Goal: Task Accomplishment & Management: Manage account settings

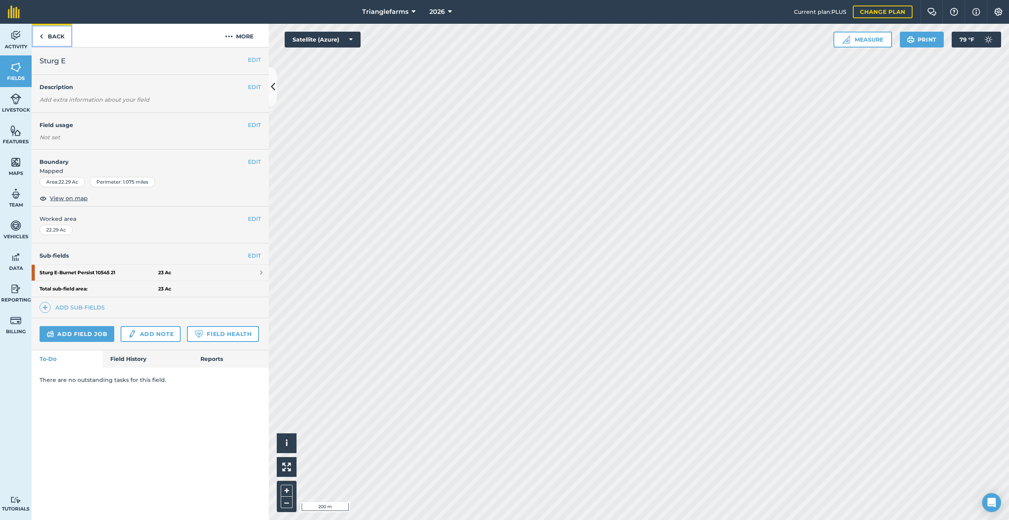
click at [42, 38] on img at bounding box center [42, 36] width 4 height 9
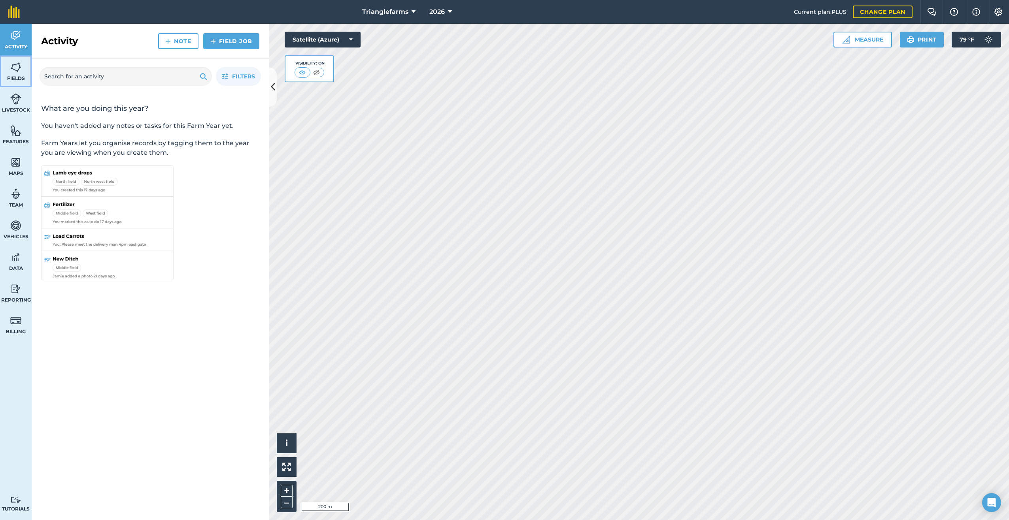
click at [16, 68] on img at bounding box center [15, 67] width 11 height 12
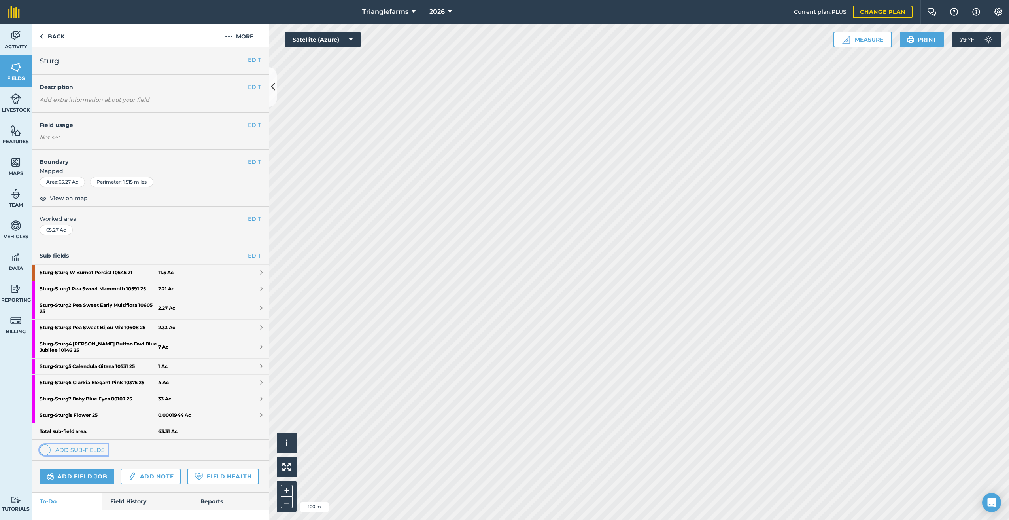
click at [45, 448] on img at bounding box center [45, 449] width 6 height 9
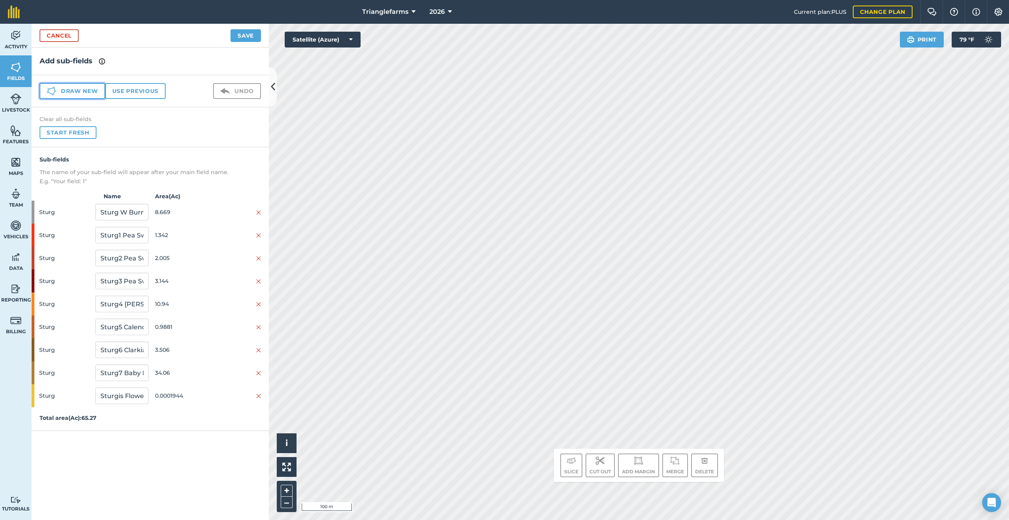
click at [86, 91] on button "Draw new" at bounding box center [73, 91] width 66 height 16
drag, startPoint x: 107, startPoint y: 415, endPoint x: 46, endPoint y: 428, distance: 62.1
click at [68, 409] on div "Sturg 1 65.66" at bounding box center [150, 418] width 237 height 23
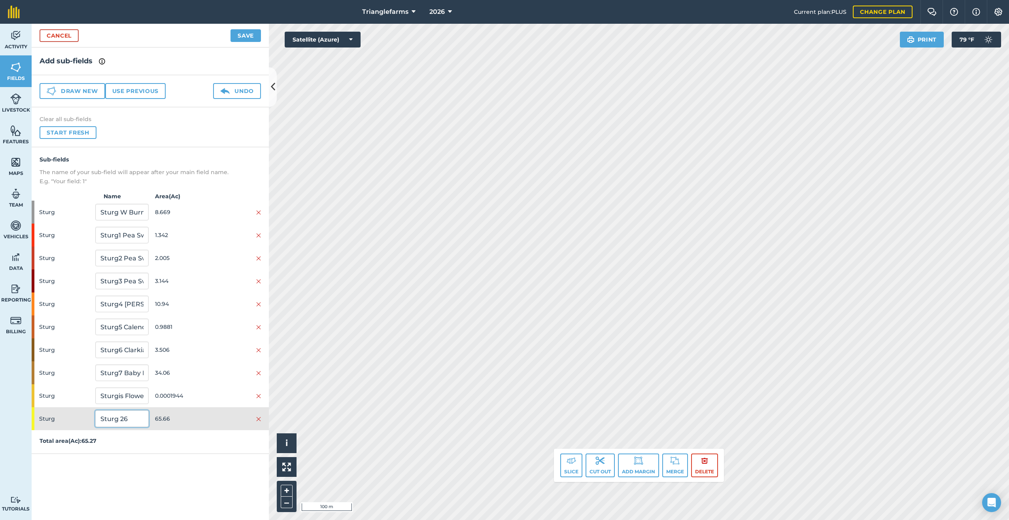
type input "Sturg 26"
click at [242, 34] on button "Save" at bounding box center [246, 35] width 30 height 13
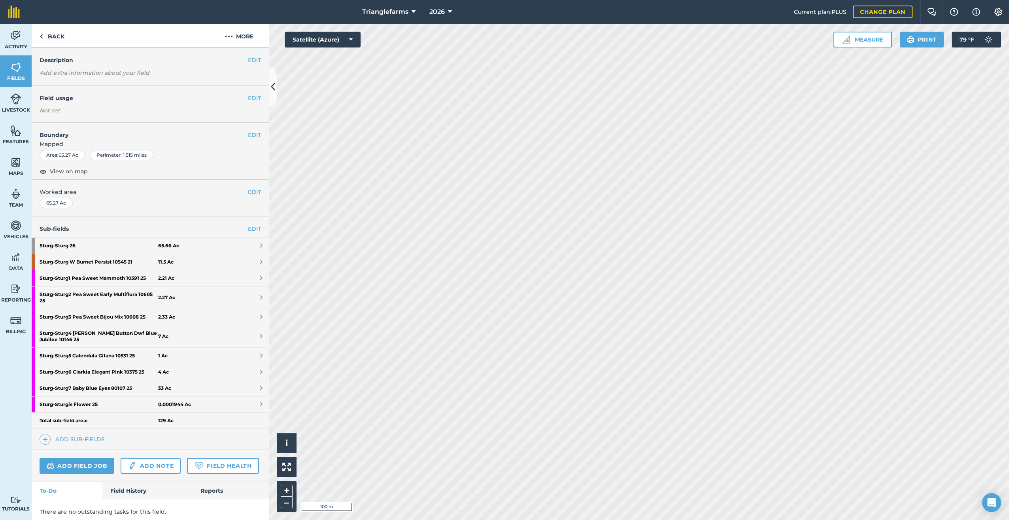
scroll to position [53, 0]
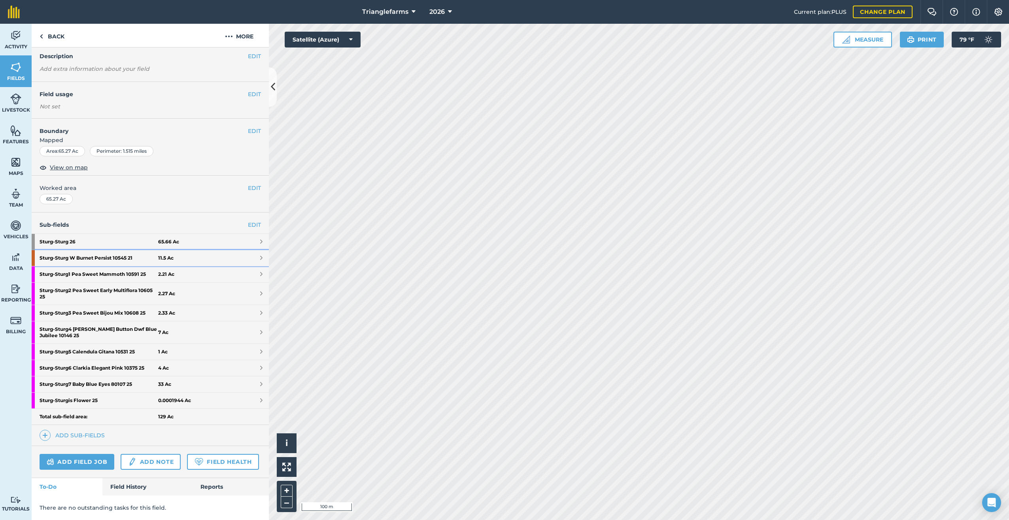
drag, startPoint x: 106, startPoint y: 234, endPoint x: 56, endPoint y: 236, distance: 50.3
click at [56, 250] on strong "Sturg - Sturg W Burnet Persist 10545 21" at bounding box center [99, 258] width 119 height 16
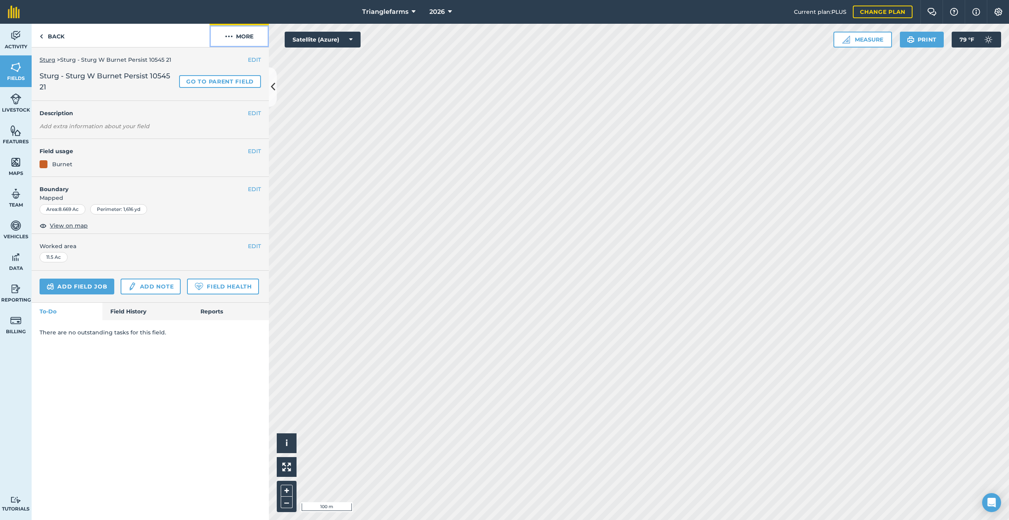
click at [229, 33] on img at bounding box center [229, 36] width 8 height 9
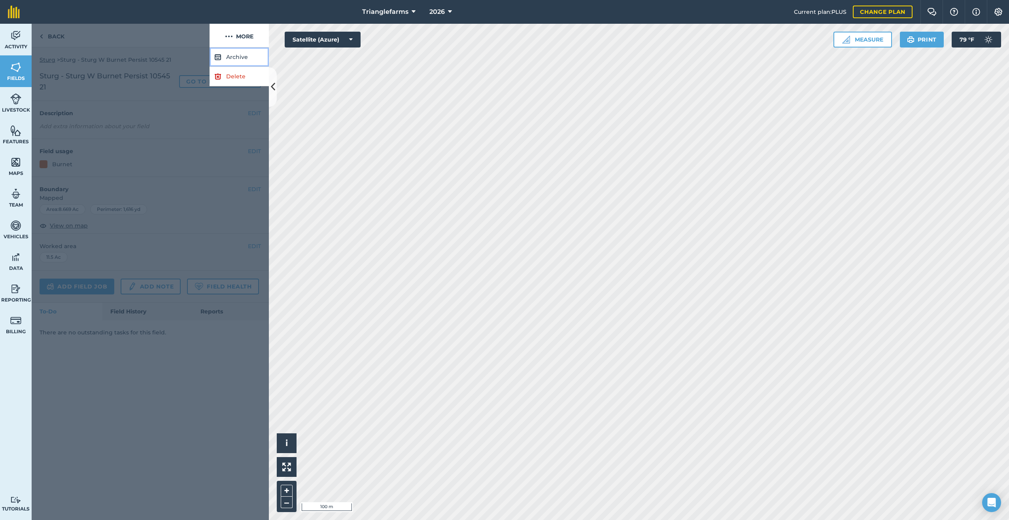
click at [227, 55] on button "Archive" at bounding box center [239, 56] width 59 height 19
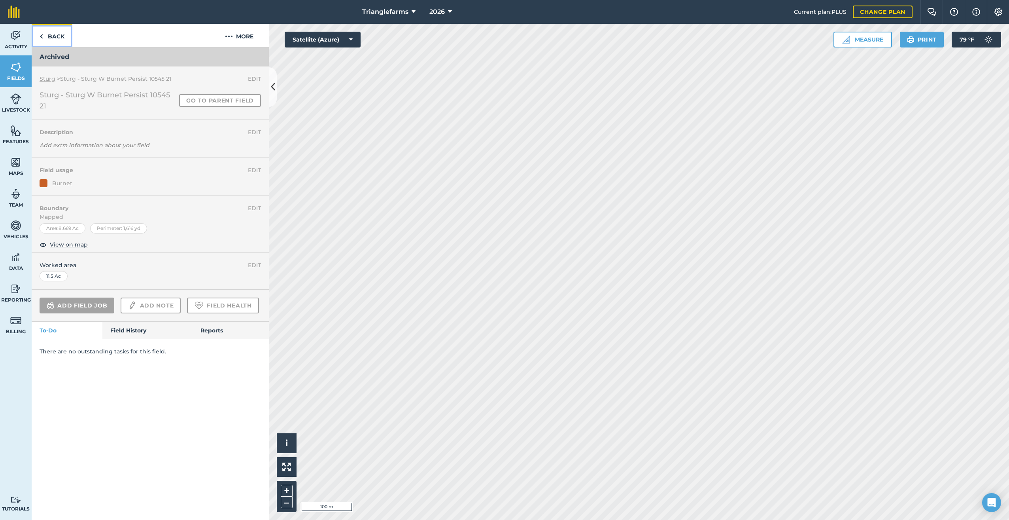
click at [44, 35] on link "Back" at bounding box center [52, 35] width 41 height 23
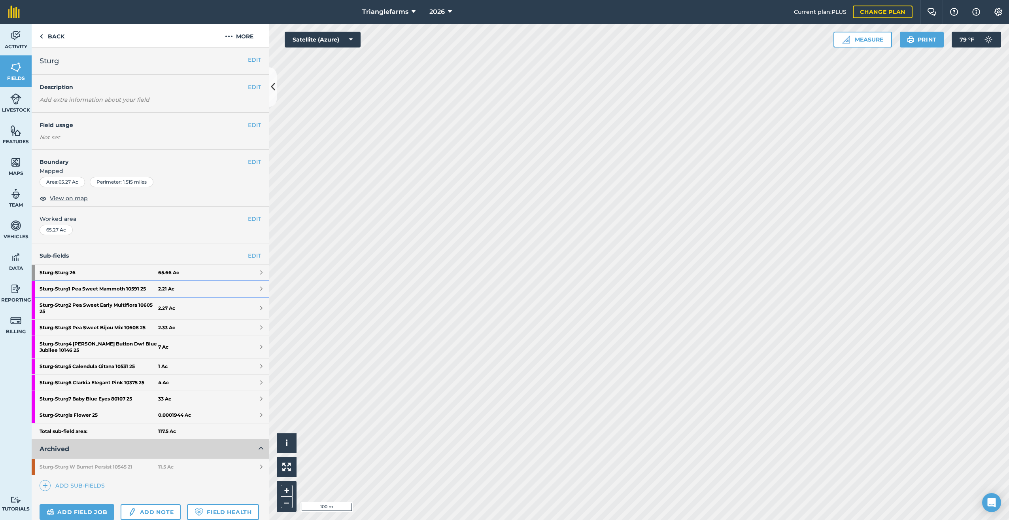
click at [82, 287] on strong "Sturg - Sturg1 Pea Sweet Mammoth 10591 25" at bounding box center [99, 289] width 119 height 16
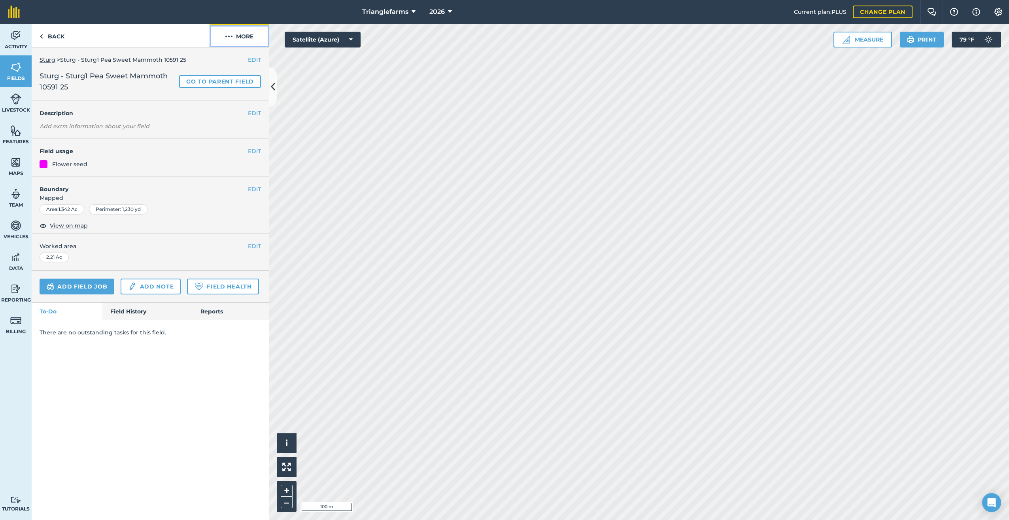
click at [227, 34] on img at bounding box center [229, 36] width 8 height 9
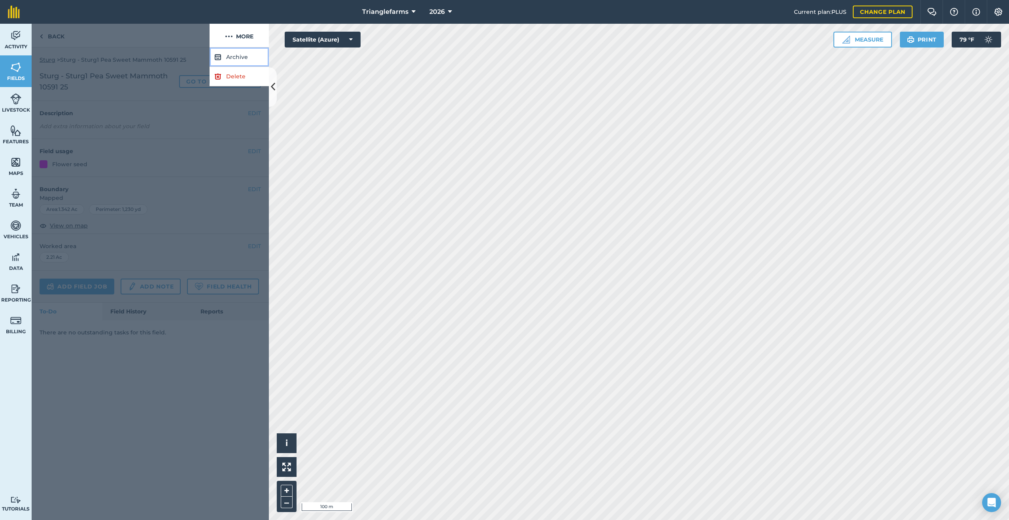
click at [234, 52] on button "Archive" at bounding box center [239, 56] width 59 height 19
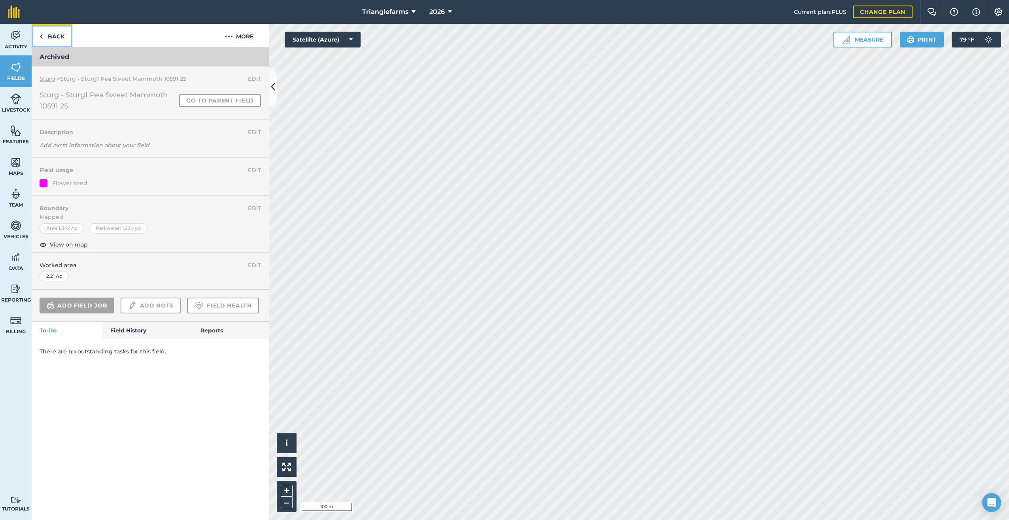
click at [41, 35] on img at bounding box center [42, 36] width 4 height 9
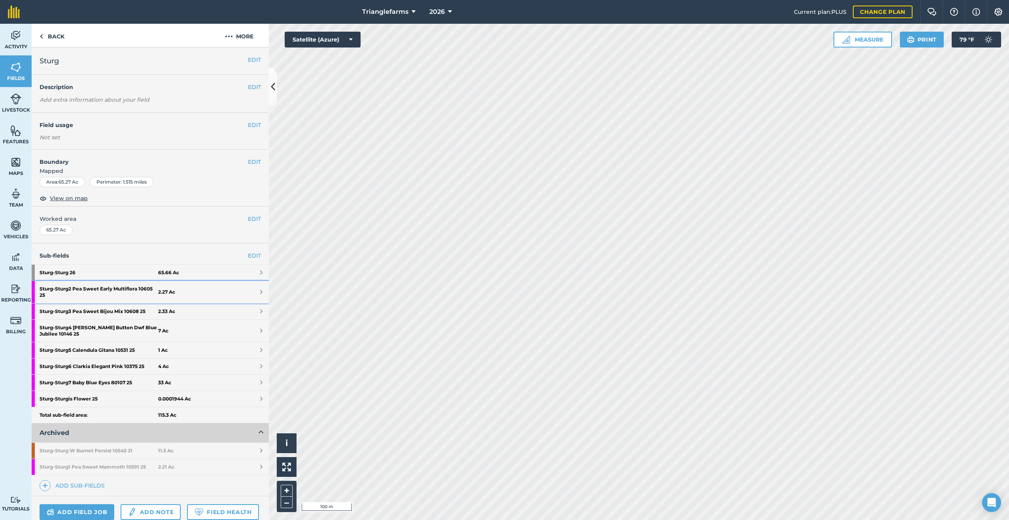
click at [94, 289] on strong "Sturg - Sturg2 Pea Sweet Early Multiflora 10605 25" at bounding box center [99, 292] width 119 height 22
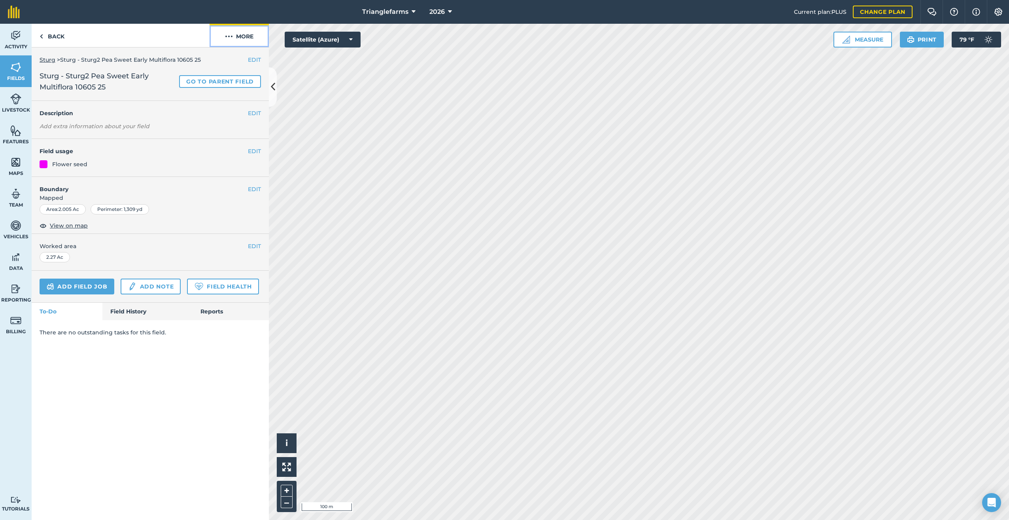
click at [231, 36] on img at bounding box center [229, 36] width 8 height 9
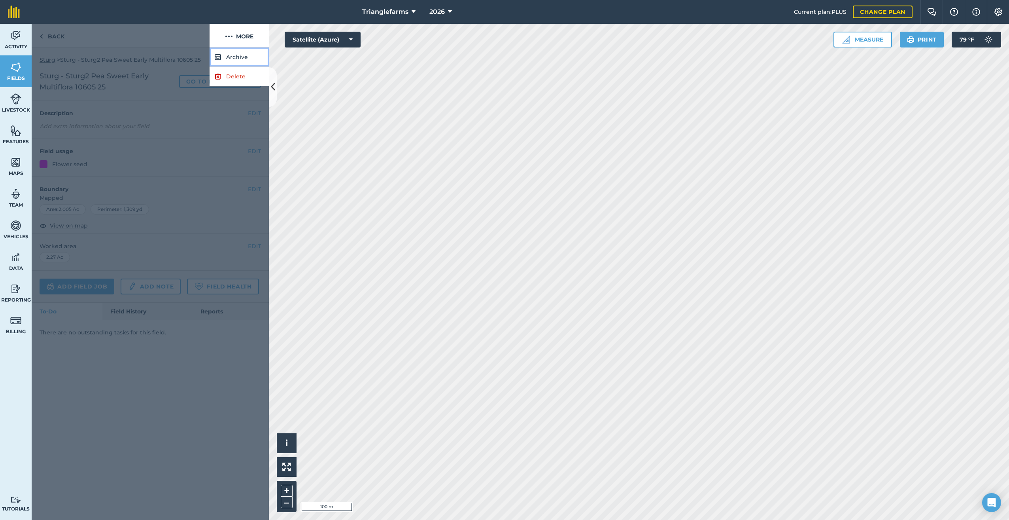
click at [233, 55] on button "Archive" at bounding box center [239, 56] width 59 height 19
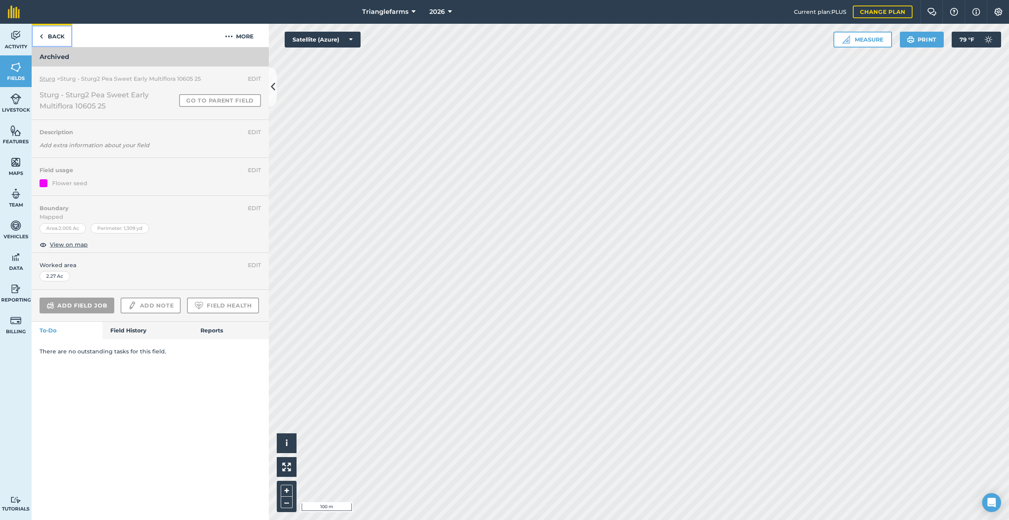
click at [42, 34] on img at bounding box center [42, 36] width 4 height 9
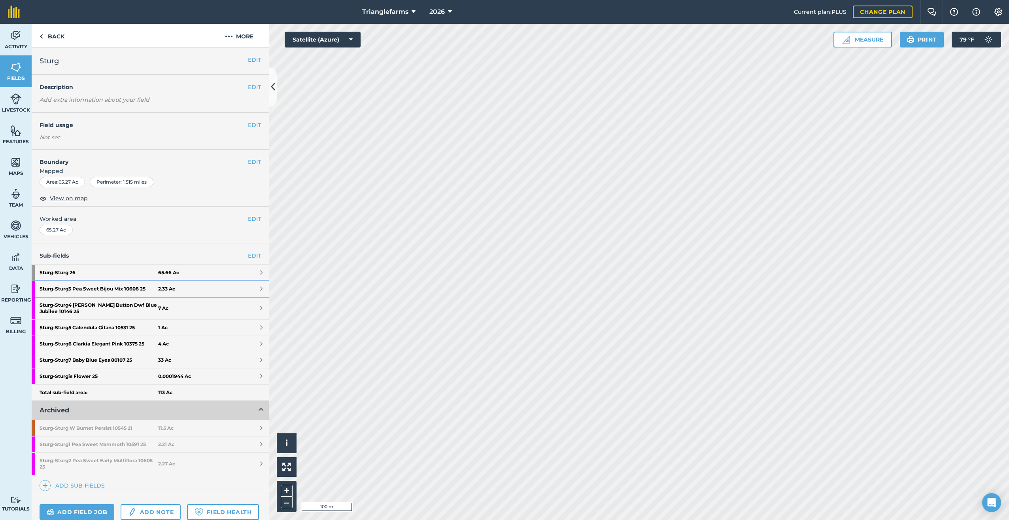
click at [158, 288] on strong "2.33 Ac" at bounding box center [166, 289] width 17 height 6
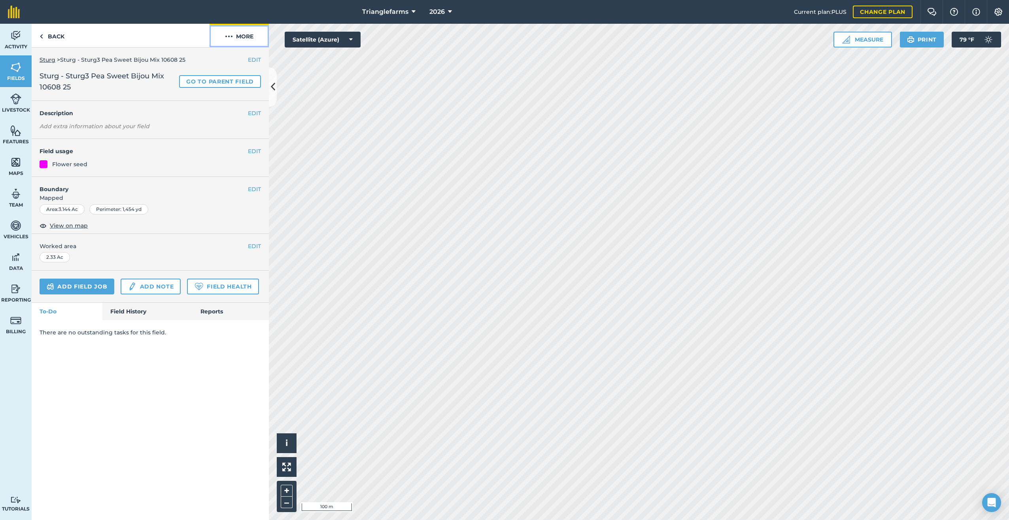
click at [232, 34] on img at bounding box center [229, 36] width 8 height 9
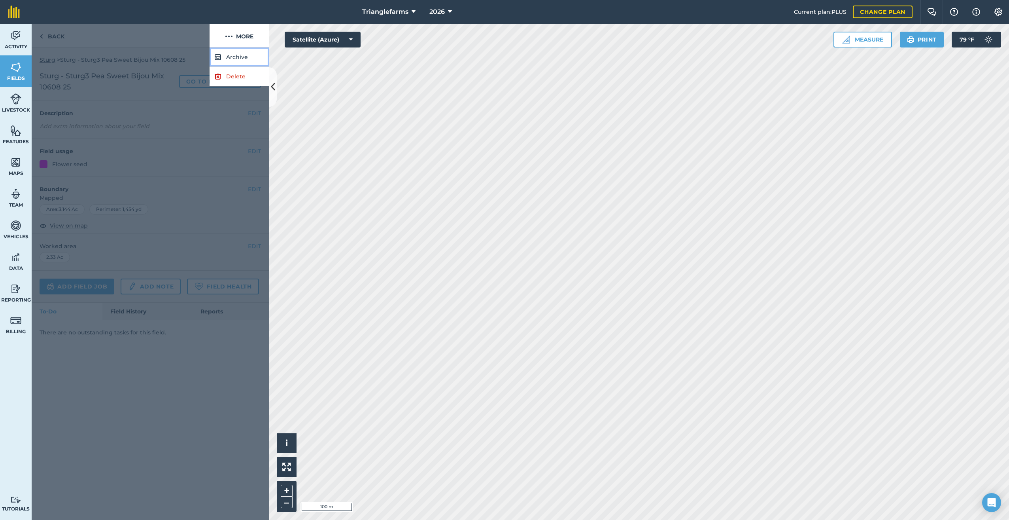
click at [233, 54] on button "Archive" at bounding box center [239, 56] width 59 height 19
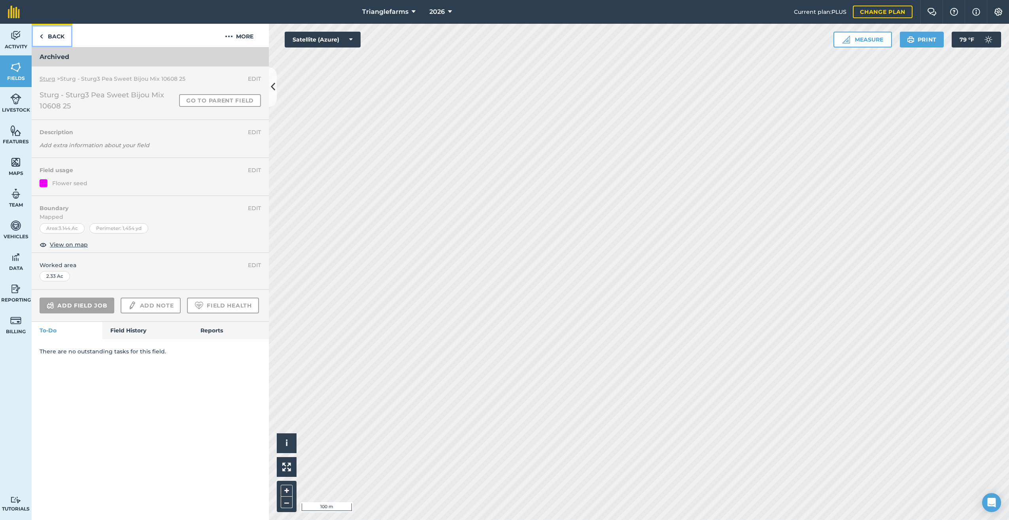
click at [41, 37] on img at bounding box center [42, 36] width 4 height 9
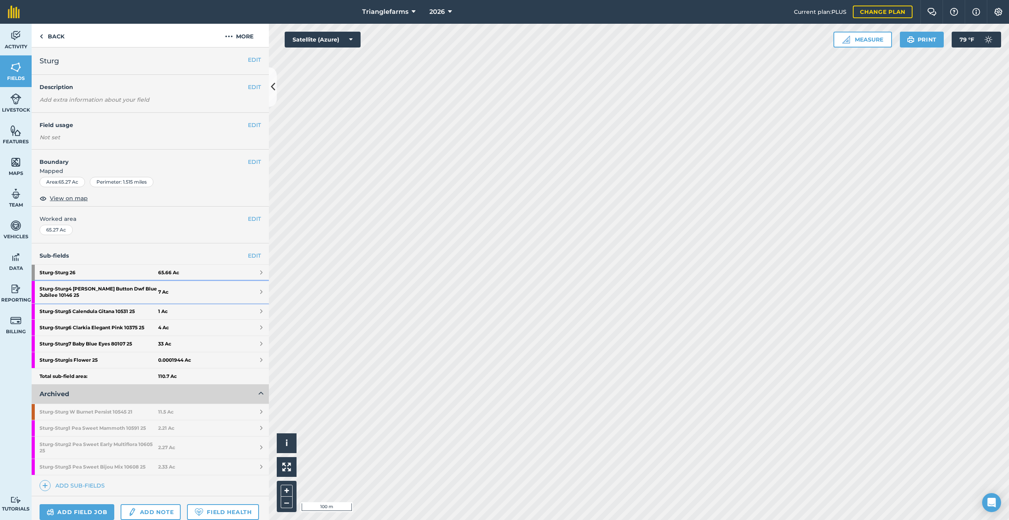
click at [102, 288] on strong "Sturg - Sturg4 [PERSON_NAME] Button Dwf Blue Jubilee 10146 25" at bounding box center [99, 292] width 119 height 22
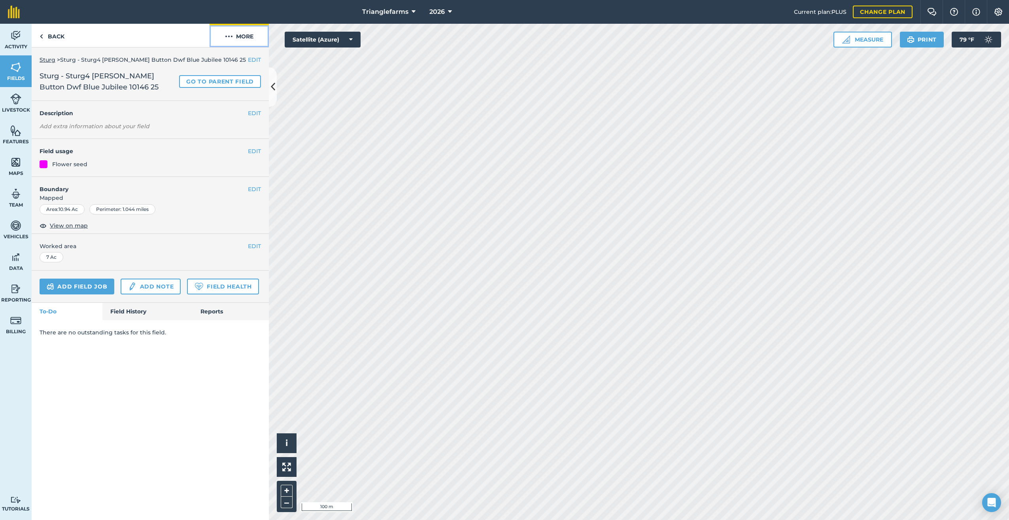
click at [229, 35] on img at bounding box center [229, 36] width 8 height 9
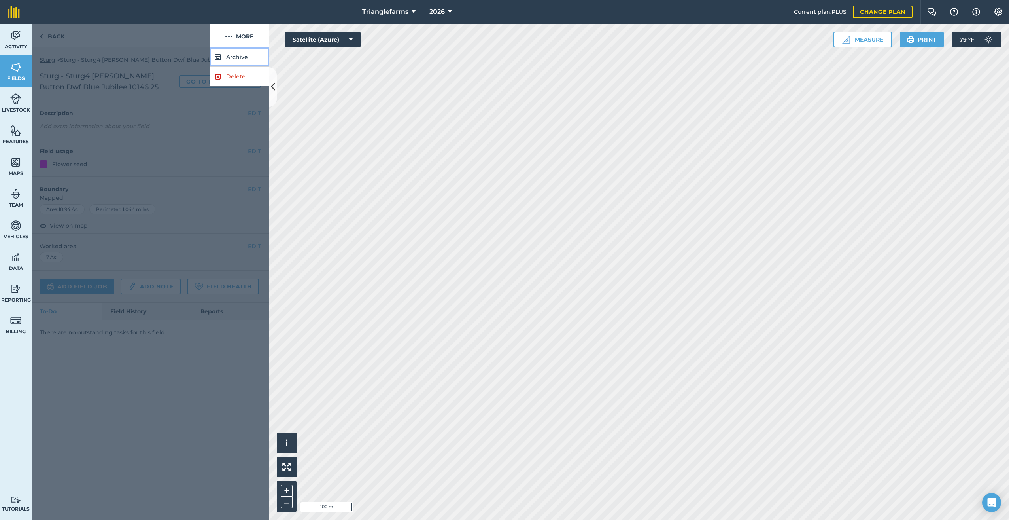
click at [240, 55] on button "Archive" at bounding box center [239, 56] width 59 height 19
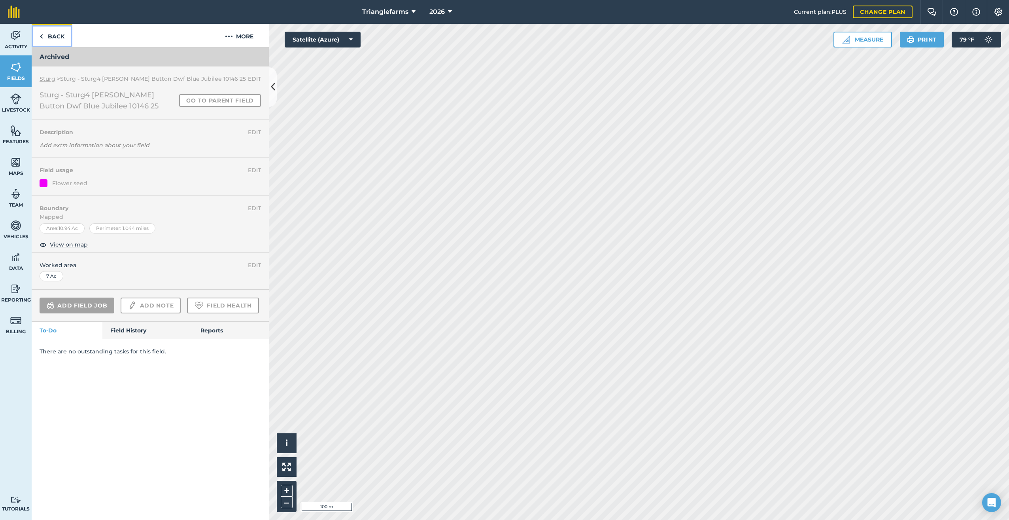
click at [42, 36] on img at bounding box center [42, 36] width 4 height 9
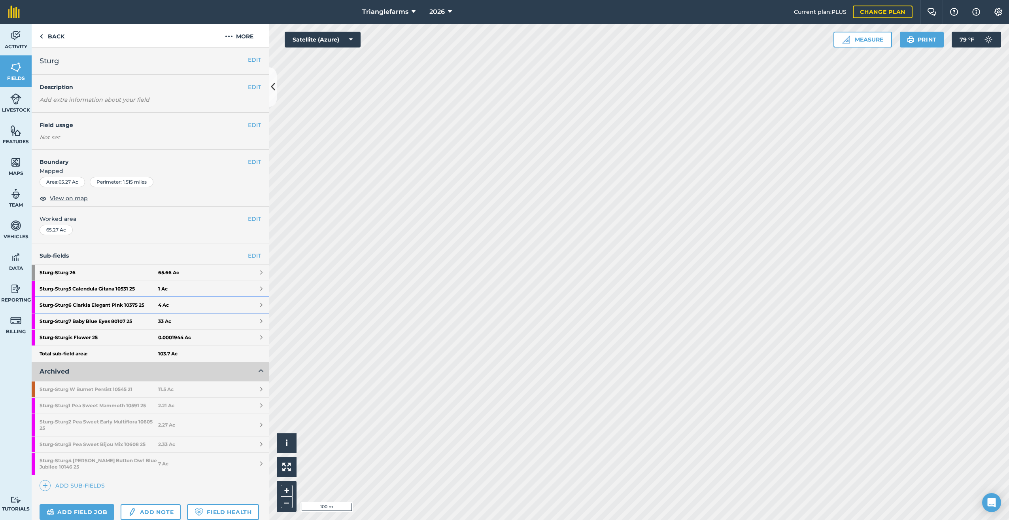
click at [108, 303] on strong "Sturg - Sturg6 Clarkia Elegant Pink 10375 25" at bounding box center [99, 305] width 119 height 16
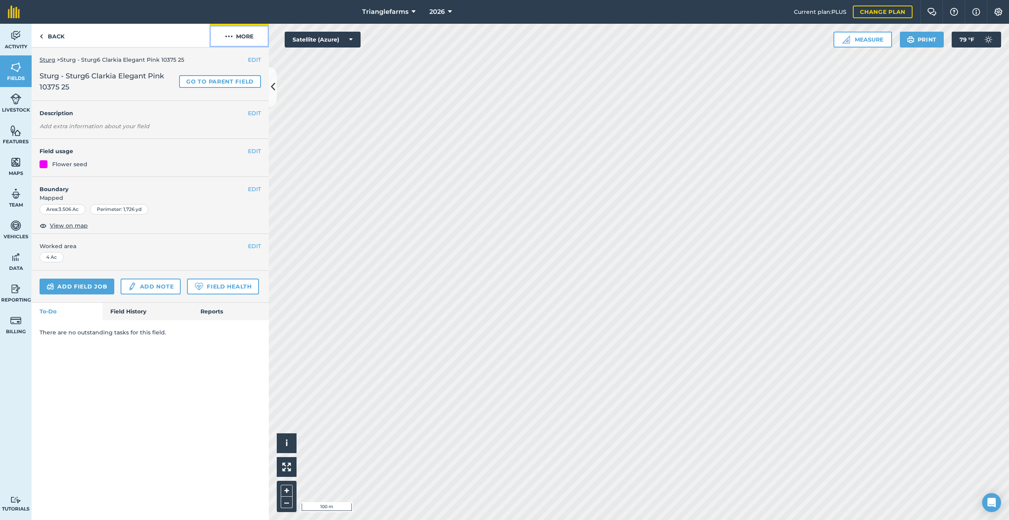
click at [230, 35] on img at bounding box center [229, 36] width 8 height 9
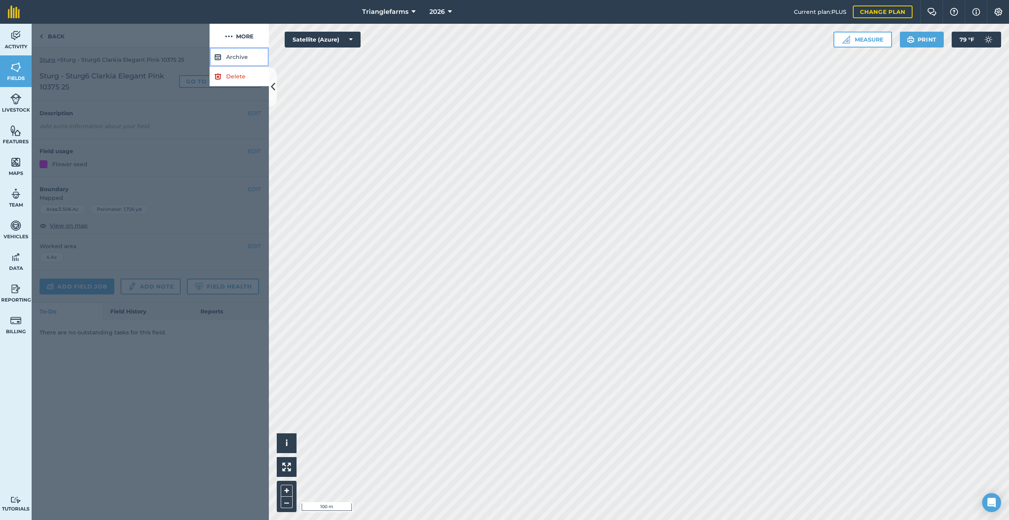
click at [228, 57] on button "Archive" at bounding box center [239, 56] width 59 height 19
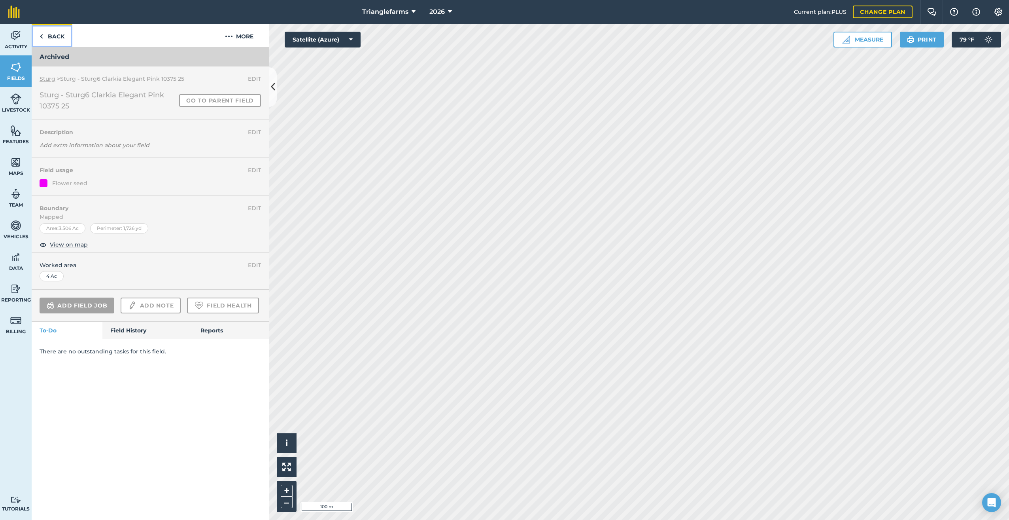
click at [42, 35] on img at bounding box center [42, 36] width 4 height 9
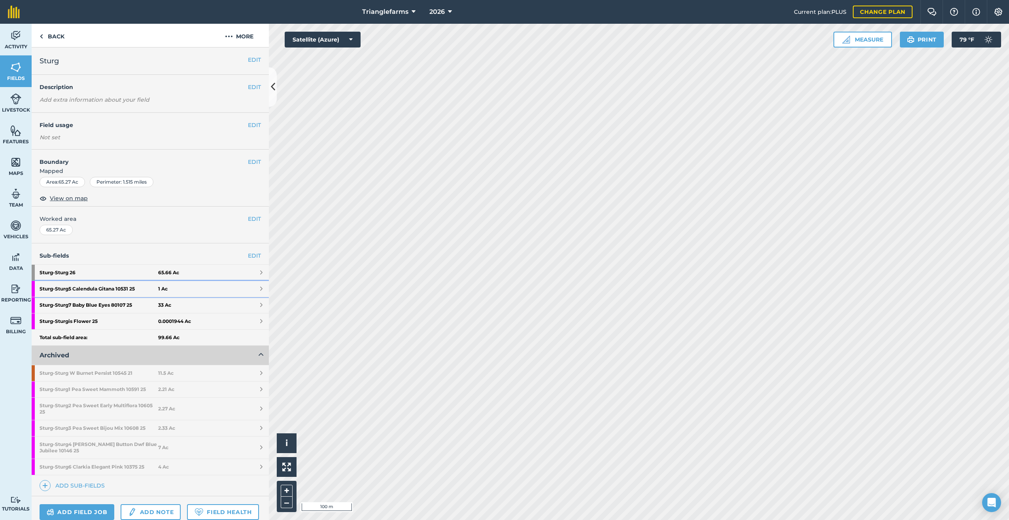
click at [158, 288] on strong "1 Ac" at bounding box center [162, 289] width 9 height 6
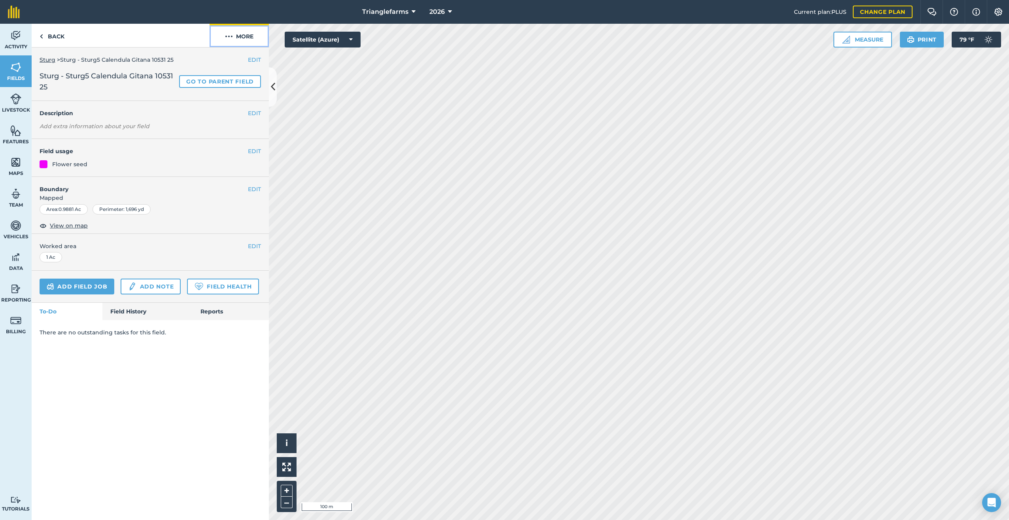
click at [233, 39] on button "More" at bounding box center [239, 35] width 59 height 23
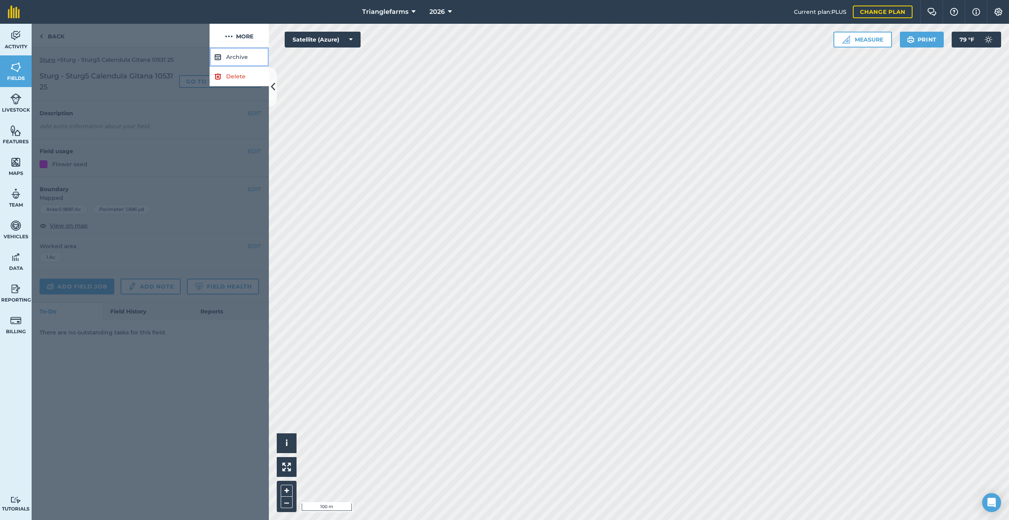
click at [226, 55] on button "Archive" at bounding box center [239, 56] width 59 height 19
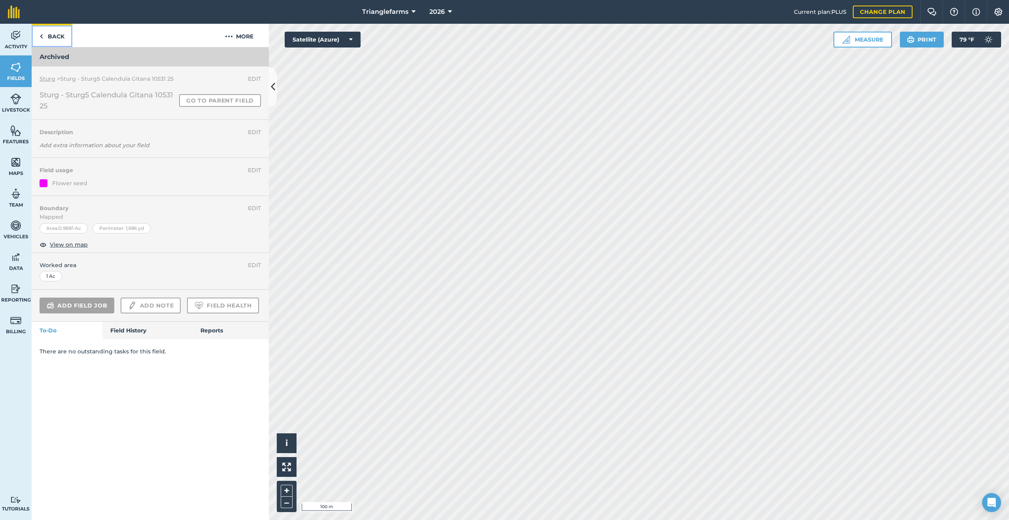
click at [40, 34] on img at bounding box center [42, 36] width 4 height 9
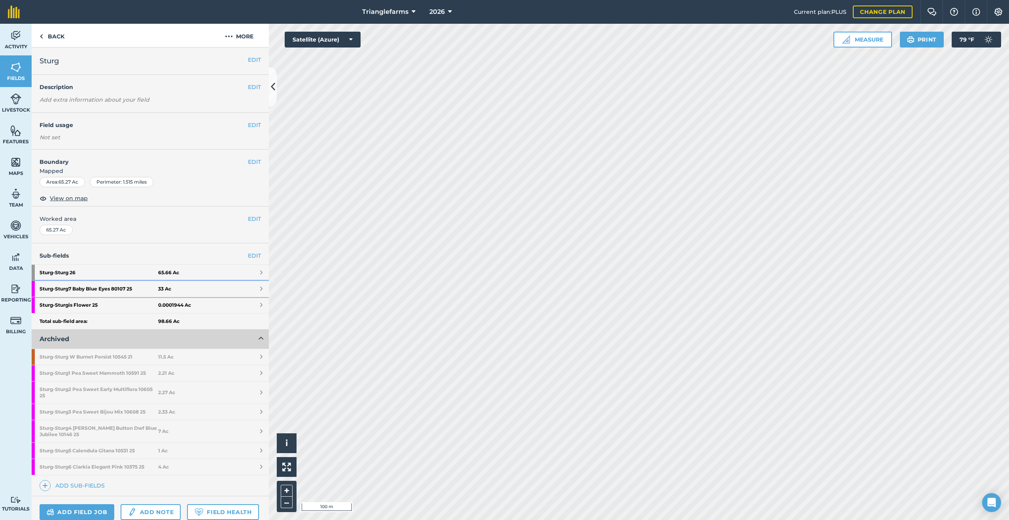
click at [106, 286] on strong "Sturg - Sturg7 Baby Blue Eyes 80107 25" at bounding box center [99, 289] width 119 height 16
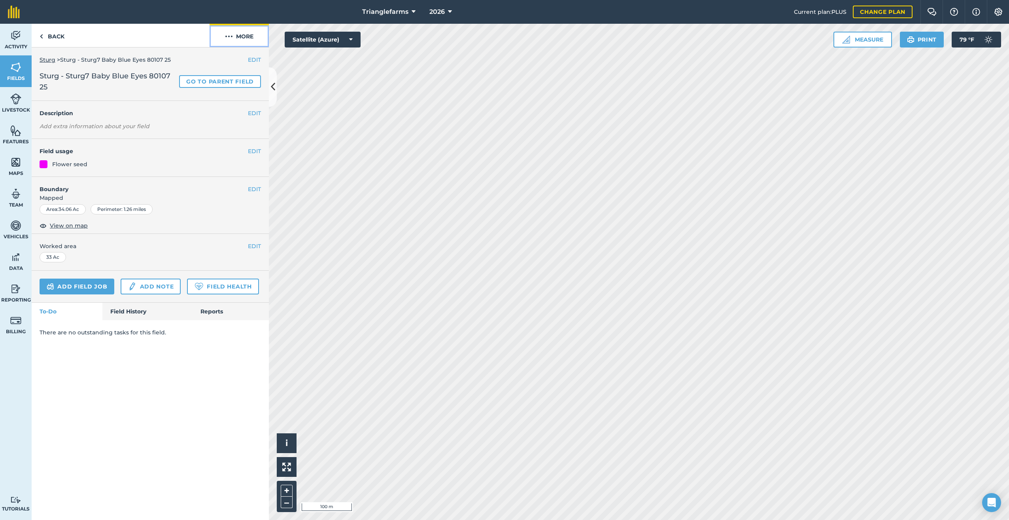
click at [229, 36] on img at bounding box center [229, 36] width 8 height 9
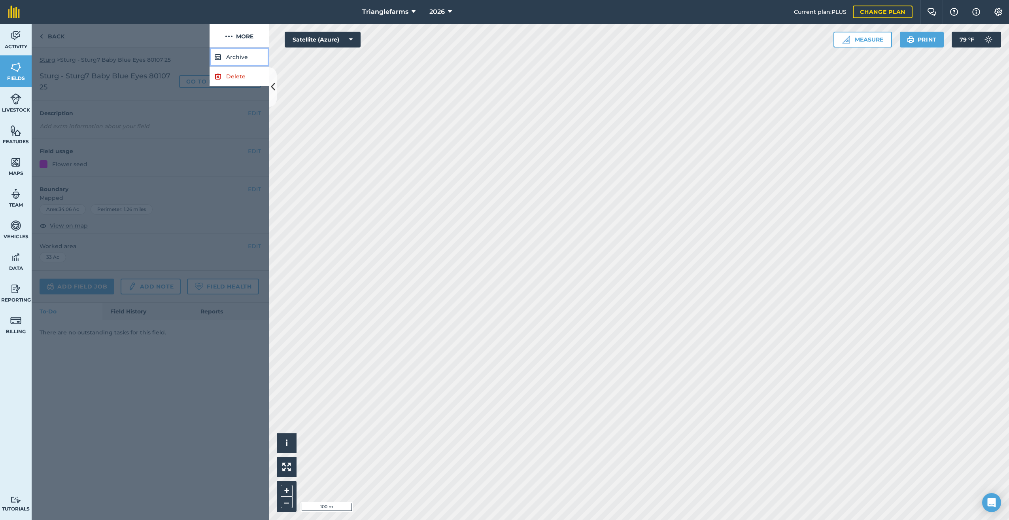
click at [233, 53] on button "Archive" at bounding box center [239, 56] width 59 height 19
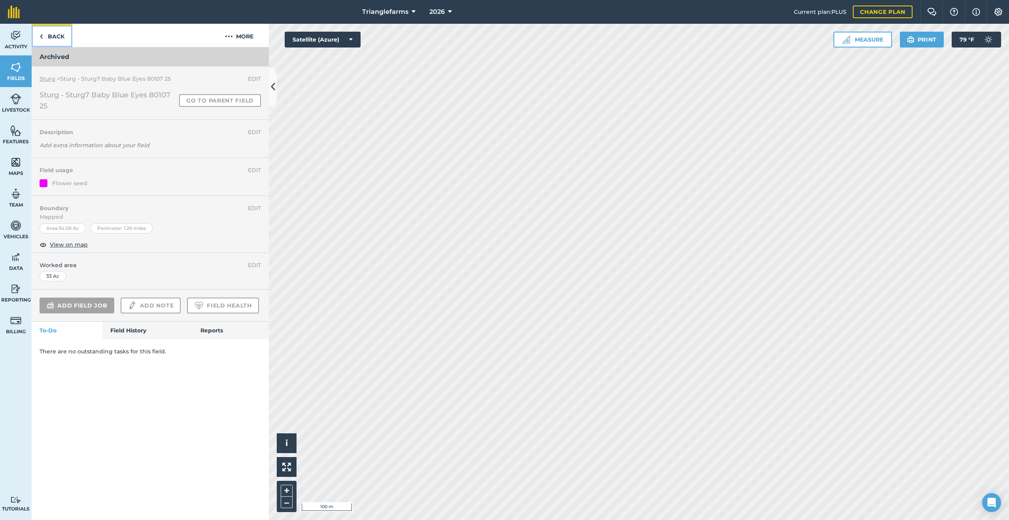
click at [45, 34] on link "Back" at bounding box center [52, 35] width 41 height 23
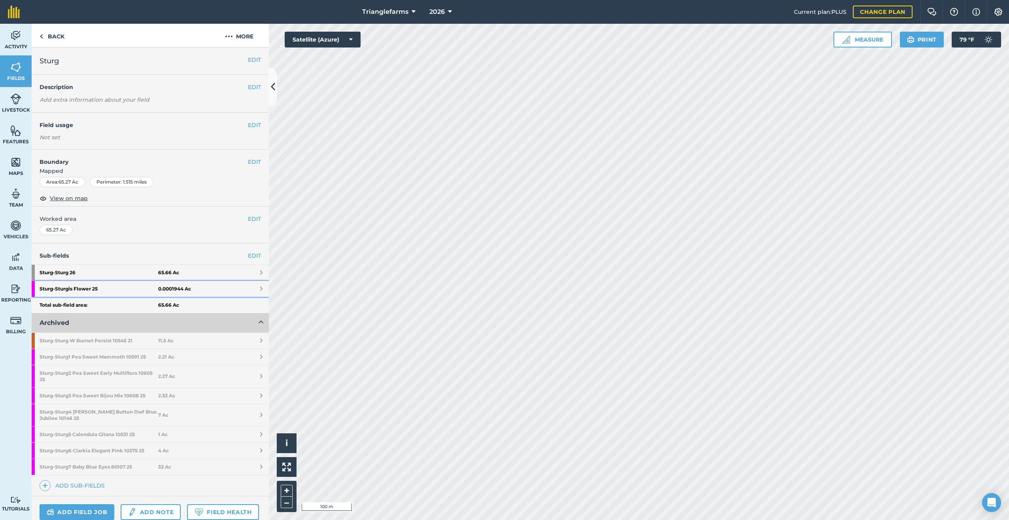
click at [193, 286] on link "Sturg - Sturgis Flower 25 0.0001944 Ac" at bounding box center [150, 289] width 237 height 16
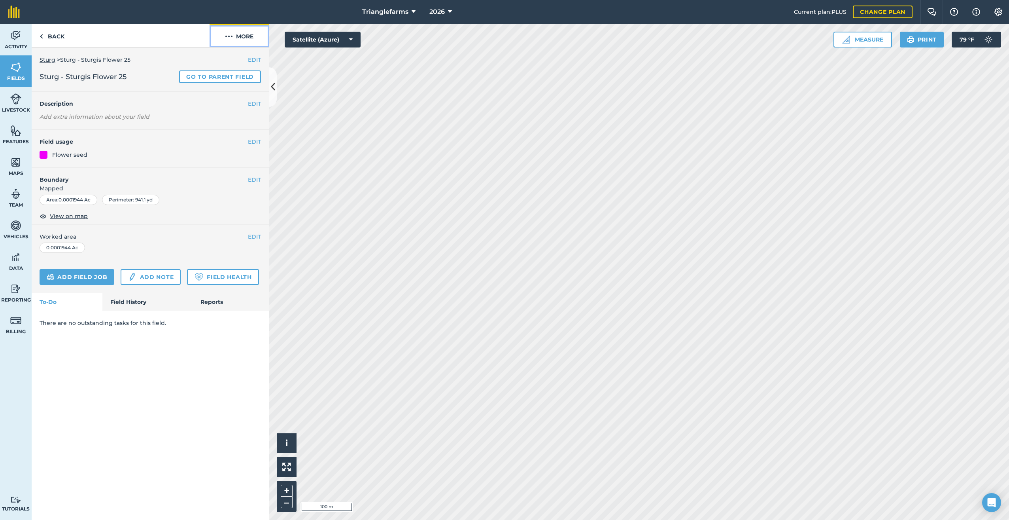
click at [229, 34] on img at bounding box center [229, 36] width 8 height 9
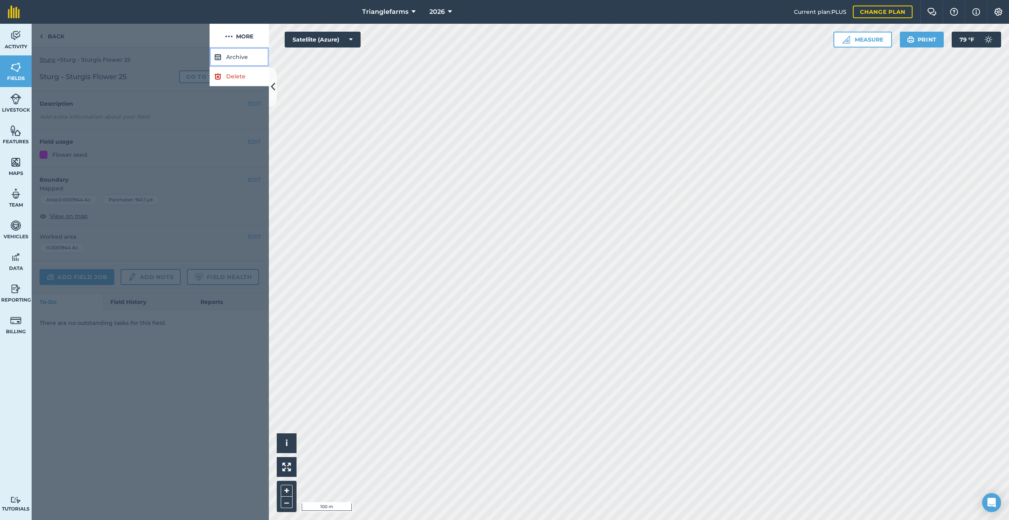
drag, startPoint x: 227, startPoint y: 54, endPoint x: 272, endPoint y: 84, distance: 54.7
click at [227, 54] on button "Archive" at bounding box center [239, 56] width 59 height 19
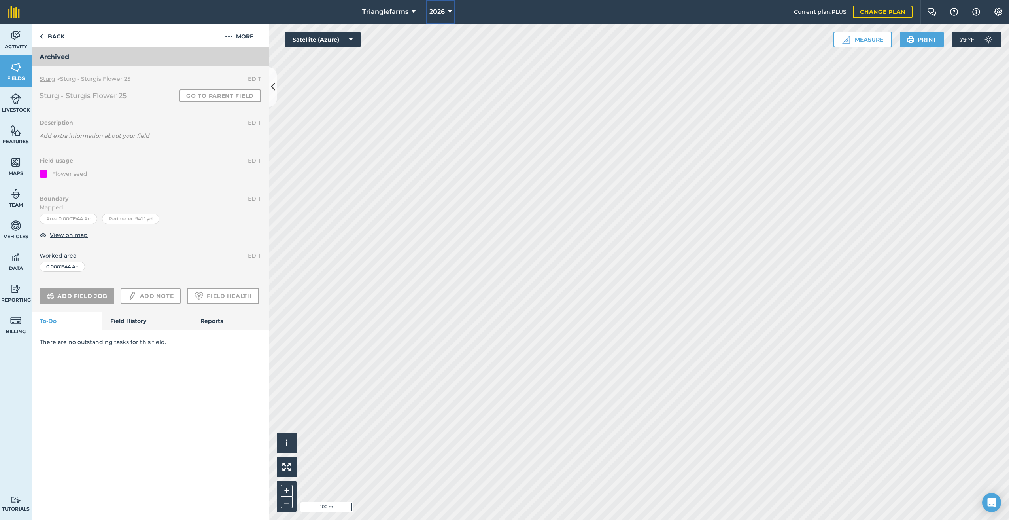
click at [445, 9] on button "2026" at bounding box center [440, 12] width 29 height 24
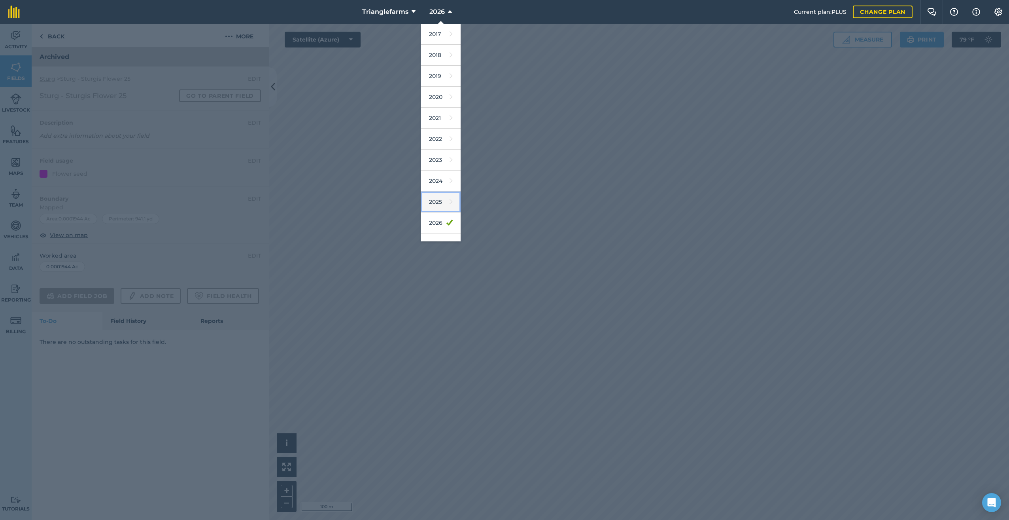
click at [441, 201] on link "2025" at bounding box center [441, 201] width 40 height 21
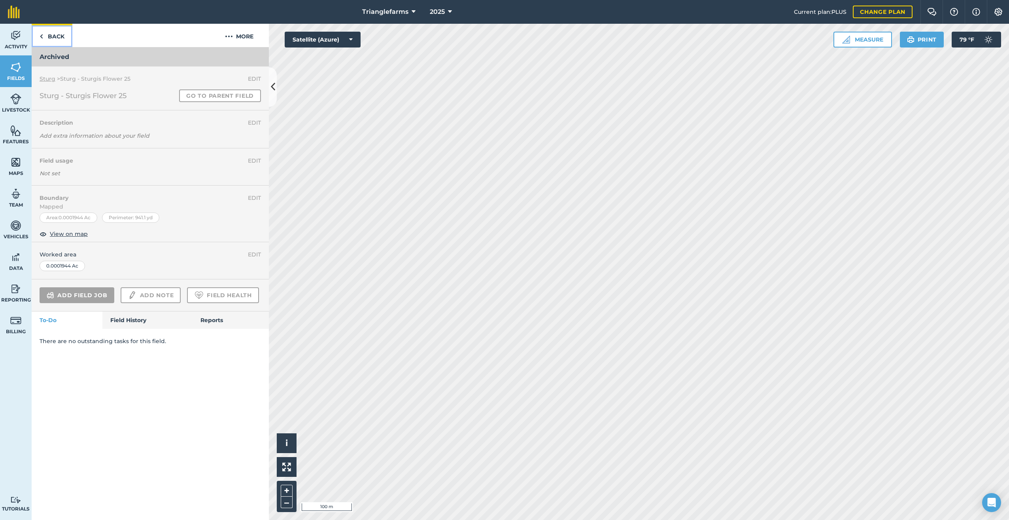
click at [44, 36] on link "Back" at bounding box center [52, 35] width 41 height 23
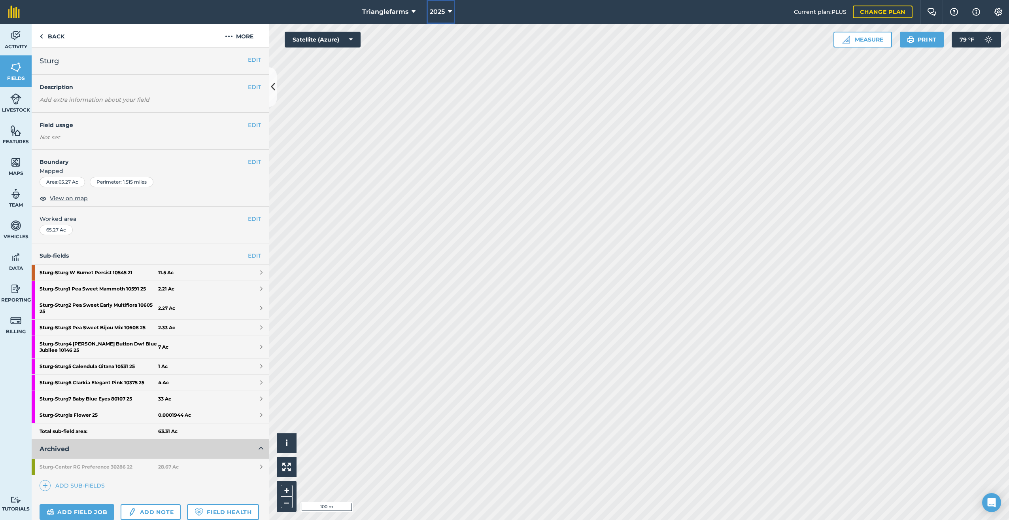
click at [446, 11] on button "2025" at bounding box center [441, 12] width 28 height 24
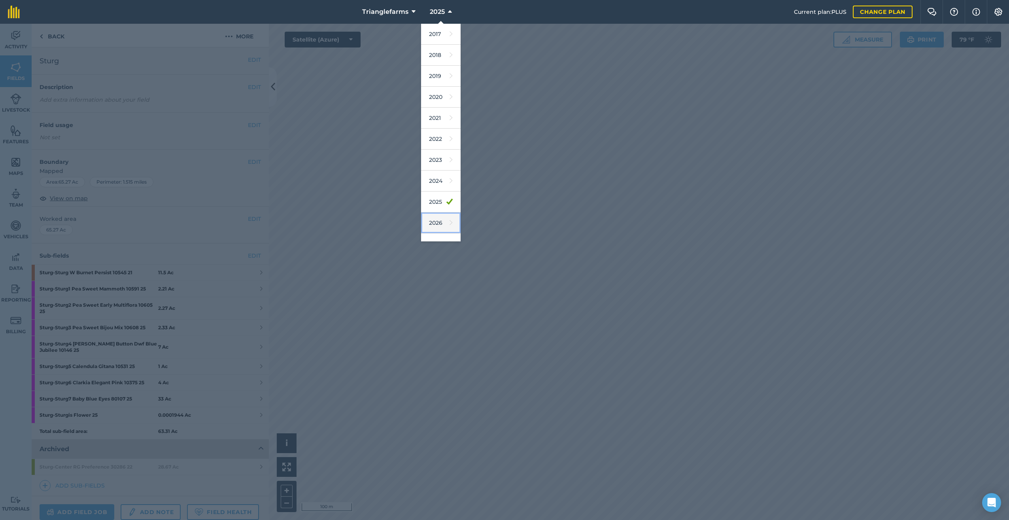
click at [437, 223] on link "2026" at bounding box center [441, 222] width 40 height 21
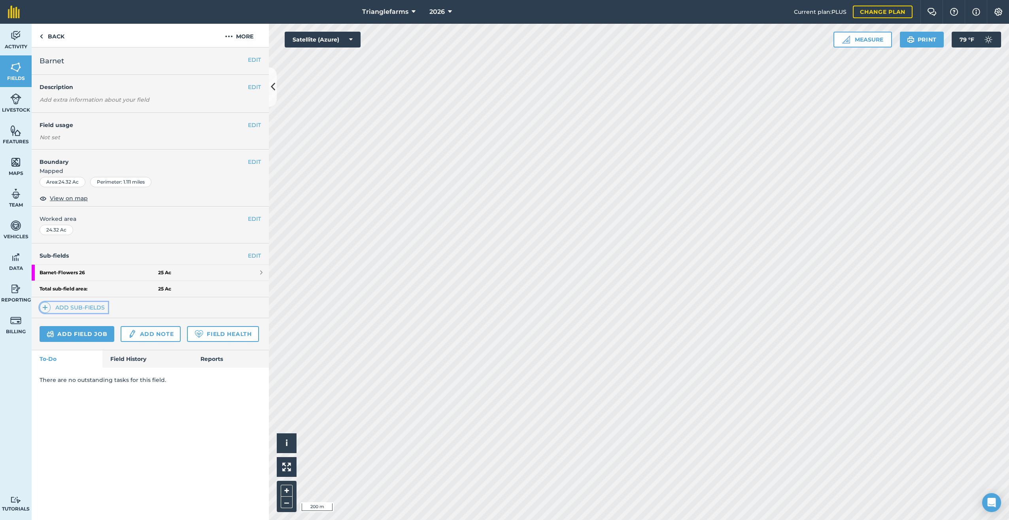
click at [44, 306] on img at bounding box center [45, 307] width 6 height 9
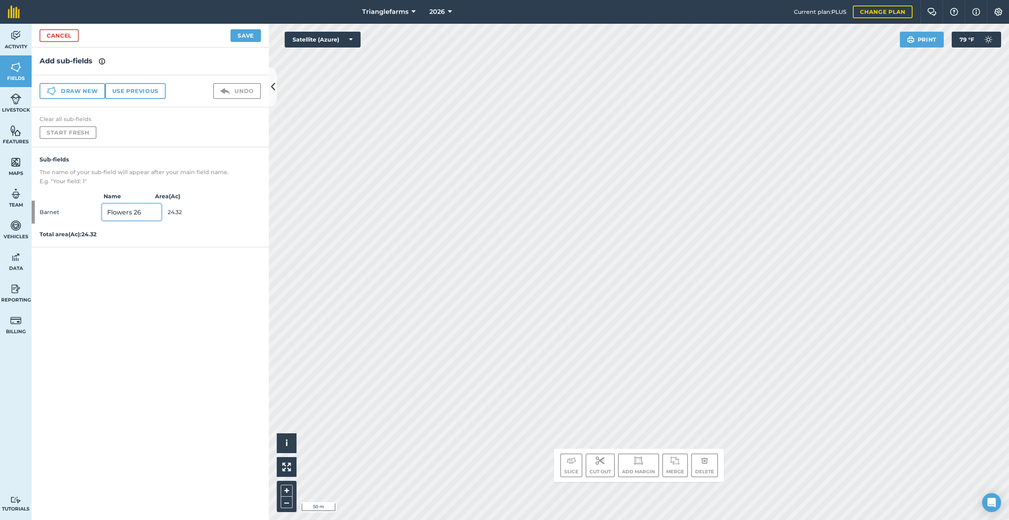
drag, startPoint x: 146, startPoint y: 213, endPoint x: 70, endPoint y: 222, distance: 76.1
click at [82, 215] on div "Barnet Flowers 26 24.32" at bounding box center [150, 212] width 237 height 23
paste input "Barnet"
type input "Barnet 26"
click at [57, 36] on link "Cancel" at bounding box center [59, 35] width 39 height 13
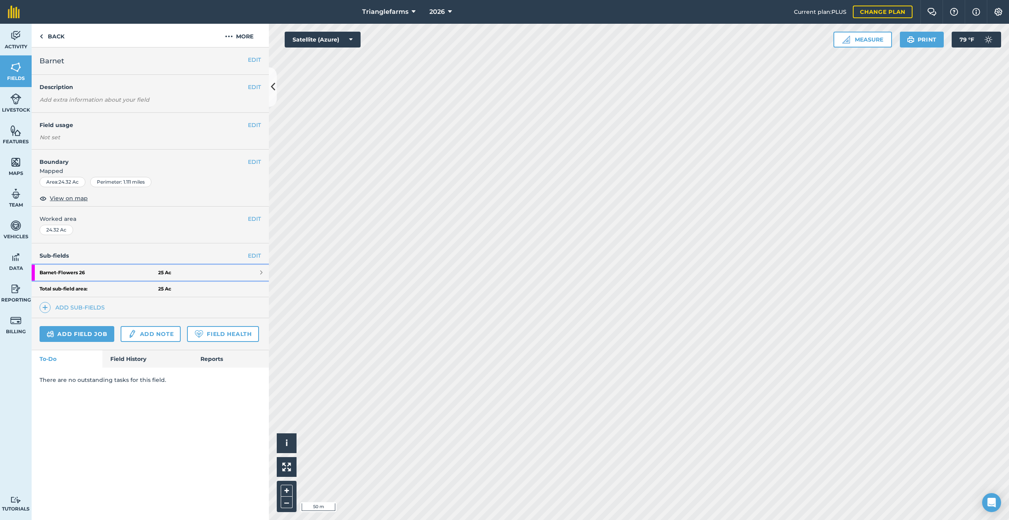
click at [70, 271] on strong "Barnet - Flowers 26" at bounding box center [99, 273] width 119 height 16
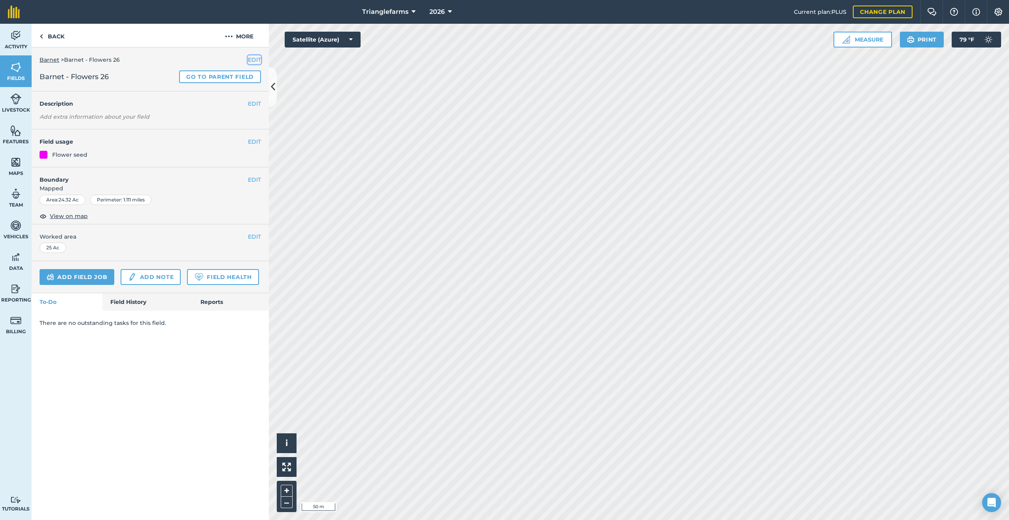
click at [252, 58] on button "EDIT" at bounding box center [254, 59] width 13 height 9
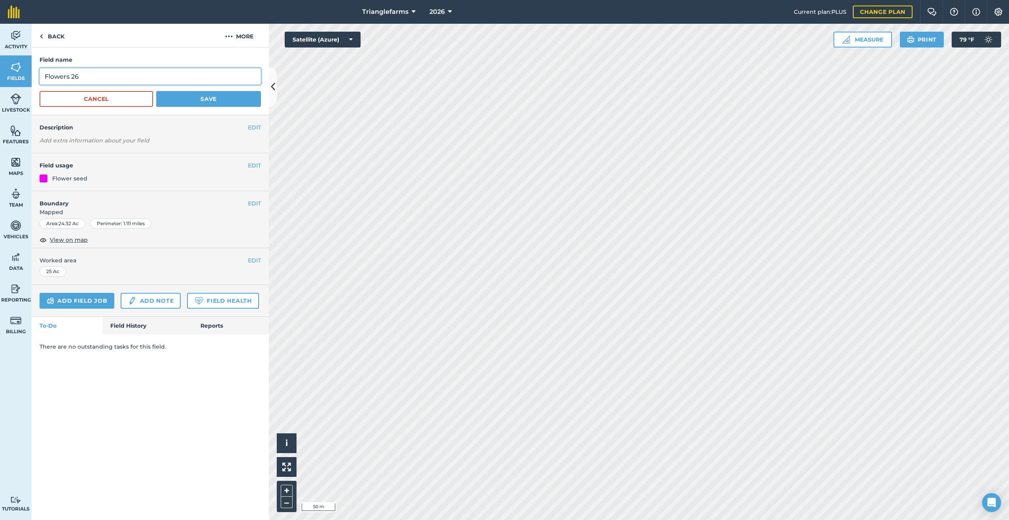
drag, startPoint x: 107, startPoint y: 74, endPoint x: 44, endPoint y: 130, distance: 84.9
click at [0, 92] on html "Trianglefarms 2026 Current plan : PLUS Change plan Farm Chat Help Info Settings…" at bounding box center [504, 260] width 1009 height 520
paste input "Barnet"
type input "Barnet 26"
click at [227, 92] on button "Save" at bounding box center [208, 99] width 105 height 16
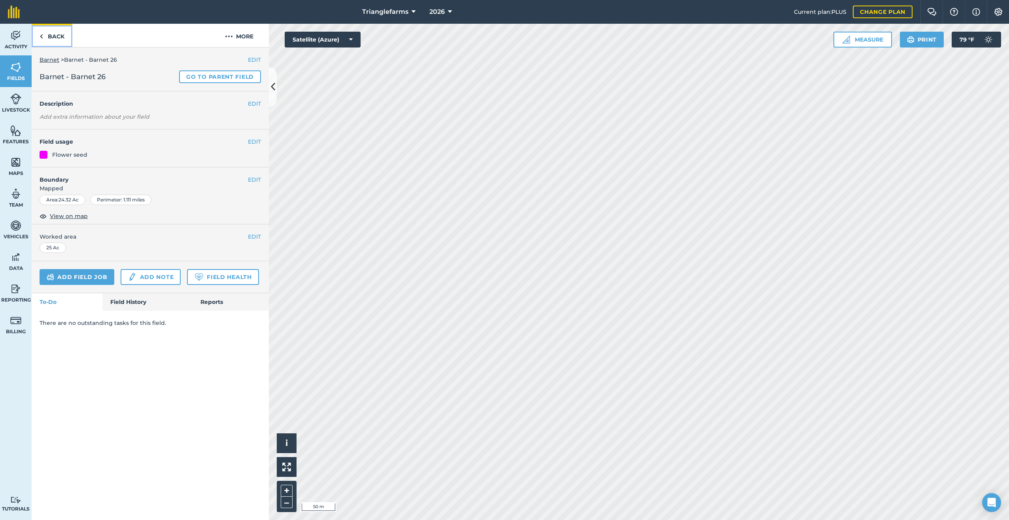
click at [42, 36] on img at bounding box center [42, 36] width 4 height 9
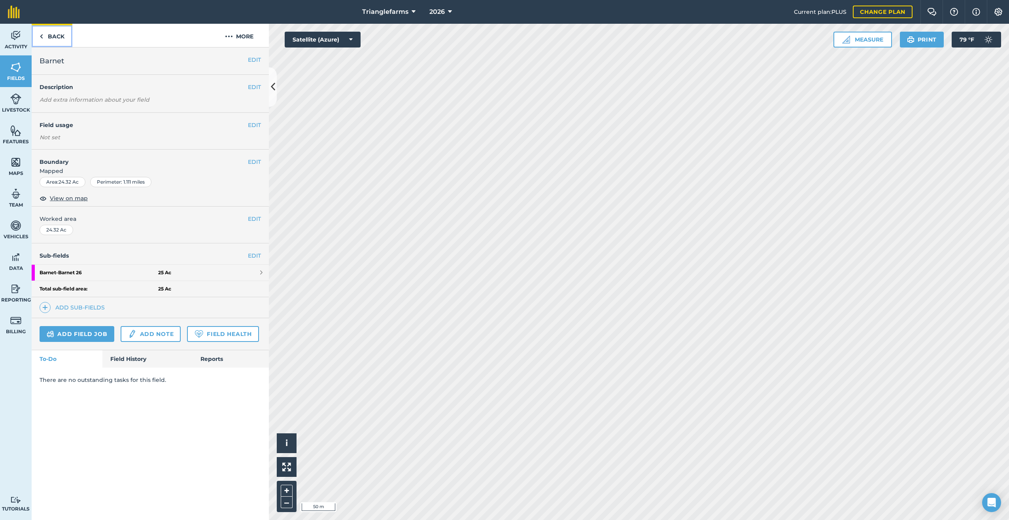
click at [41, 36] on img at bounding box center [42, 36] width 4 height 9
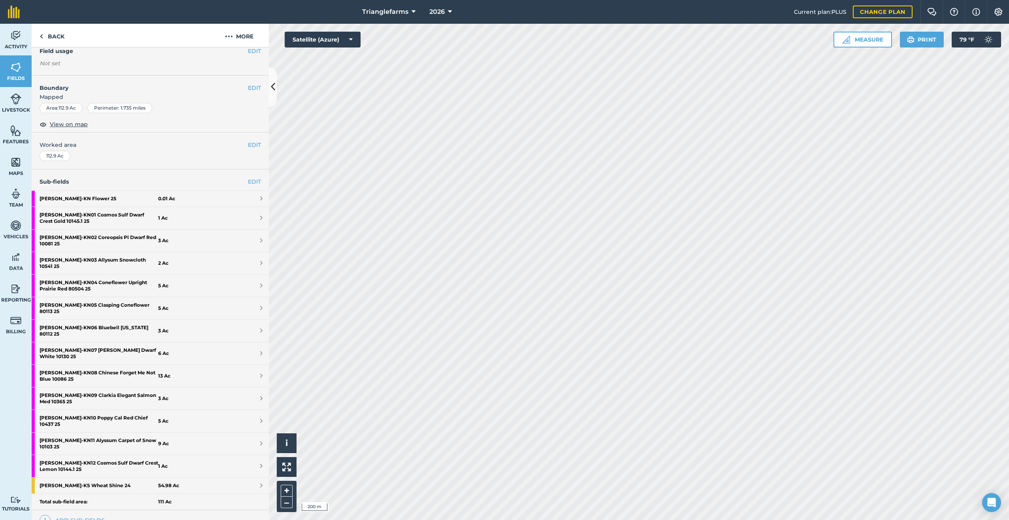
scroll to position [143, 0]
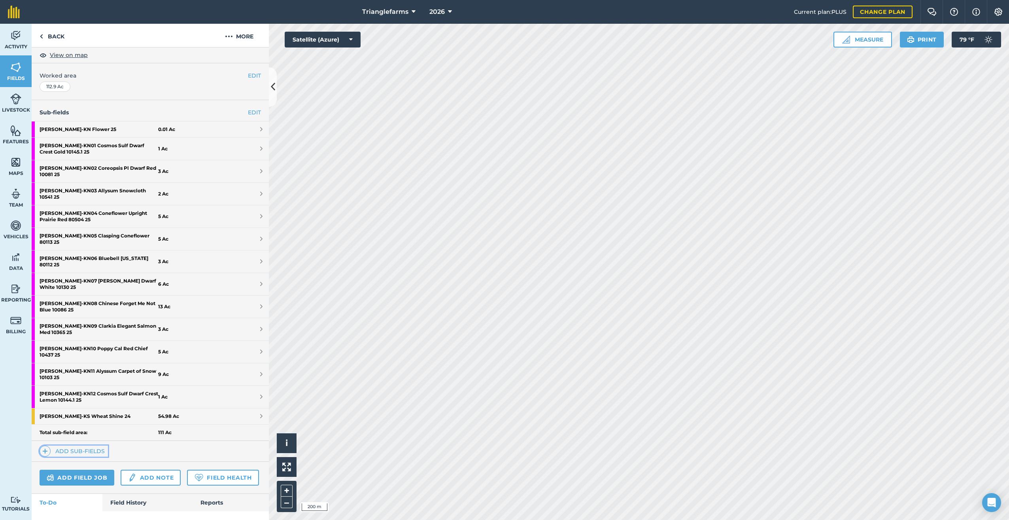
click at [42, 445] on span at bounding box center [45, 450] width 11 height 11
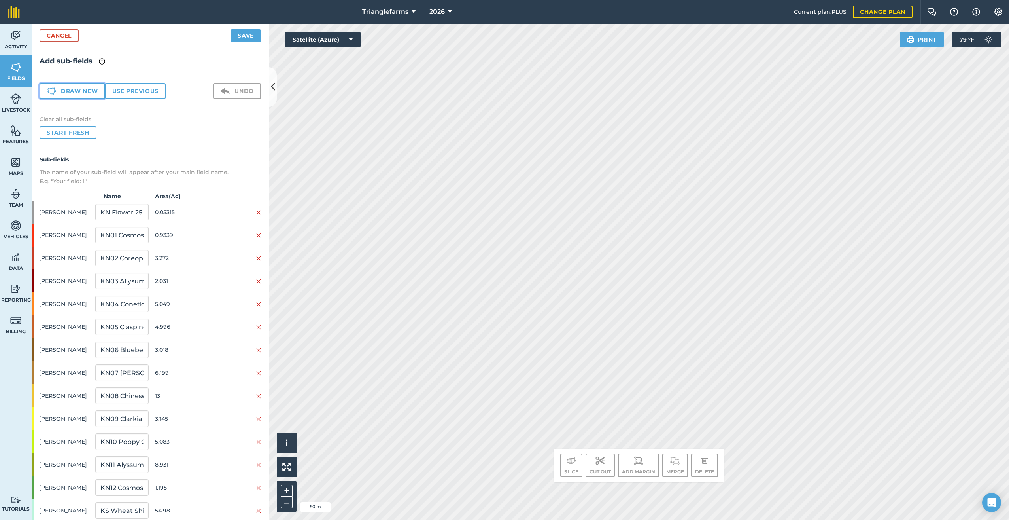
click at [68, 89] on button "Draw new" at bounding box center [73, 91] width 66 height 16
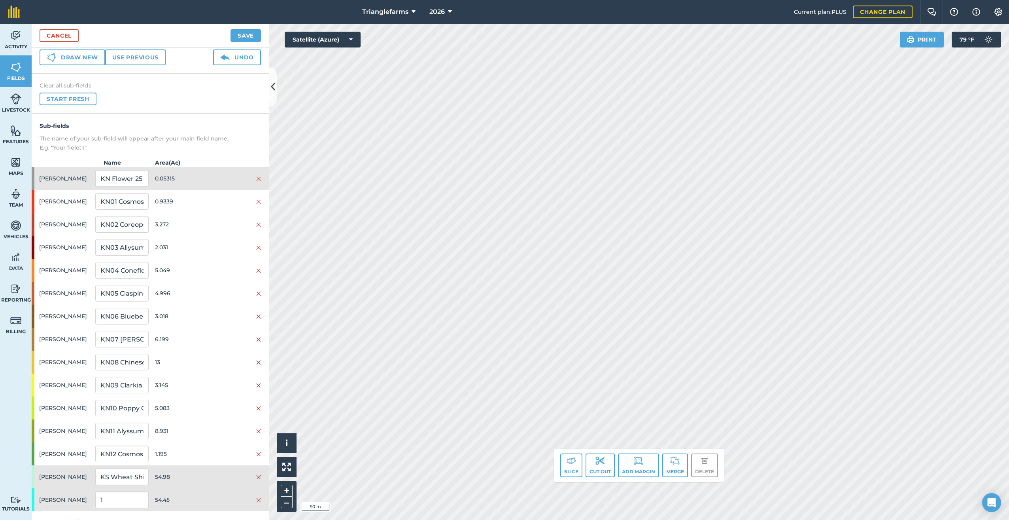
scroll to position [49, 0]
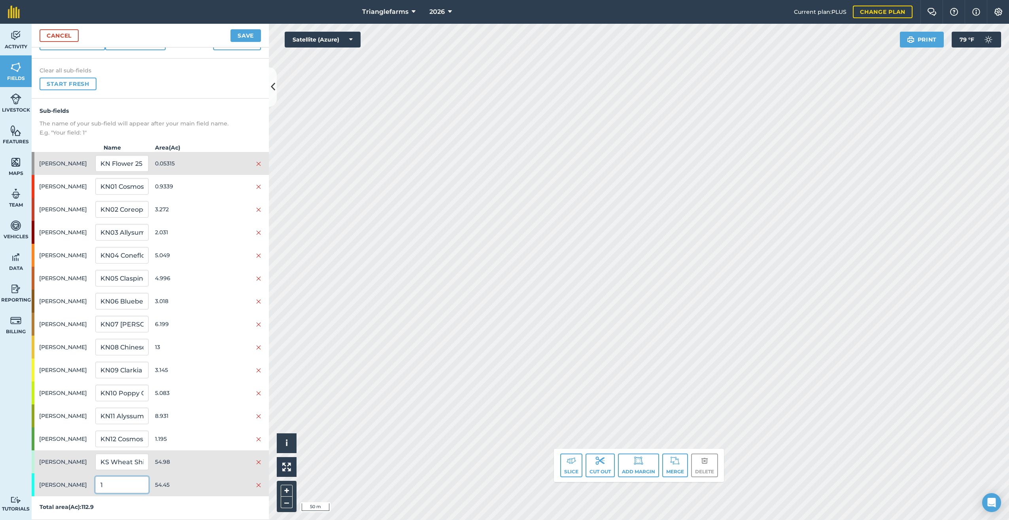
drag, startPoint x: 106, startPoint y: 489, endPoint x: 85, endPoint y: 489, distance: 20.2
click at [87, 489] on div "[PERSON_NAME] 1 54.45" at bounding box center [150, 484] width 237 height 23
paste input "KS 26"
type input "KS 26"
click at [244, 34] on button "Save" at bounding box center [246, 35] width 30 height 13
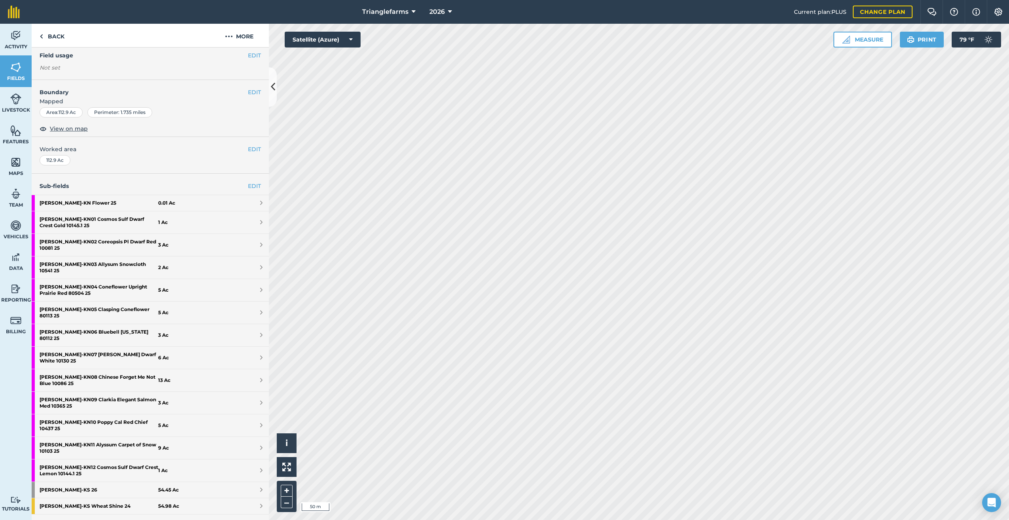
scroll to position [73, 0]
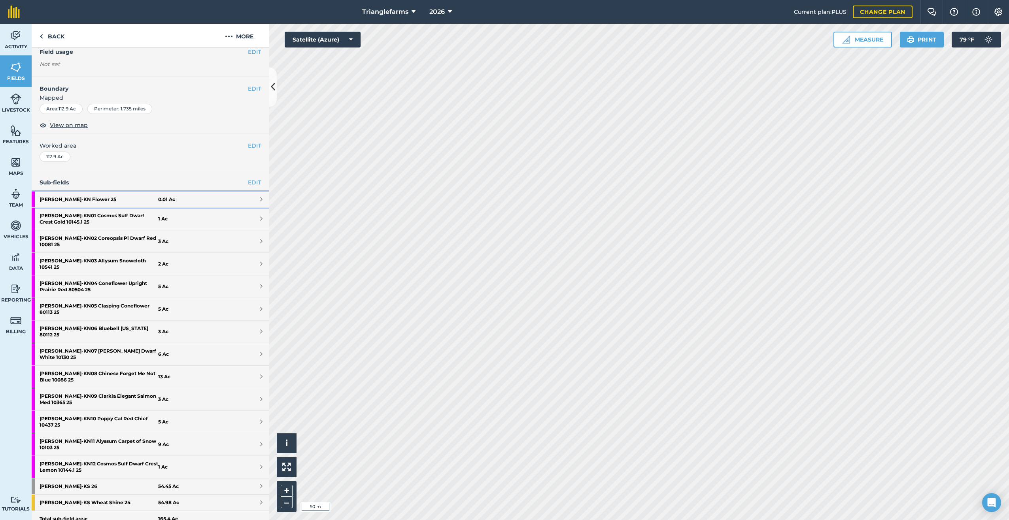
drag, startPoint x: 81, startPoint y: 197, endPoint x: 61, endPoint y: 195, distance: 20.3
click at [61, 195] on strong "[PERSON_NAME] - KN Flower 25" at bounding box center [99, 199] width 119 height 16
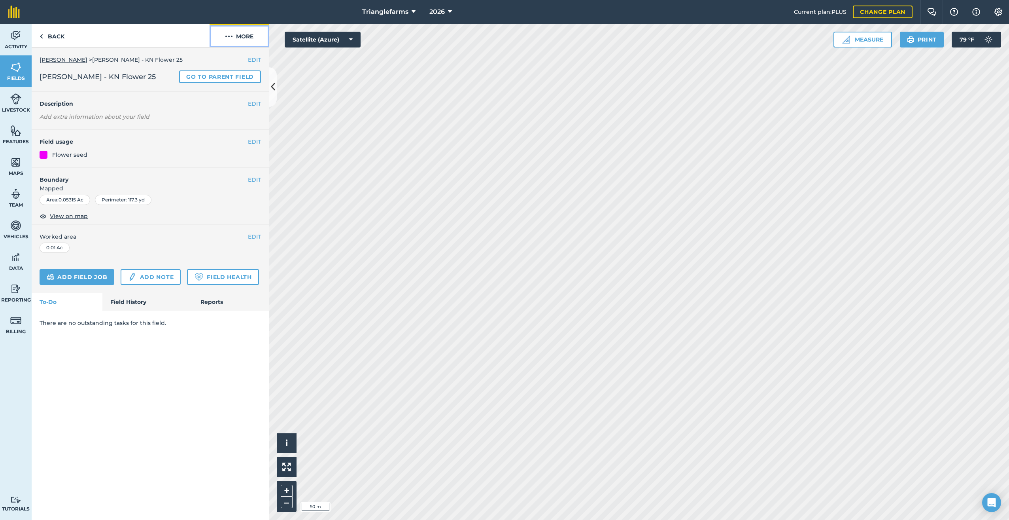
click at [232, 34] on img at bounding box center [229, 36] width 8 height 9
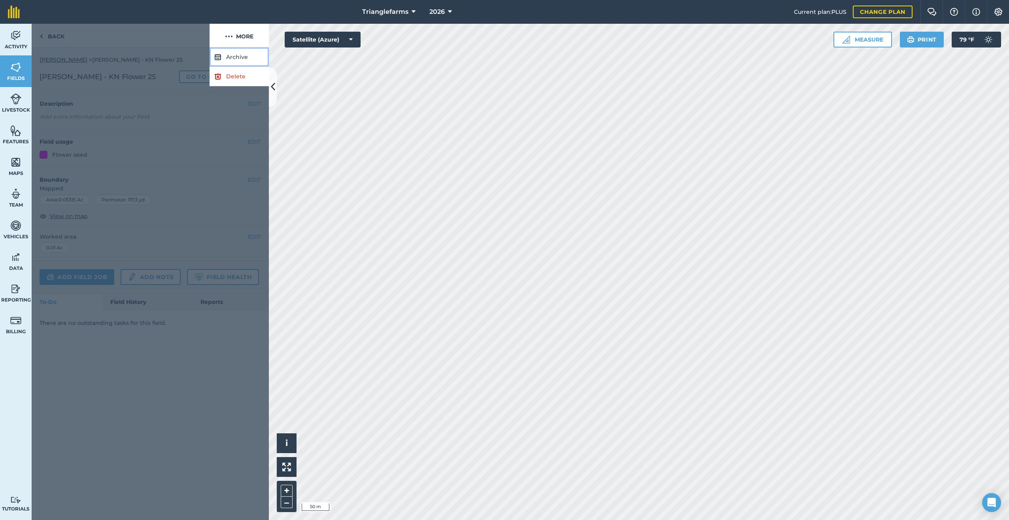
drag, startPoint x: 237, startPoint y: 56, endPoint x: 258, endPoint y: 63, distance: 22.1
click at [238, 56] on button "Archive" at bounding box center [239, 56] width 59 height 19
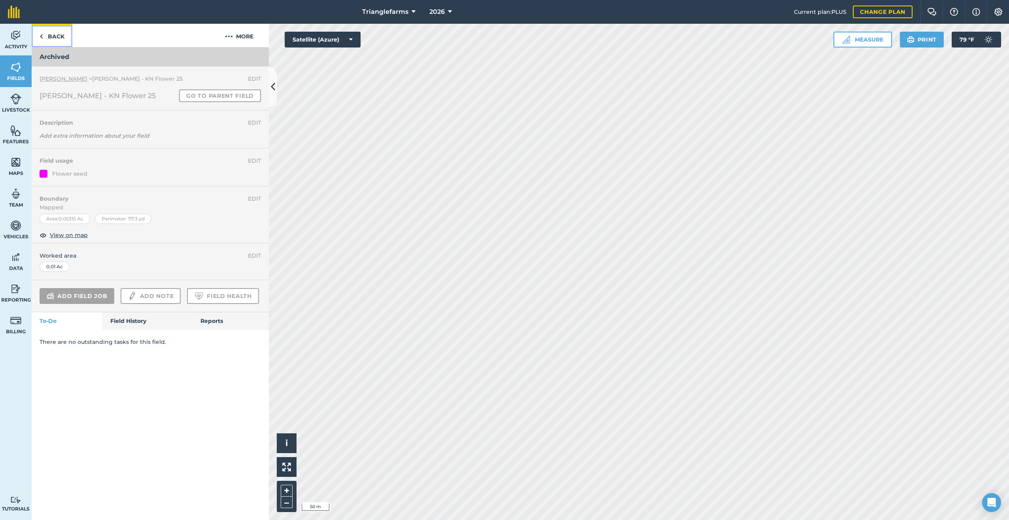
click at [42, 36] on img at bounding box center [42, 36] width 4 height 9
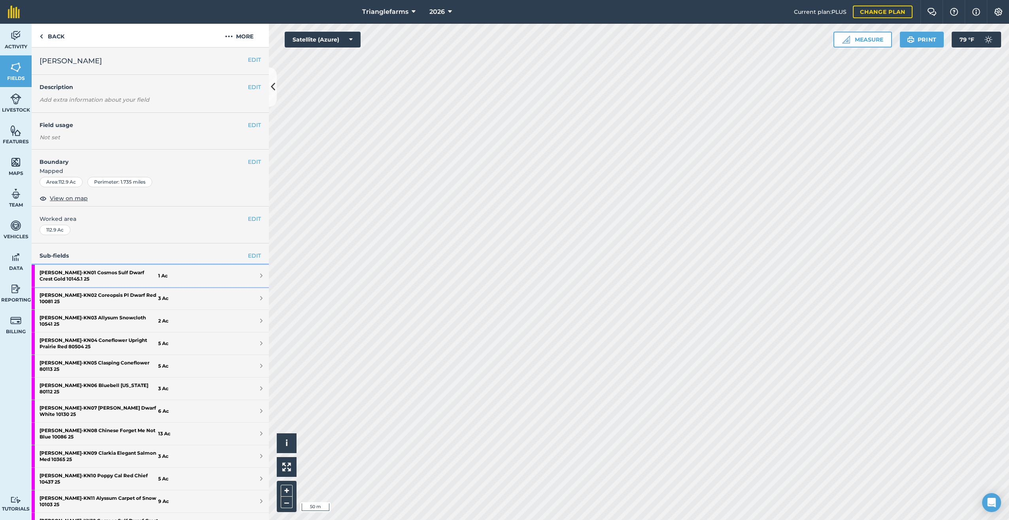
click at [89, 272] on strong "[PERSON_NAME] - KN01 Cosmos Sulf Dwarf Crest Gold 10145.1 25" at bounding box center [99, 276] width 119 height 22
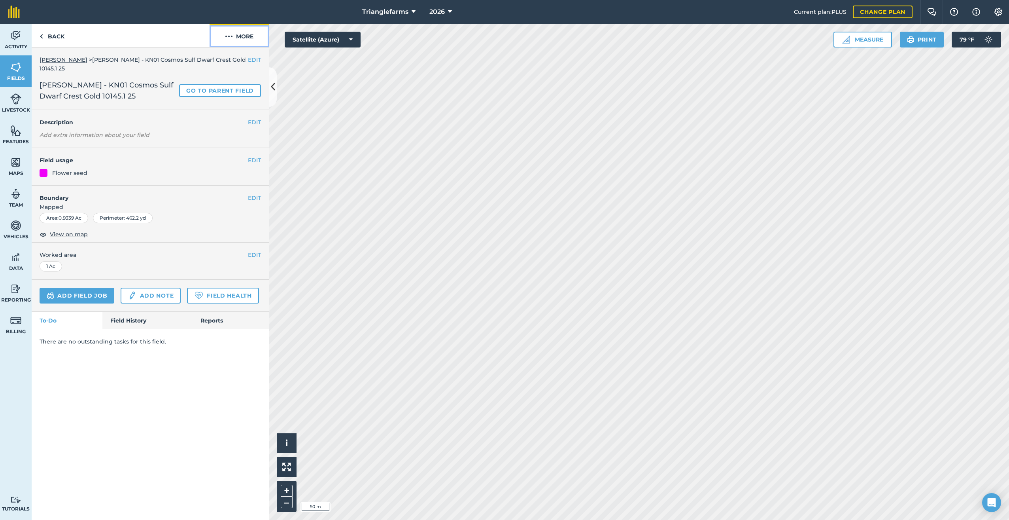
click at [229, 35] on img at bounding box center [229, 36] width 8 height 9
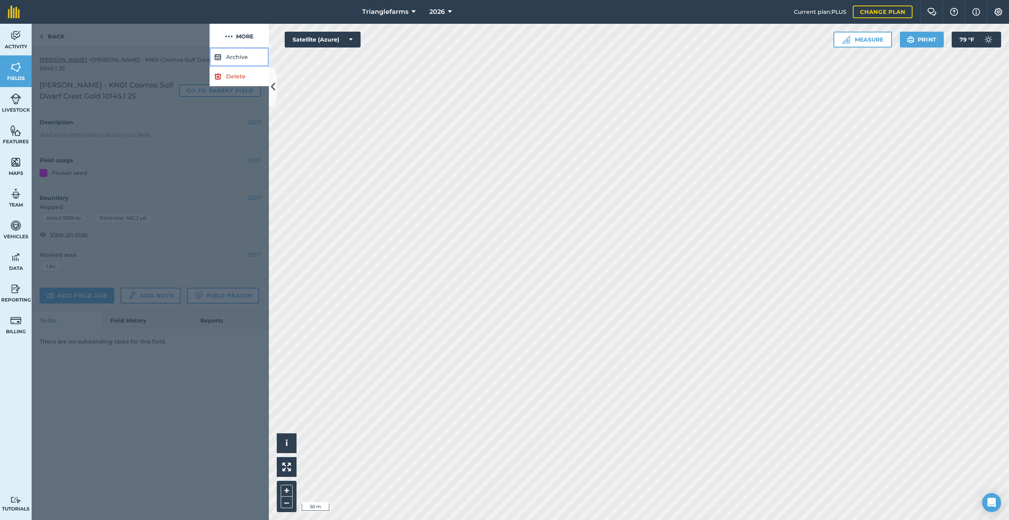
click at [223, 56] on button "Archive" at bounding box center [239, 56] width 59 height 19
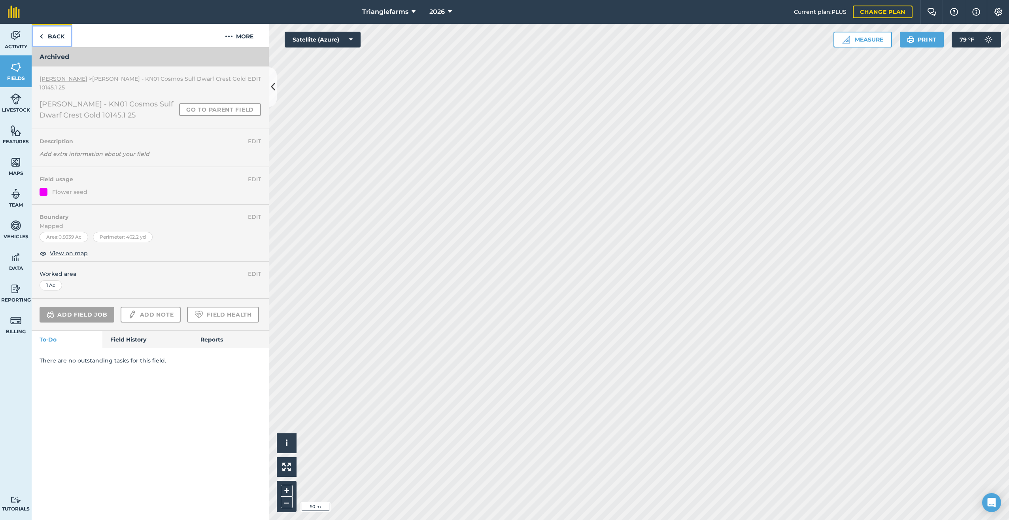
click at [42, 38] on img at bounding box center [42, 36] width 4 height 9
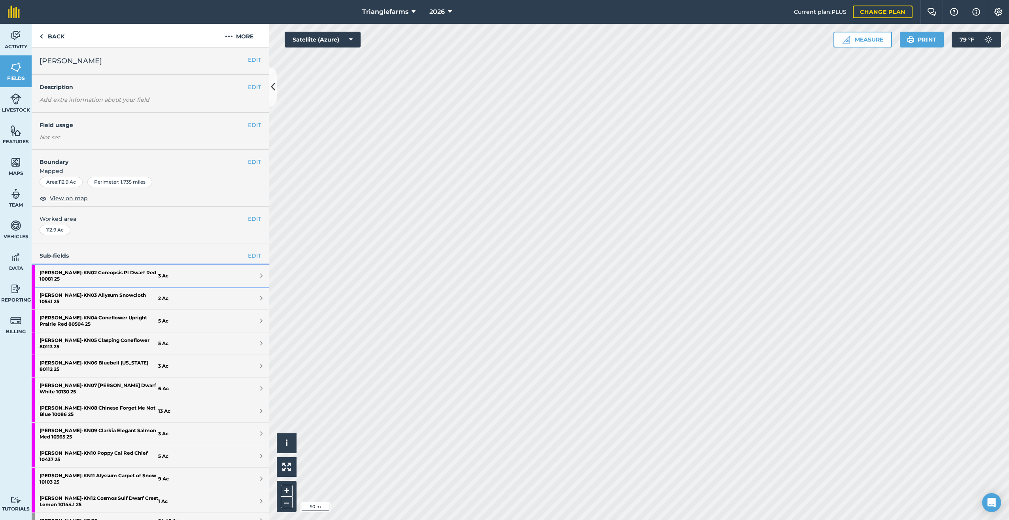
click at [94, 273] on strong "[PERSON_NAME] - KN02 Coreopsis Pl Dwarf Red 10081 25" at bounding box center [99, 276] width 119 height 22
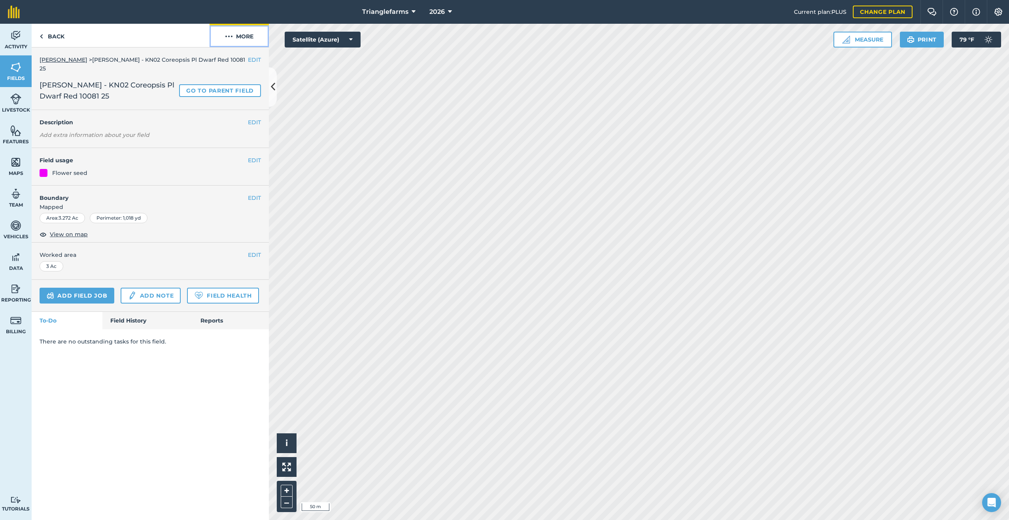
click at [228, 36] on img at bounding box center [229, 36] width 8 height 9
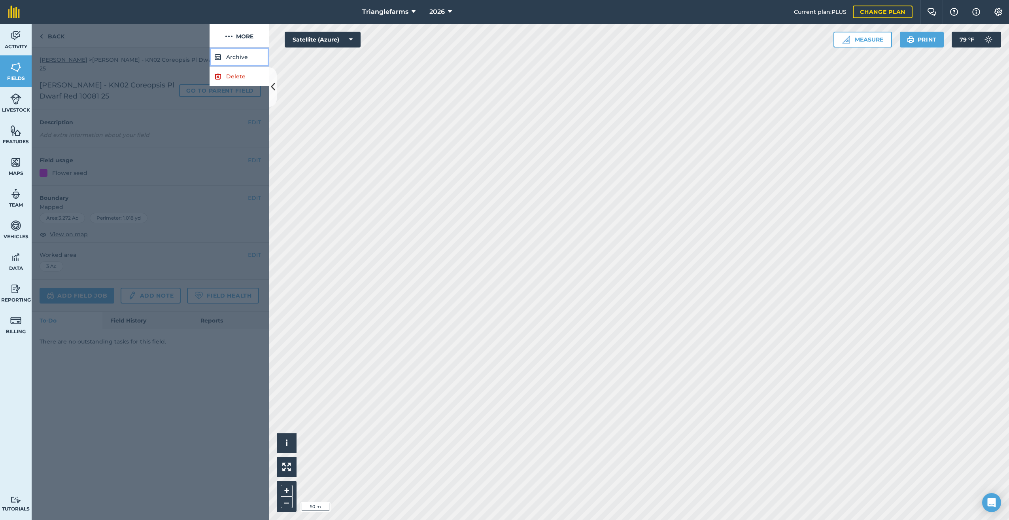
click at [231, 59] on button "Archive" at bounding box center [239, 56] width 59 height 19
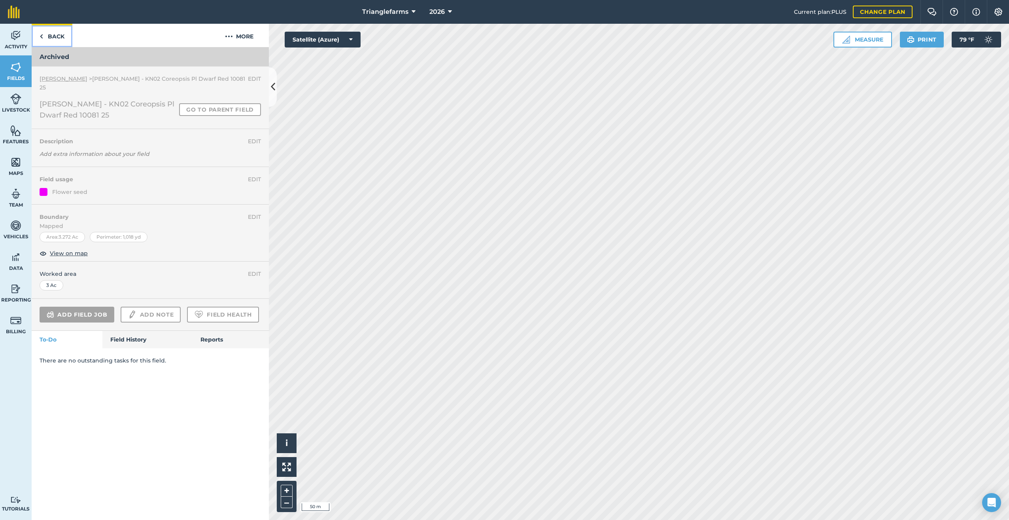
click at [42, 36] on img at bounding box center [42, 36] width 4 height 9
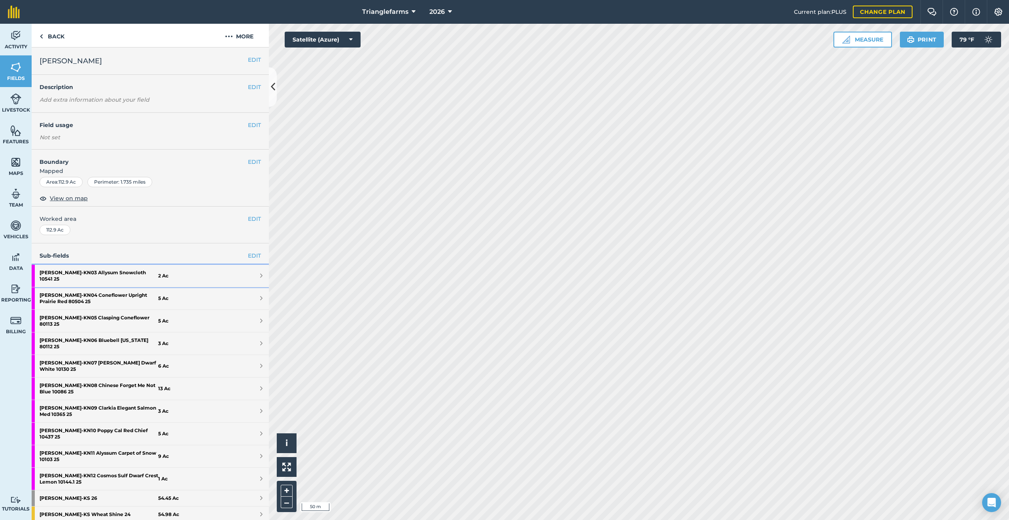
click at [97, 274] on strong "[PERSON_NAME] - KN03 Allysum Snowcloth 10541 25" at bounding box center [99, 276] width 119 height 22
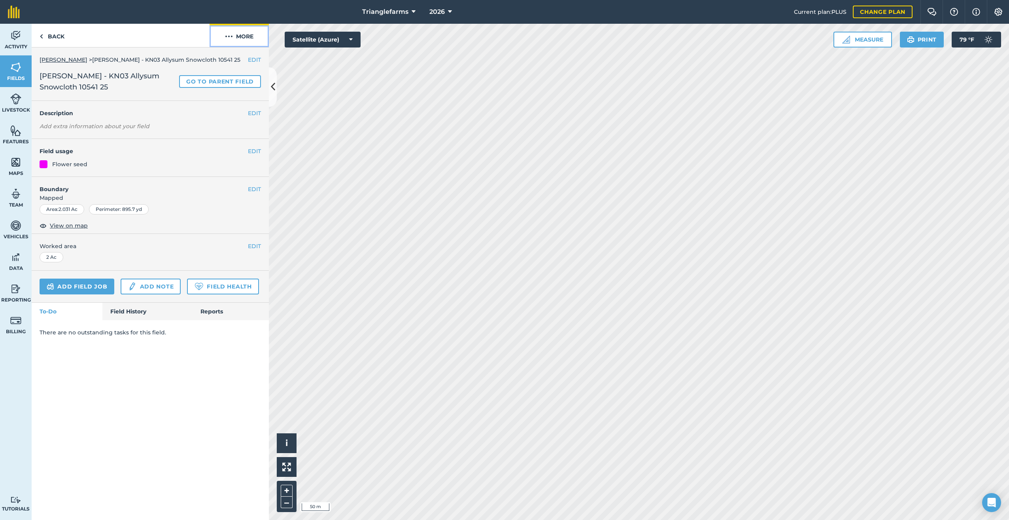
click at [231, 37] on img at bounding box center [229, 36] width 8 height 9
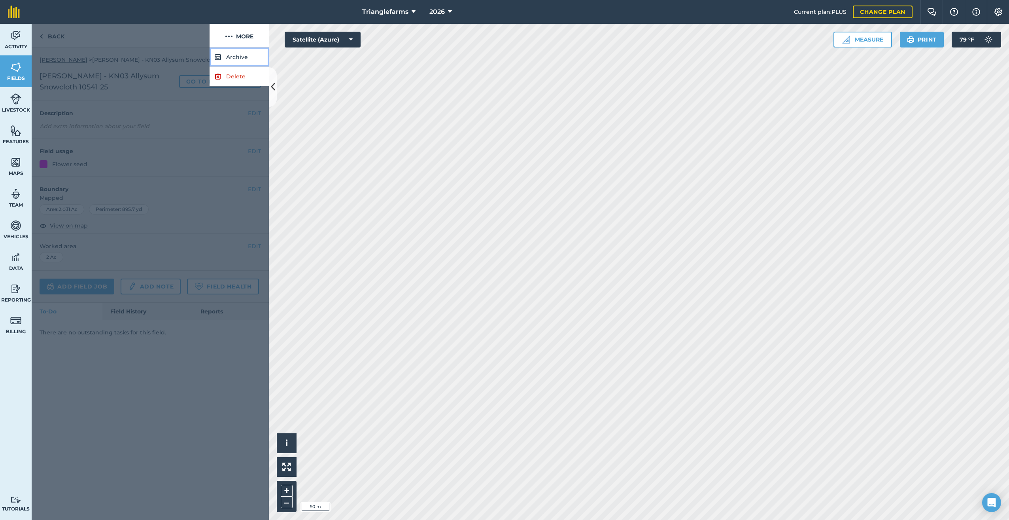
click at [235, 55] on button "Archive" at bounding box center [239, 56] width 59 height 19
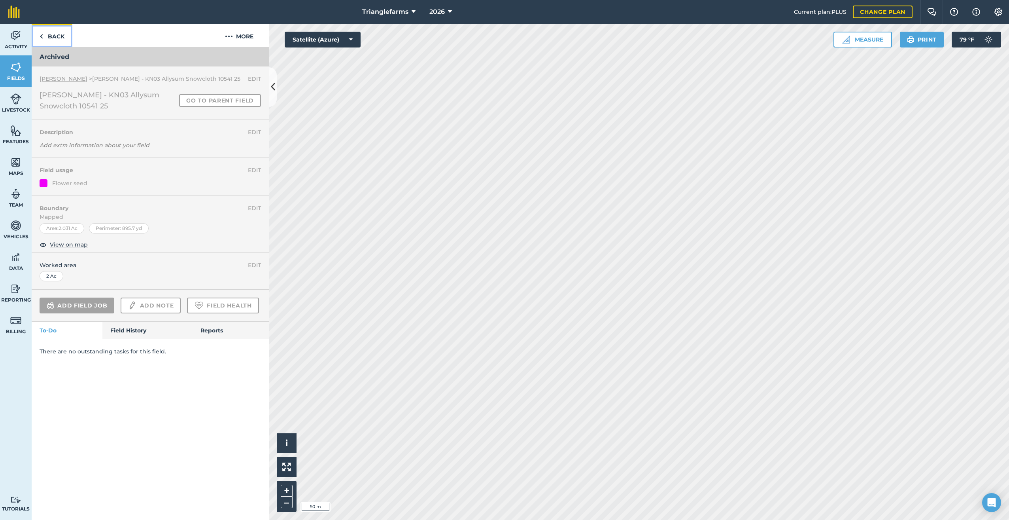
click at [45, 37] on link "Back" at bounding box center [52, 35] width 41 height 23
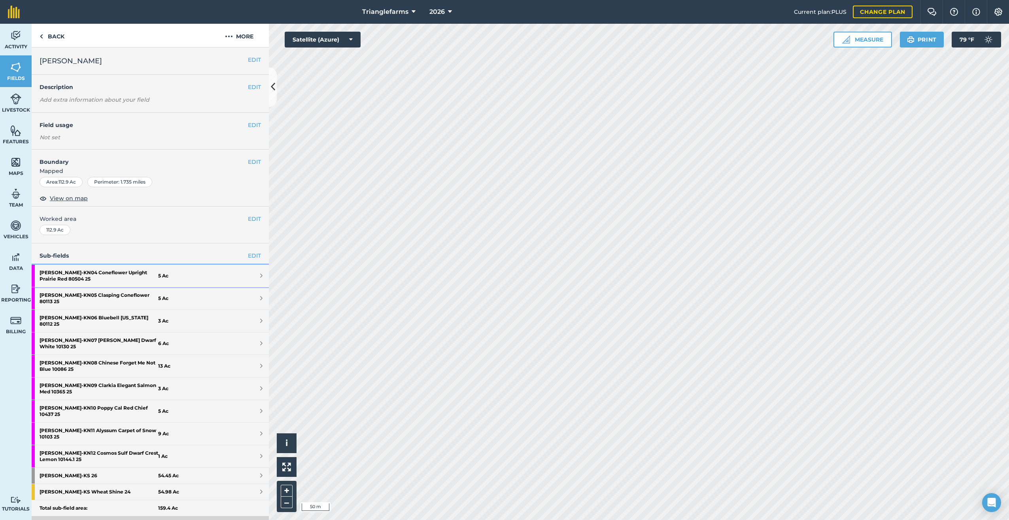
drag, startPoint x: 86, startPoint y: 271, endPoint x: 118, endPoint y: 276, distance: 32.4
click at [87, 271] on strong "[PERSON_NAME] - KN04 Coneflower Upright Prairie Red 80504 25" at bounding box center [99, 276] width 119 height 22
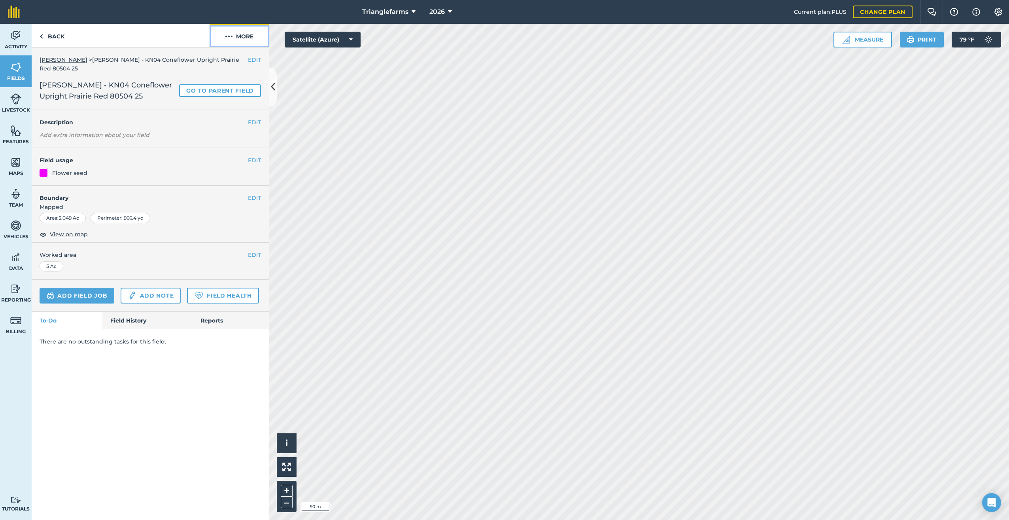
click at [230, 38] on img at bounding box center [229, 36] width 8 height 9
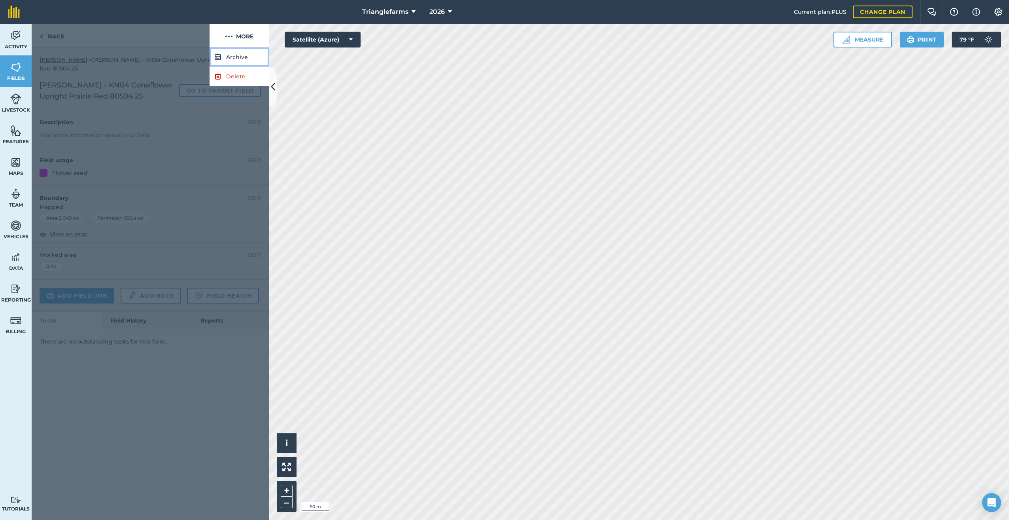
click at [237, 57] on button "Archive" at bounding box center [239, 56] width 59 height 19
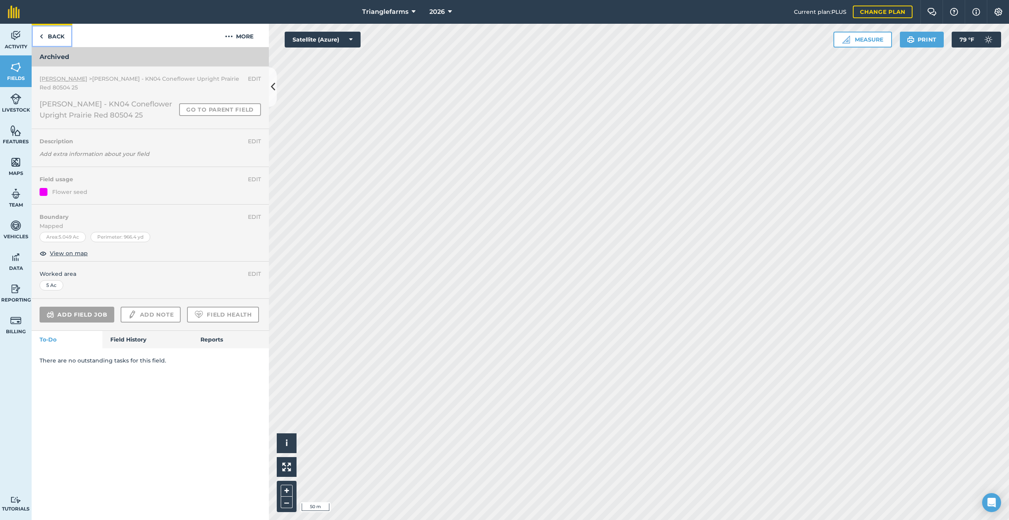
click at [42, 36] on img at bounding box center [42, 36] width 4 height 9
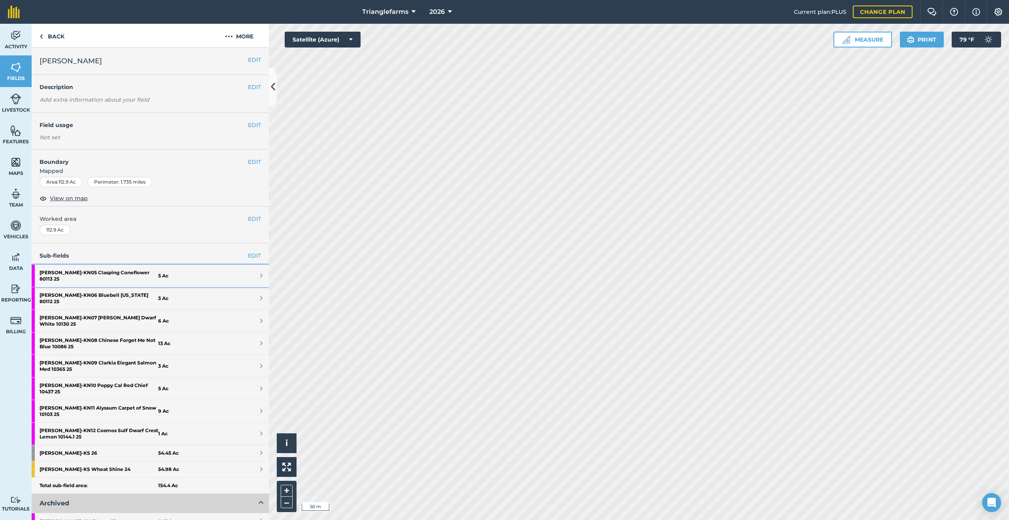
click at [93, 272] on strong "[PERSON_NAME] - KN05 Clasping Coneflower 80113 25" at bounding box center [99, 276] width 119 height 22
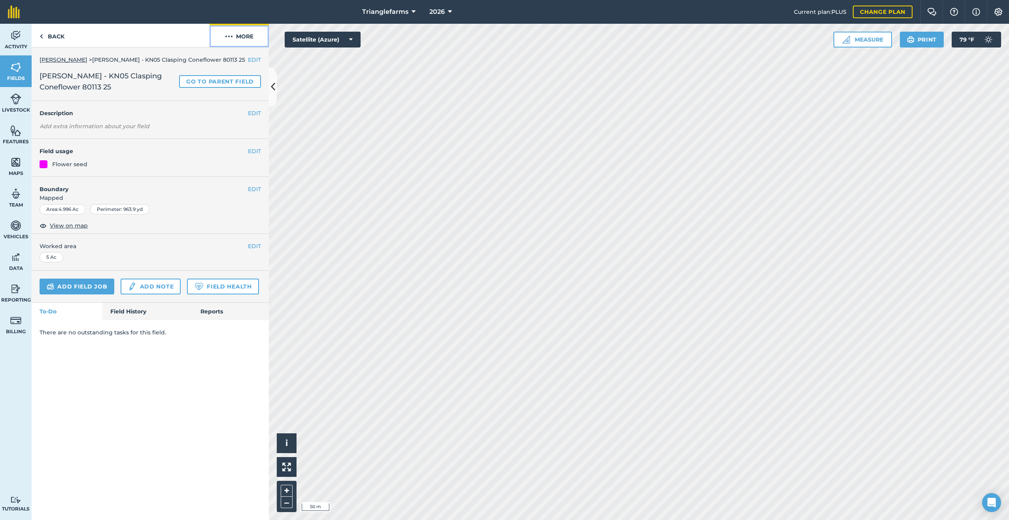
click at [226, 34] on img at bounding box center [229, 36] width 8 height 9
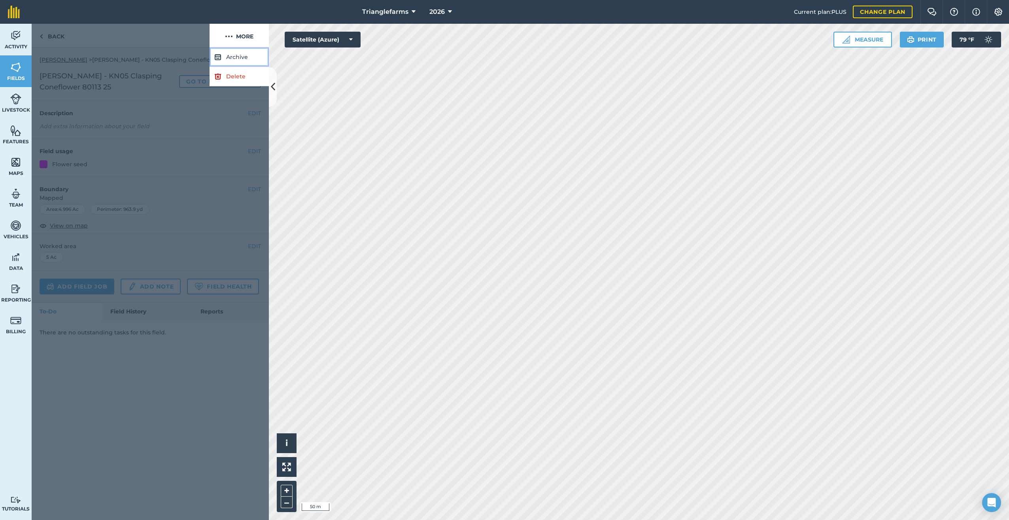
click at [237, 57] on button "Archive" at bounding box center [239, 56] width 59 height 19
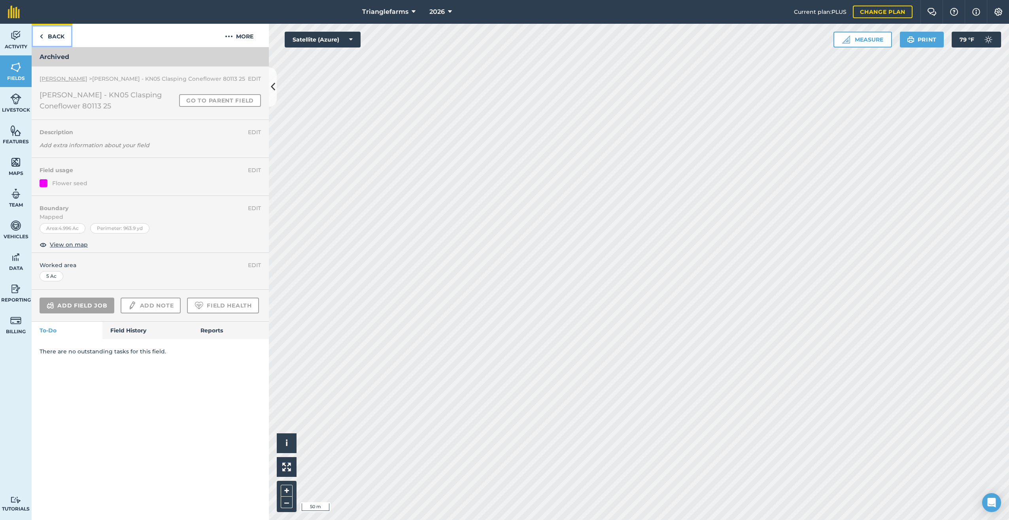
click at [46, 37] on link "Back" at bounding box center [52, 35] width 41 height 23
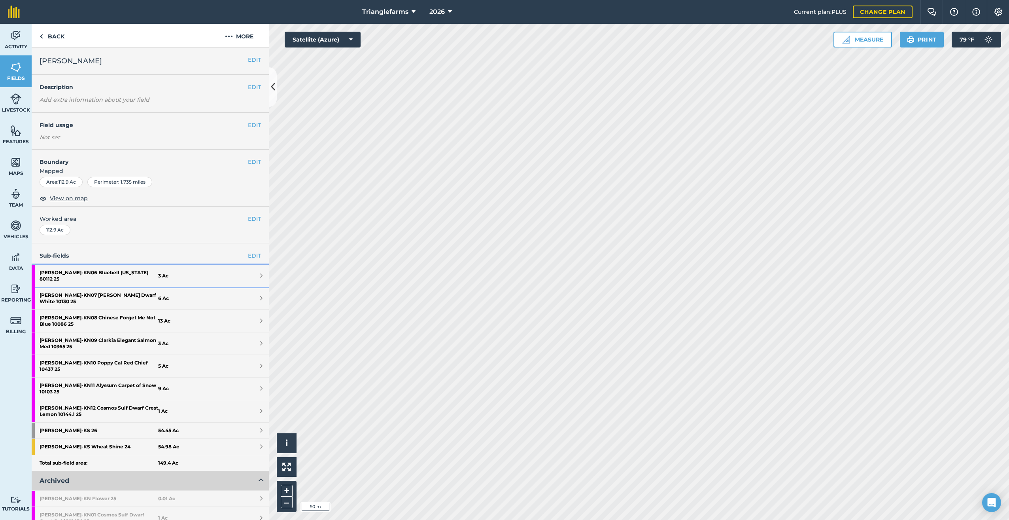
click at [103, 272] on strong "[PERSON_NAME] - KN06 Bluebell [US_STATE] 80112 25" at bounding box center [99, 276] width 119 height 22
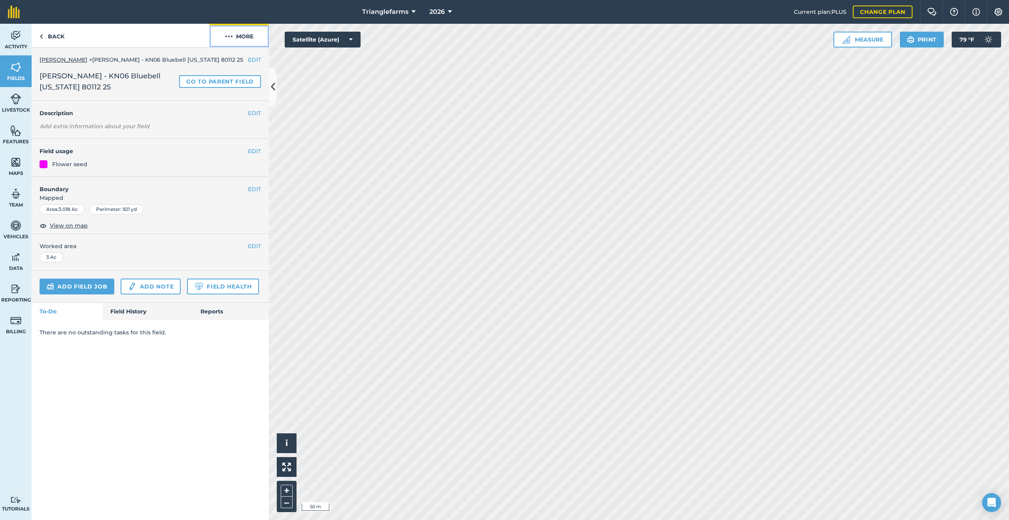
click at [229, 35] on img at bounding box center [229, 36] width 8 height 9
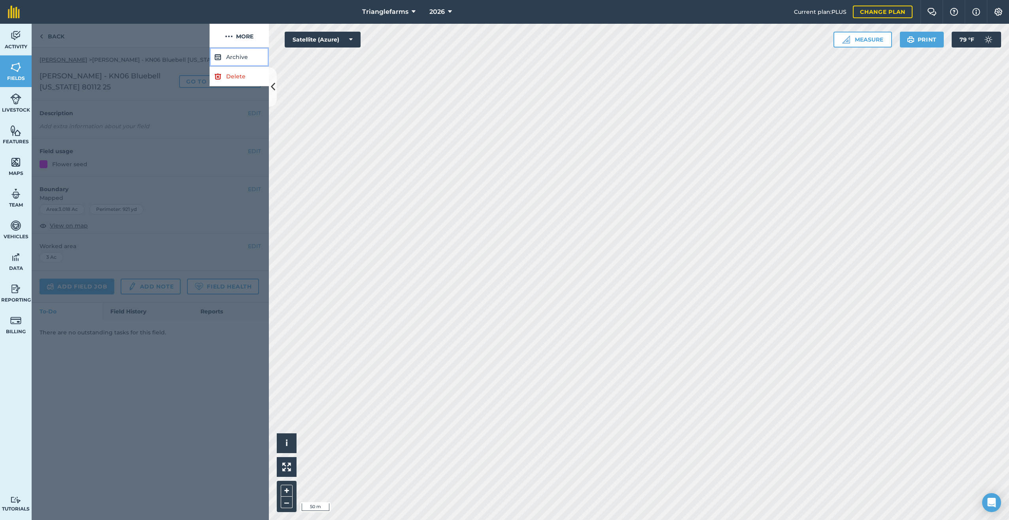
click at [230, 57] on button "Archive" at bounding box center [239, 56] width 59 height 19
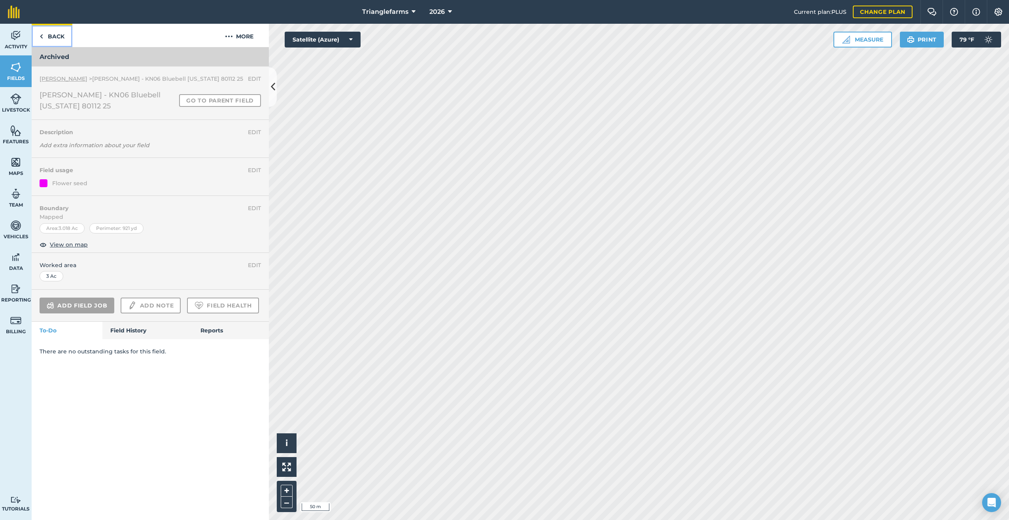
click at [50, 36] on link "Back" at bounding box center [52, 35] width 41 height 23
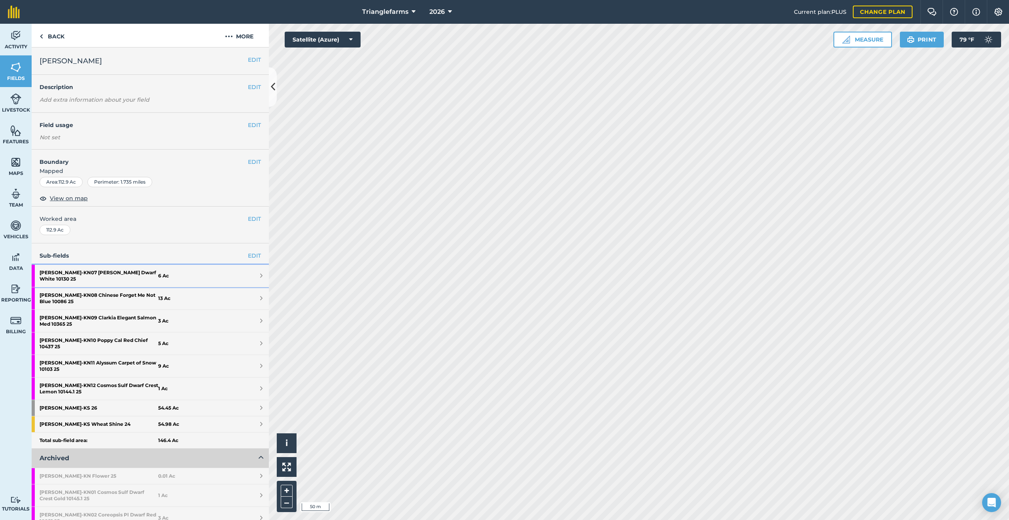
click at [94, 269] on strong "[PERSON_NAME] - KN07 [PERSON_NAME] Dwarf White 10130 25" at bounding box center [99, 276] width 119 height 22
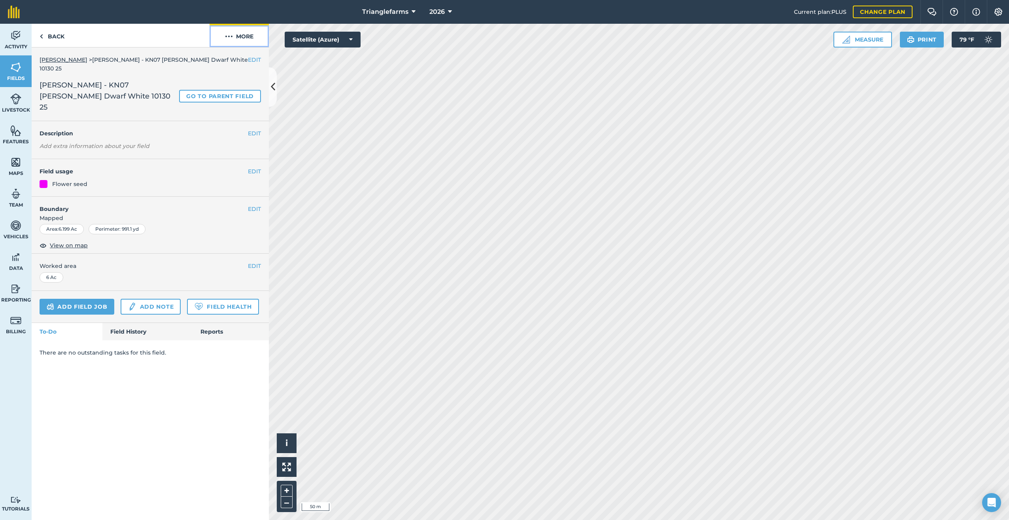
click at [231, 37] on img at bounding box center [229, 36] width 8 height 9
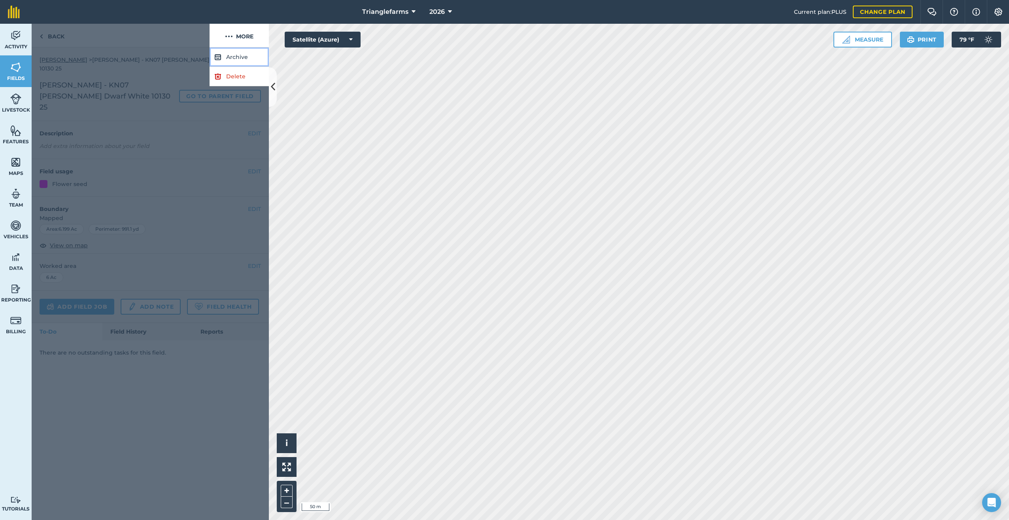
click at [235, 55] on button "Archive" at bounding box center [239, 56] width 59 height 19
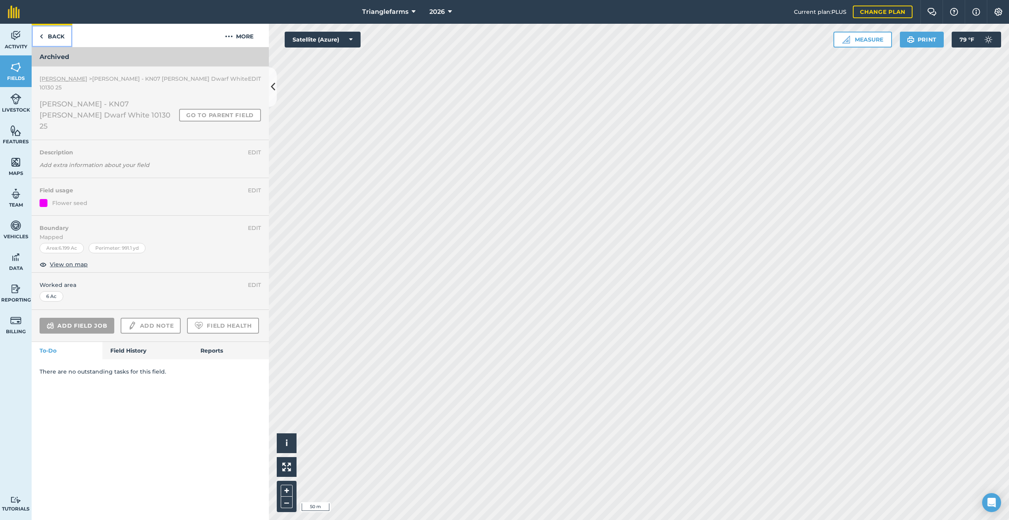
click at [46, 35] on link "Back" at bounding box center [52, 35] width 41 height 23
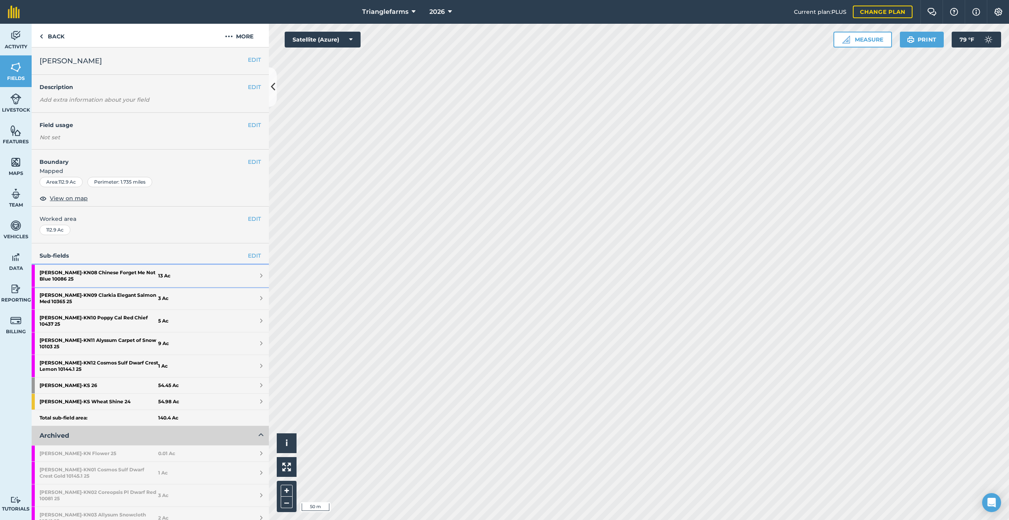
drag, startPoint x: 99, startPoint y: 273, endPoint x: 117, endPoint y: 273, distance: 17.8
click at [99, 273] on strong "[PERSON_NAME] - KN08 Chinese Forget Me Not Blue 10086 25" at bounding box center [99, 276] width 119 height 22
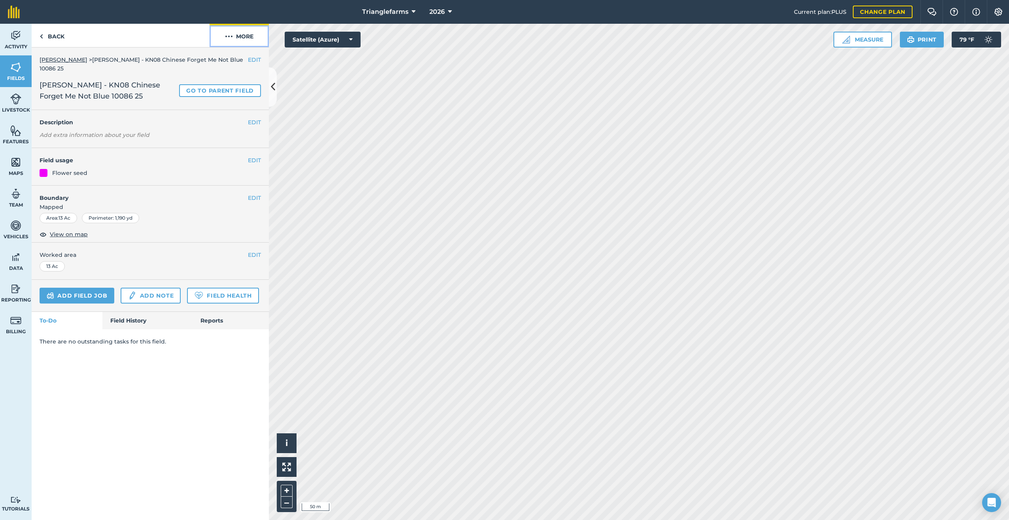
click at [228, 34] on img at bounding box center [229, 36] width 8 height 9
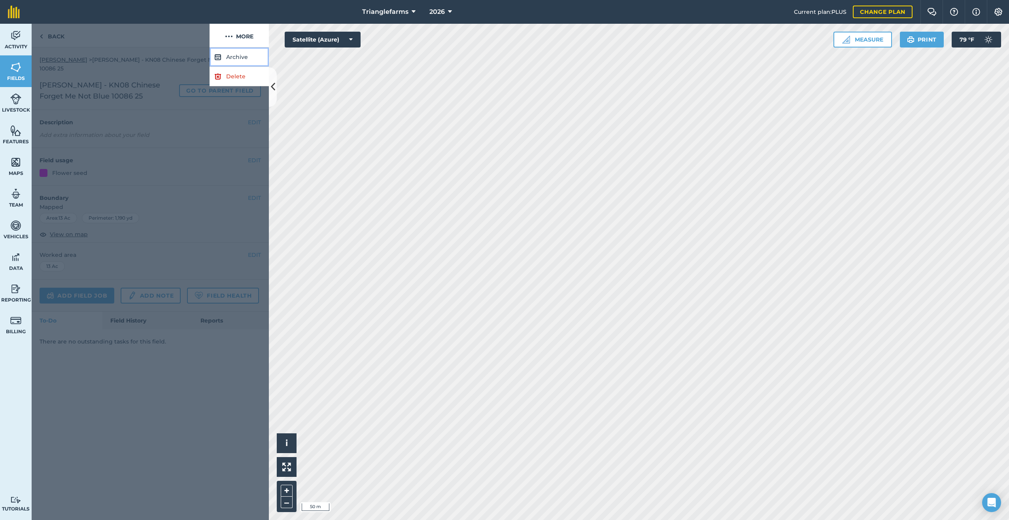
click at [231, 57] on button "Archive" at bounding box center [239, 56] width 59 height 19
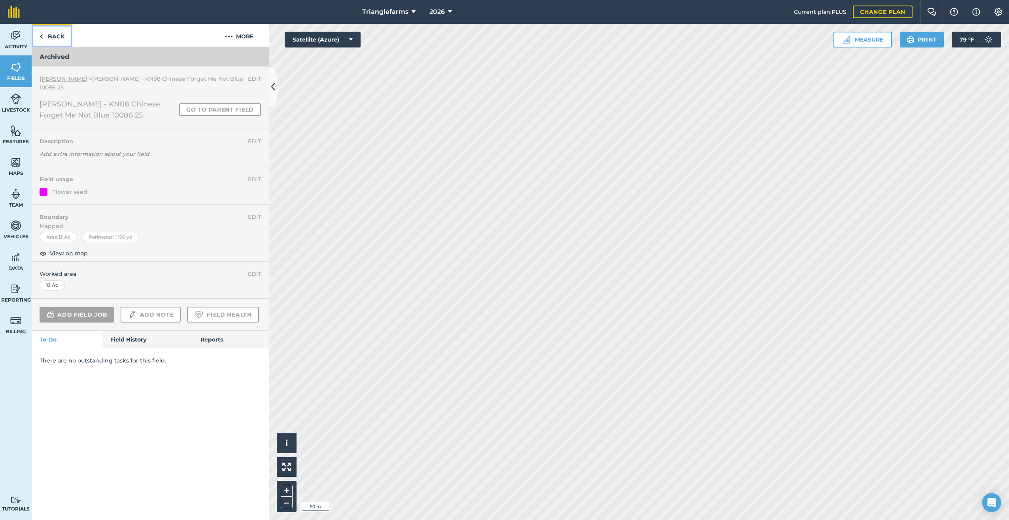
drag, startPoint x: 44, startPoint y: 35, endPoint x: 52, endPoint y: 47, distance: 14.7
click at [44, 35] on link "Back" at bounding box center [52, 35] width 41 height 23
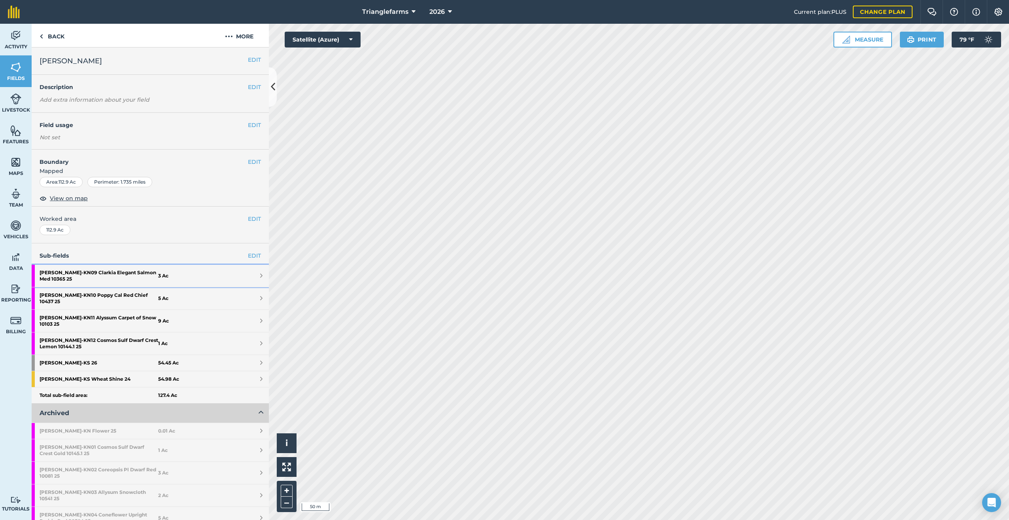
click at [104, 272] on strong "[PERSON_NAME] - KN09 Clarkia Elegant Salmon Med 10365 25" at bounding box center [99, 276] width 119 height 22
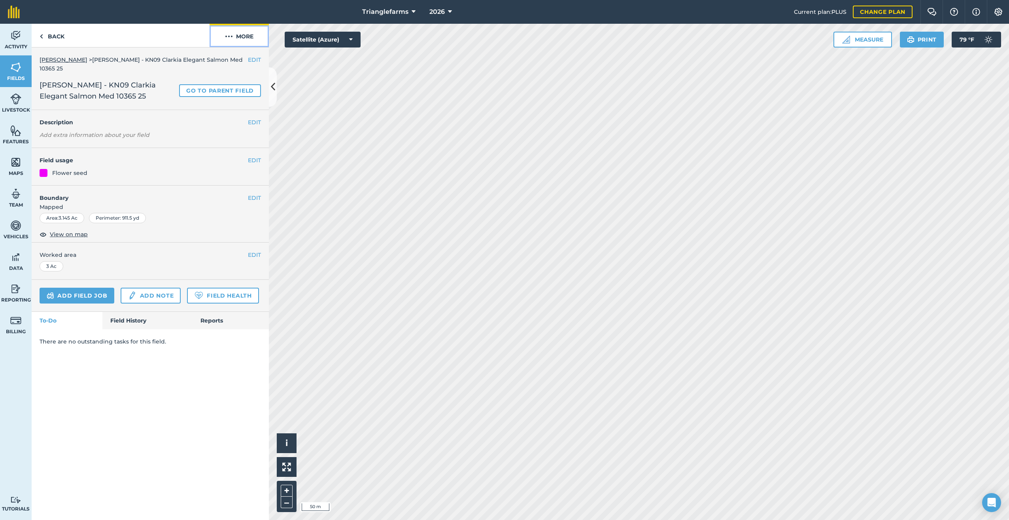
click at [228, 34] on img at bounding box center [229, 36] width 8 height 9
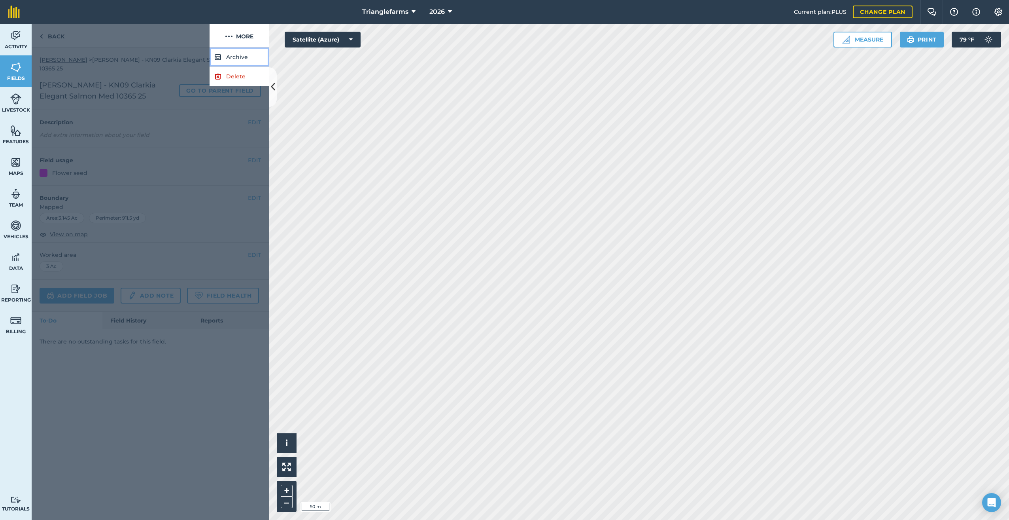
drag, startPoint x: 233, startPoint y: 57, endPoint x: 237, endPoint y: 62, distance: 5.9
click at [235, 57] on button "Archive" at bounding box center [239, 56] width 59 height 19
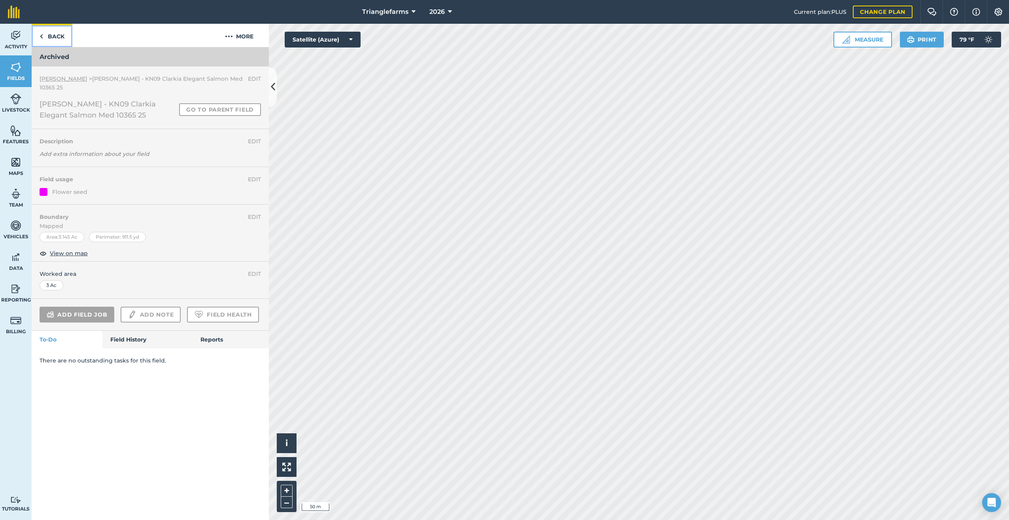
click at [40, 35] on img at bounding box center [42, 36] width 4 height 9
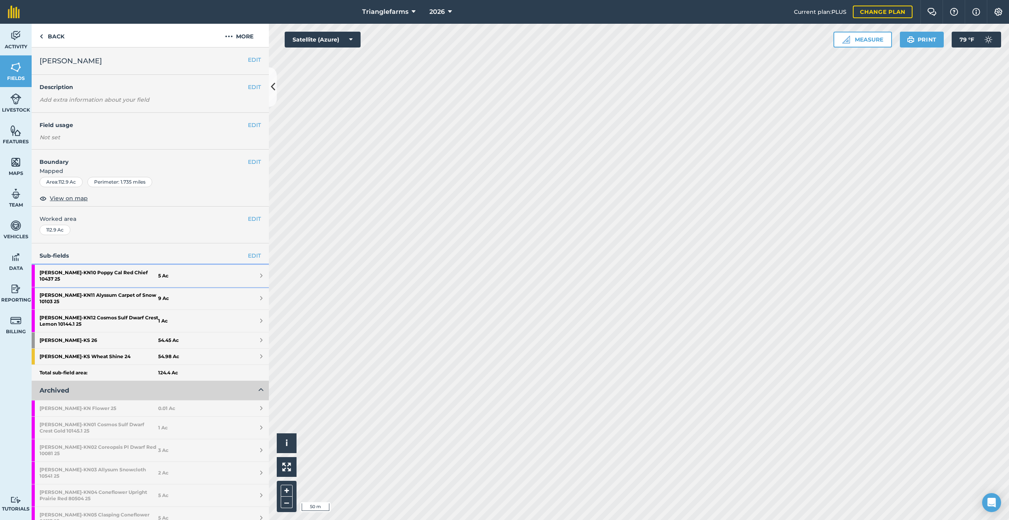
click at [91, 271] on strong "[PERSON_NAME] - KN10 Poppy Cal Red Chief 10437 25" at bounding box center [99, 276] width 119 height 22
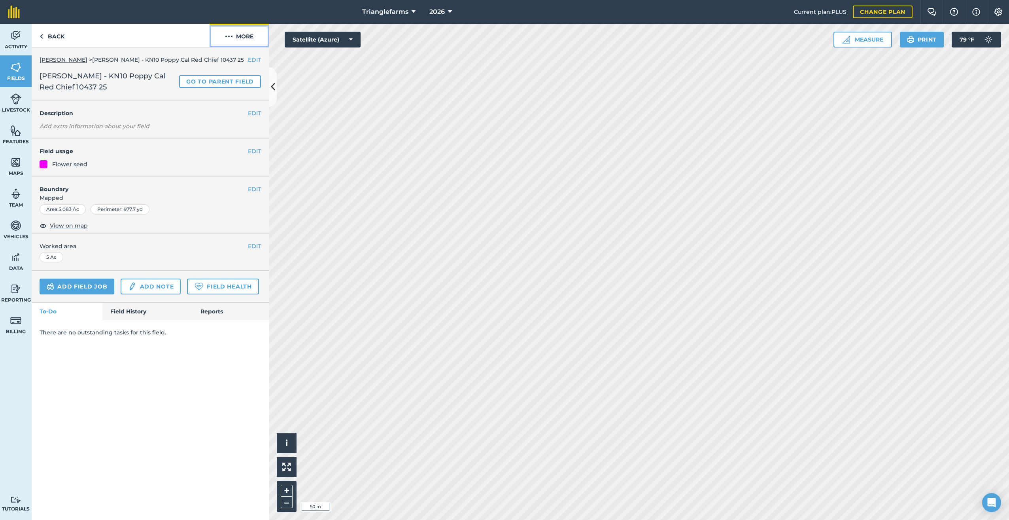
drag, startPoint x: 225, startPoint y: 34, endPoint x: 233, endPoint y: 38, distance: 8.8
click at [226, 34] on img at bounding box center [229, 36] width 8 height 9
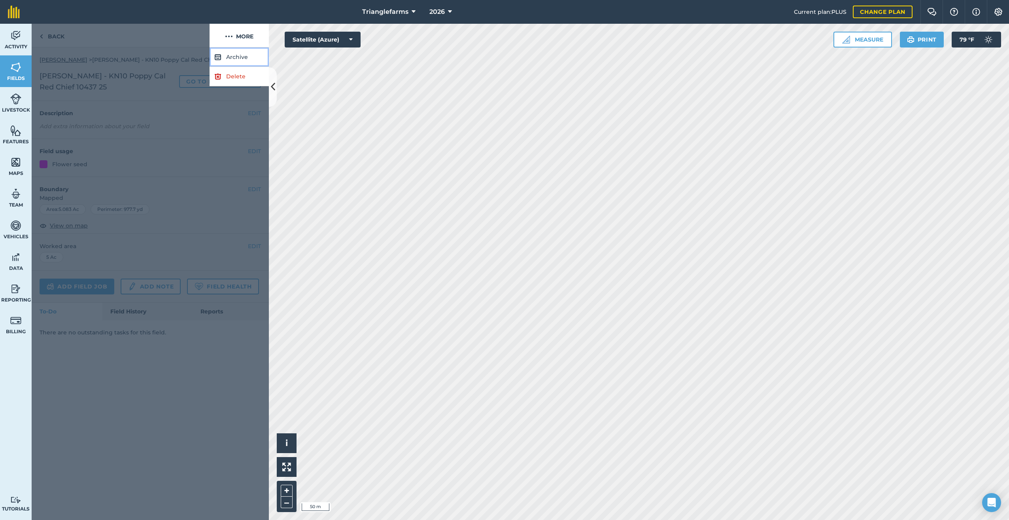
click at [227, 56] on button "Archive" at bounding box center [239, 56] width 59 height 19
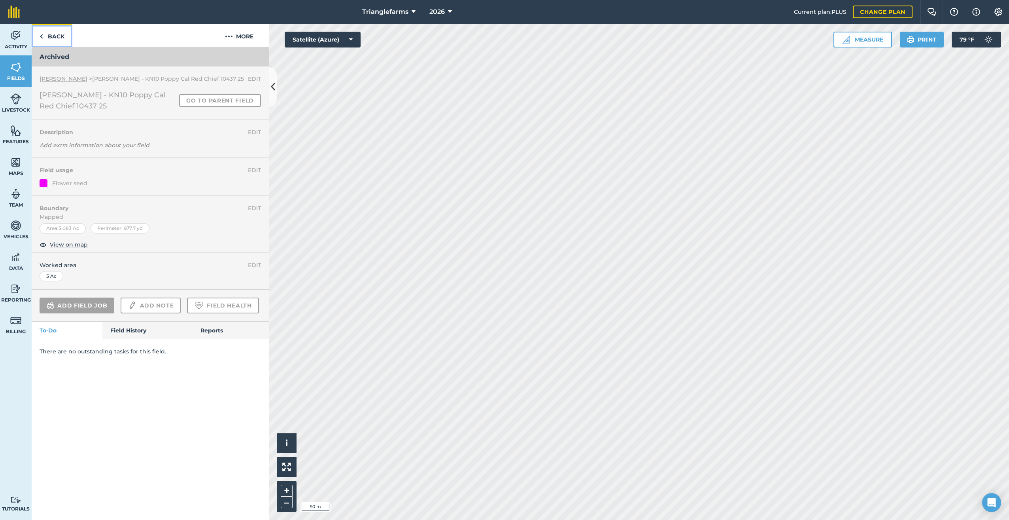
click at [44, 37] on link "Back" at bounding box center [52, 35] width 41 height 23
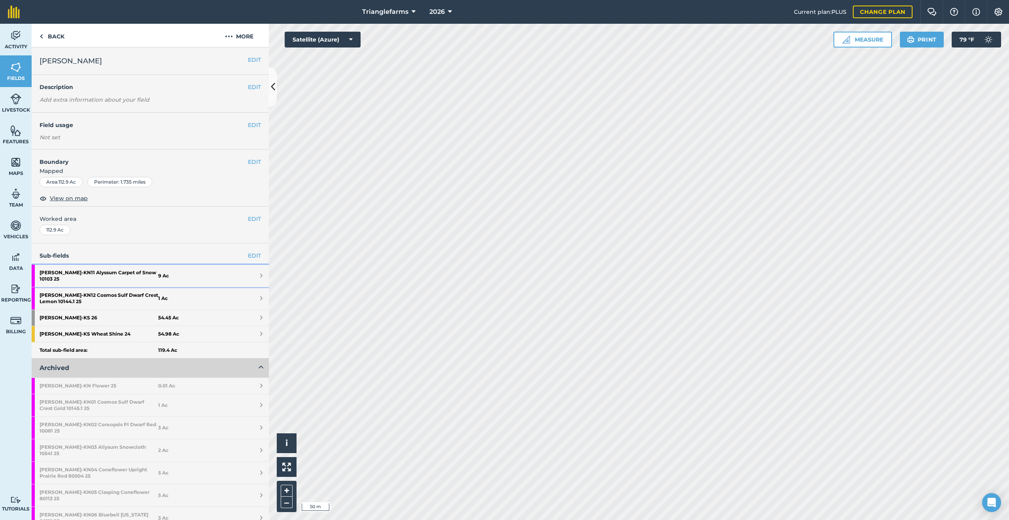
click at [88, 270] on strong "[PERSON_NAME] - KN11 Alyssum Carpet of Snow 10103 25" at bounding box center [99, 276] width 119 height 22
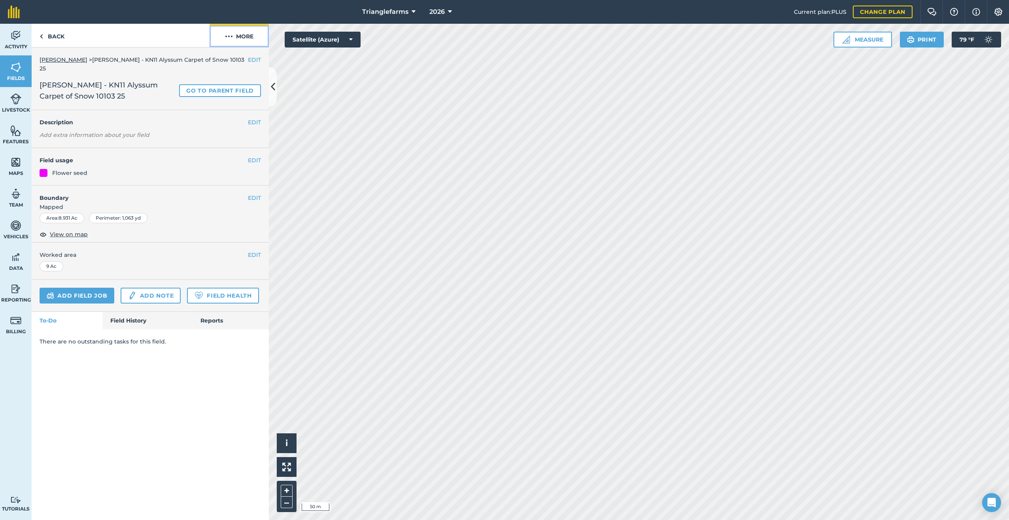
click at [229, 38] on img at bounding box center [229, 36] width 8 height 9
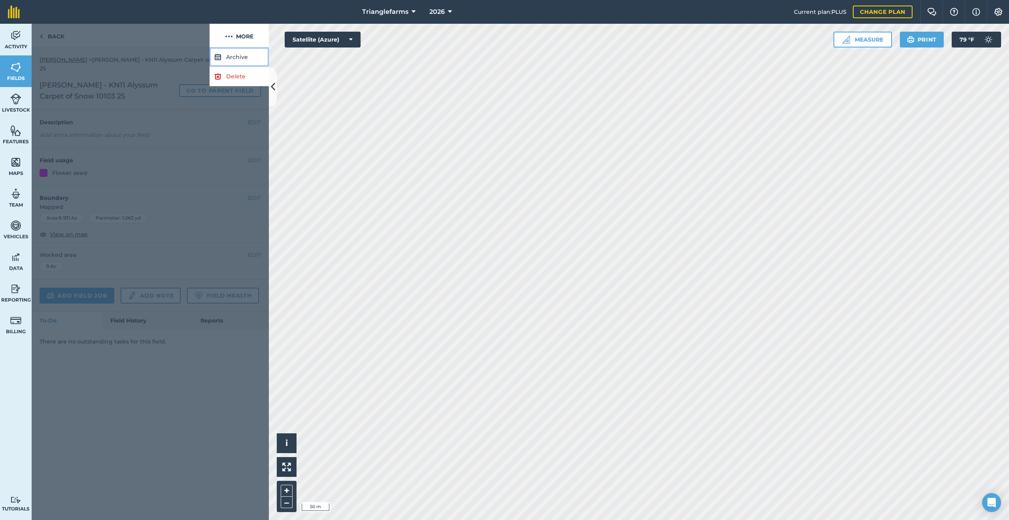
click at [228, 53] on button "Archive" at bounding box center [239, 56] width 59 height 19
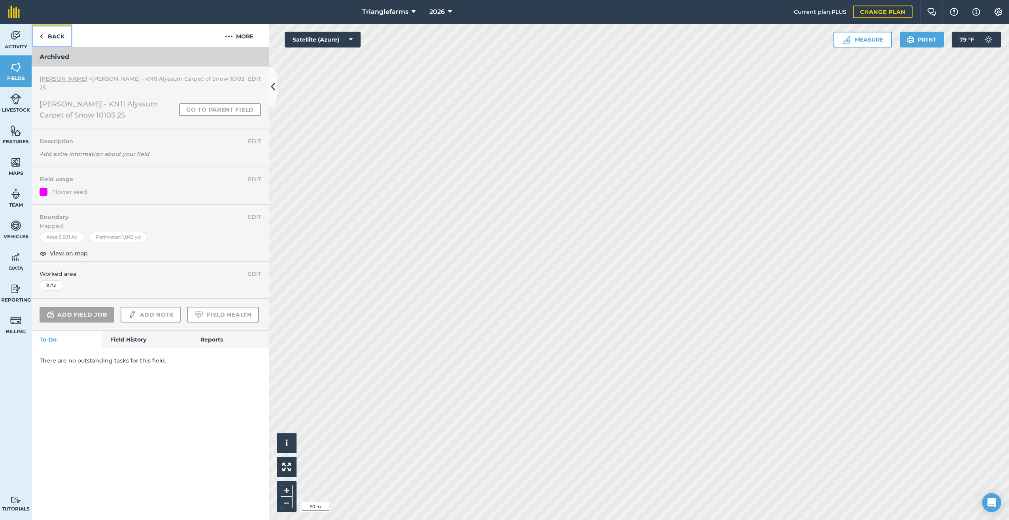
drag, startPoint x: 44, startPoint y: 35, endPoint x: 82, endPoint y: 56, distance: 43.6
click at [44, 35] on link "Back" at bounding box center [52, 35] width 41 height 23
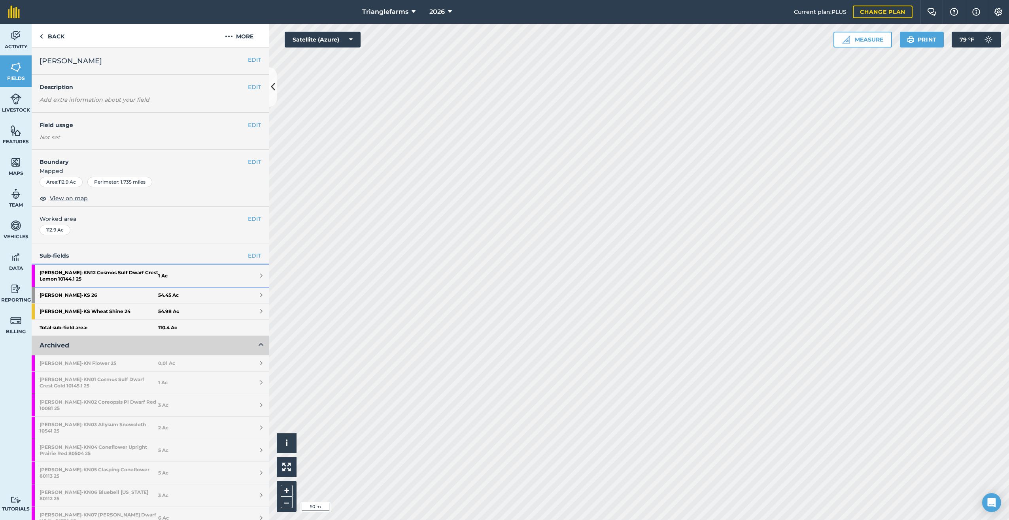
click at [89, 273] on strong "[PERSON_NAME] - KN12 Cosmos Sulf Dwarf Crest Lemon 10144.1 25" at bounding box center [99, 276] width 119 height 22
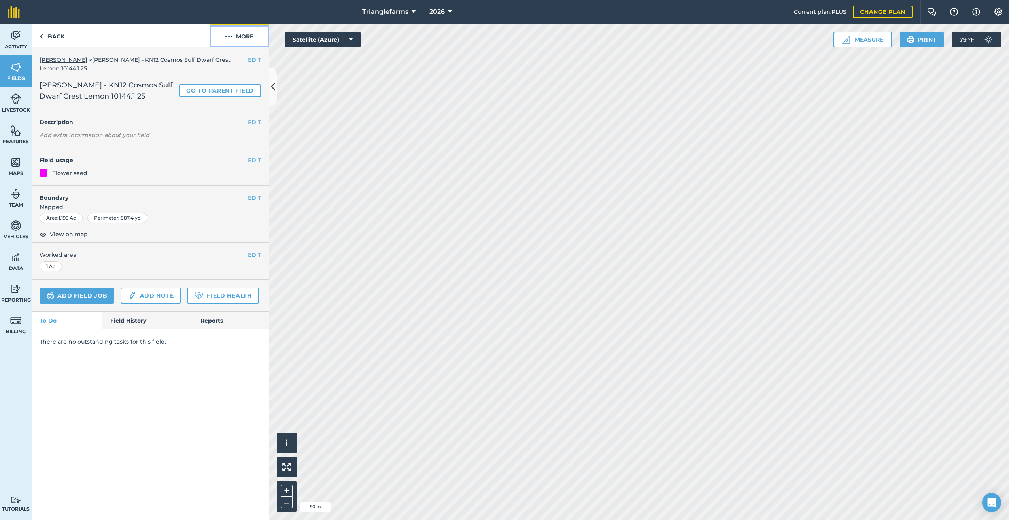
click at [227, 36] on img at bounding box center [229, 36] width 8 height 9
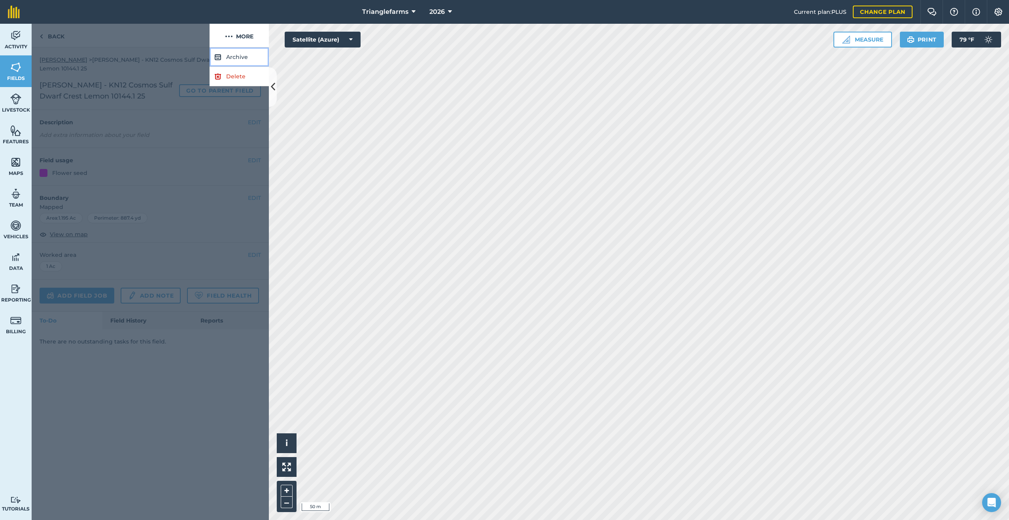
click at [233, 54] on button "Archive" at bounding box center [239, 56] width 59 height 19
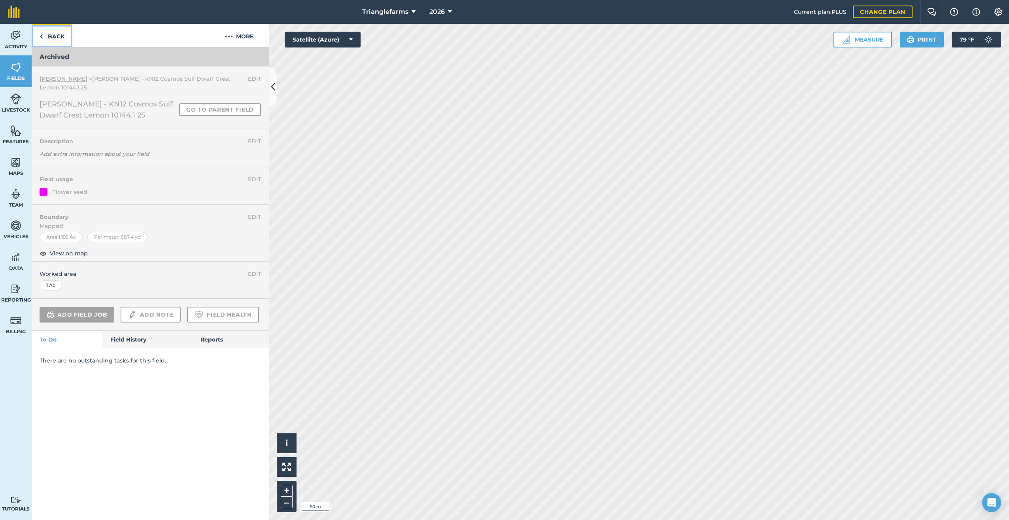
click at [41, 36] on img at bounding box center [42, 36] width 4 height 9
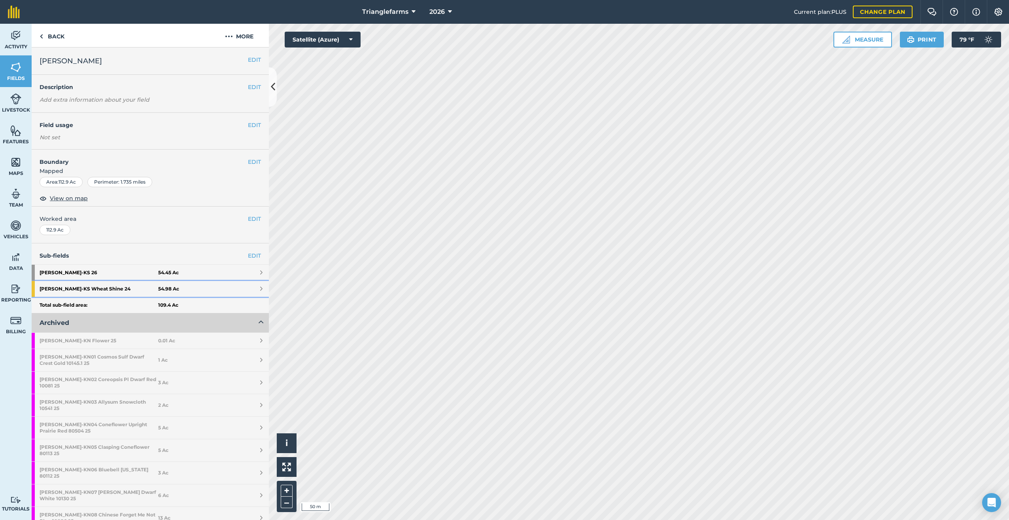
click at [97, 287] on strong "[PERSON_NAME] - KS Wheat Shine 24" at bounding box center [99, 289] width 119 height 16
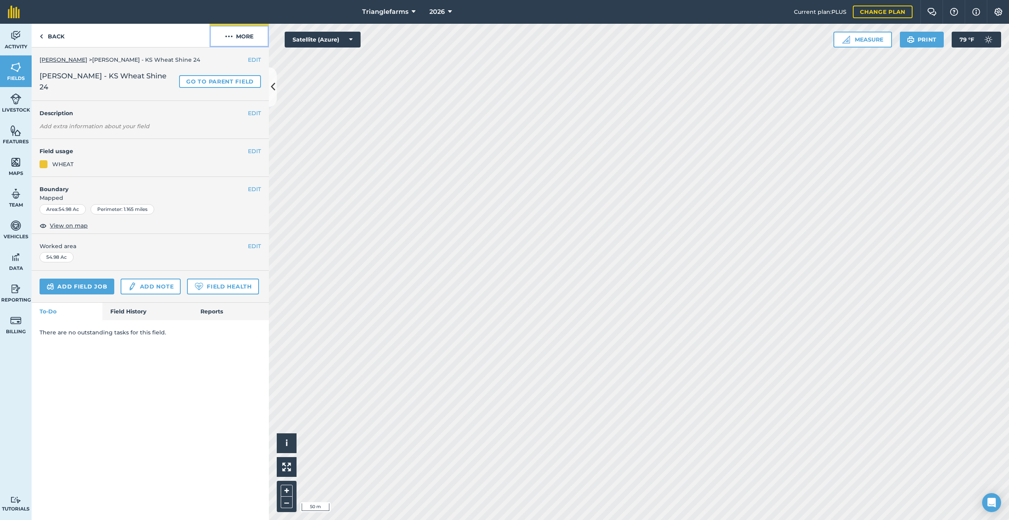
click at [228, 33] on img at bounding box center [229, 36] width 8 height 9
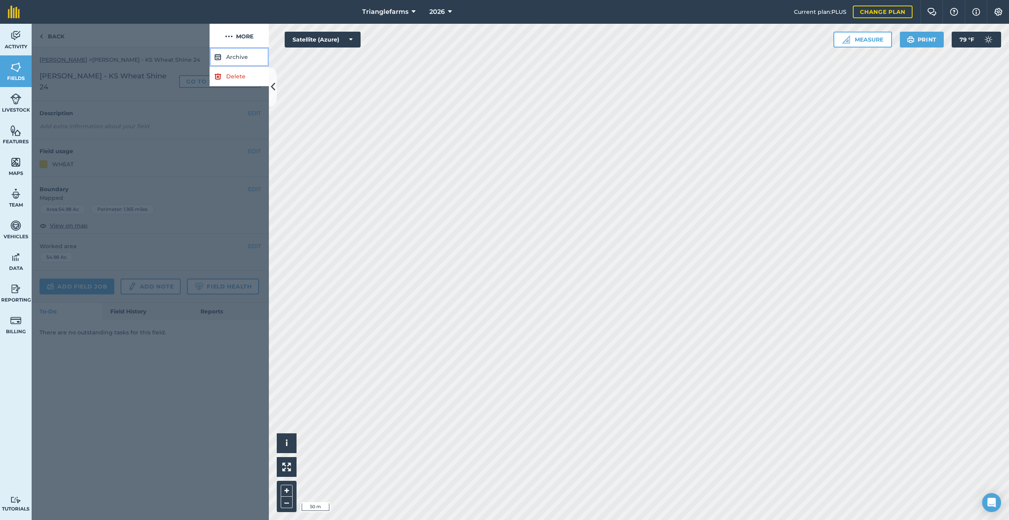
click at [231, 53] on button "Archive" at bounding box center [239, 56] width 59 height 19
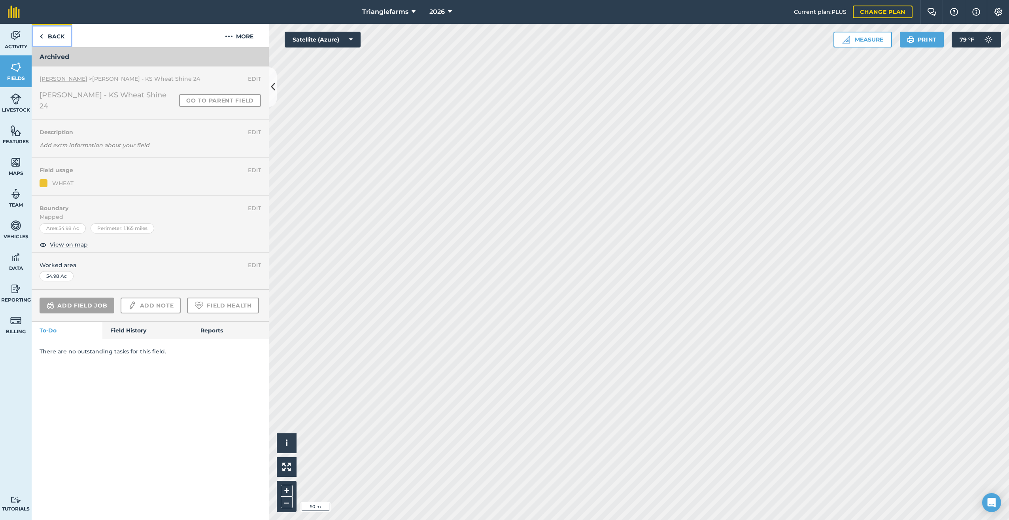
click at [52, 40] on link "Back" at bounding box center [52, 35] width 41 height 23
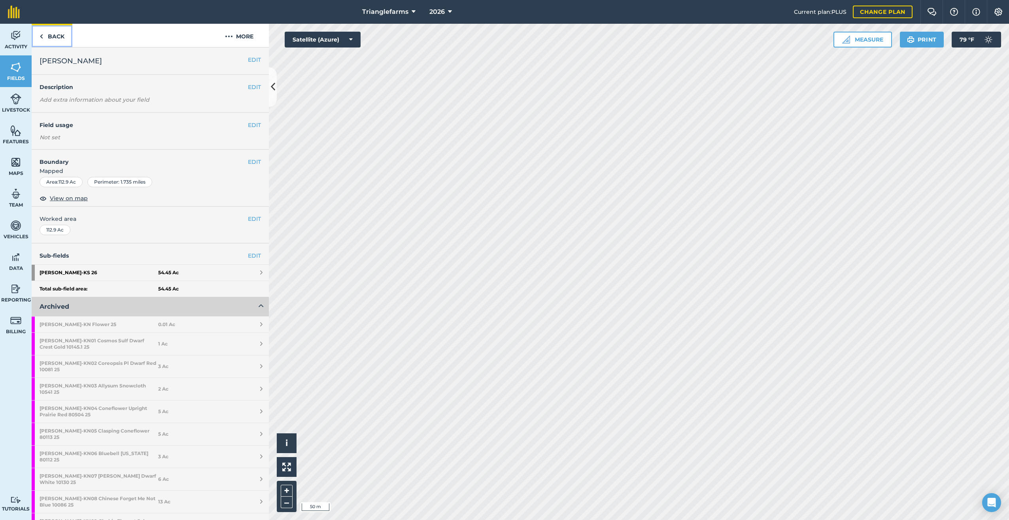
click at [42, 36] on img at bounding box center [42, 36] width 4 height 9
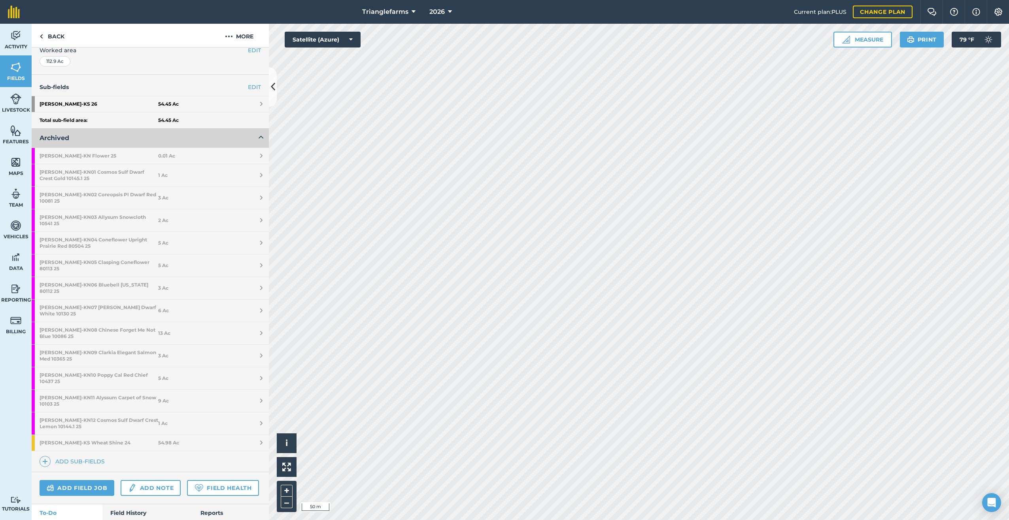
scroll to position [170, 0]
click at [47, 455] on img at bounding box center [45, 459] width 6 height 9
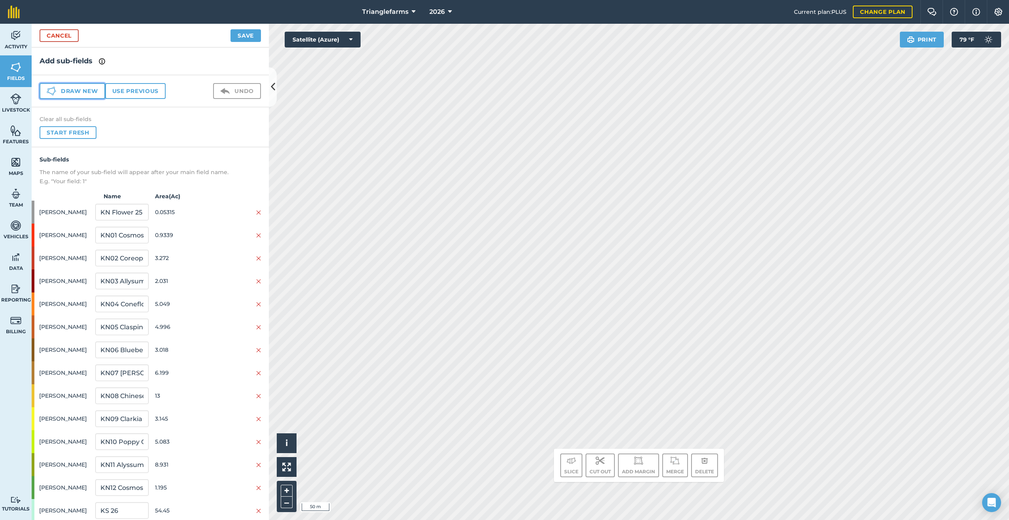
click at [75, 89] on button "Draw new" at bounding box center [73, 91] width 66 height 16
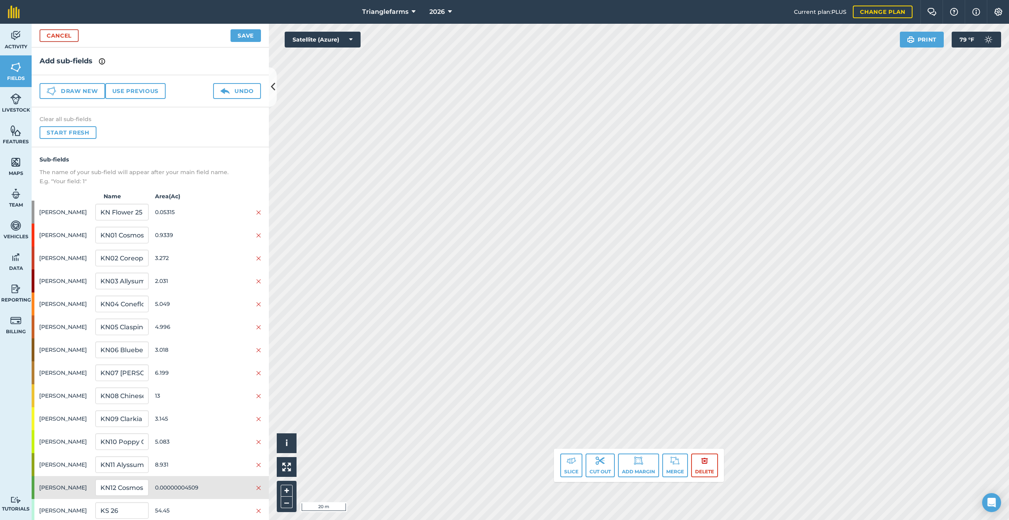
scroll to position [72, 0]
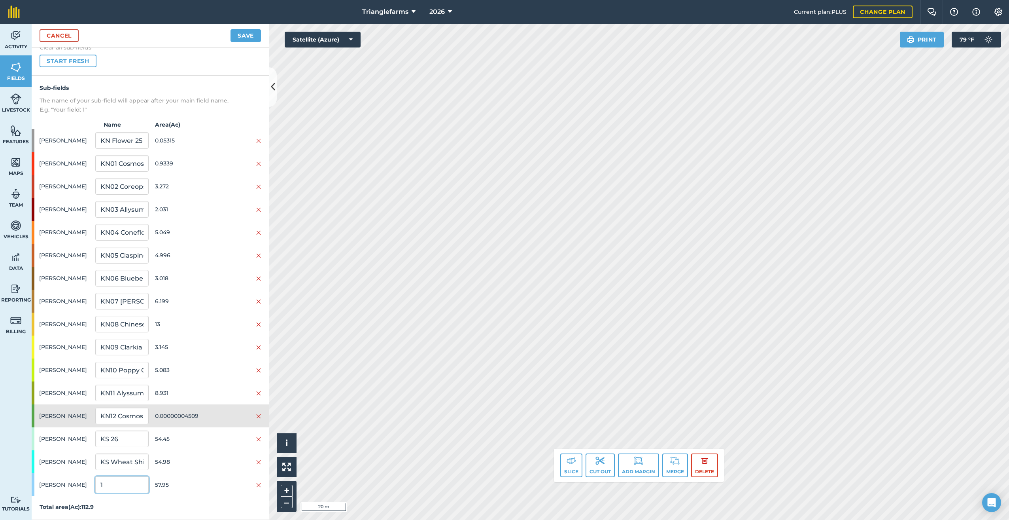
drag, startPoint x: 106, startPoint y: 487, endPoint x: 95, endPoint y: 515, distance: 29.5
click at [83, 504] on div "Sub-fields The name of your sub-field will appear after your main field name. E…" at bounding box center [150, 298] width 237 height 444
paste input "KN WSWheat Shine 100027 25"
type input "KN WSWheat Shine 100027 25"
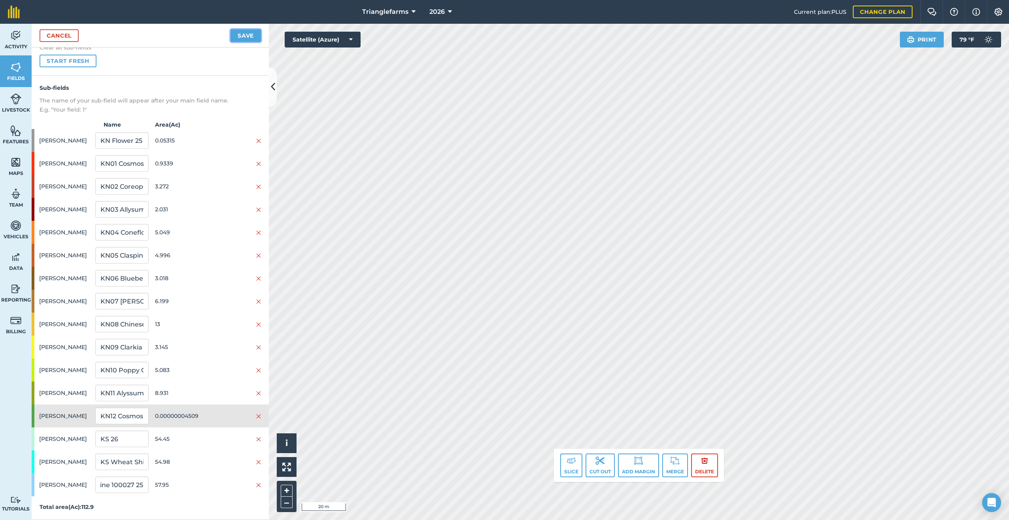
click at [241, 34] on button "Save" at bounding box center [246, 35] width 30 height 13
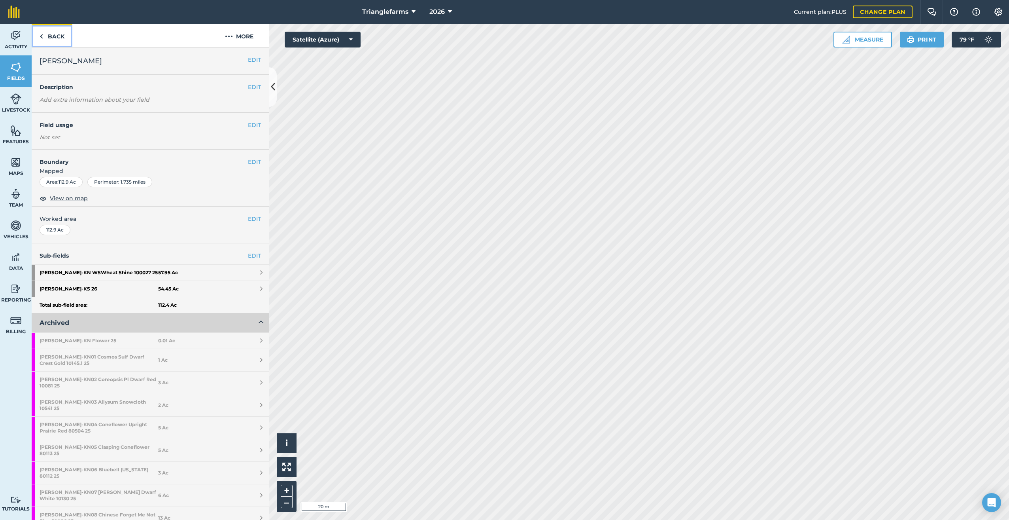
click at [37, 36] on link "Back" at bounding box center [52, 35] width 41 height 23
click at [95, 272] on strong "[PERSON_NAME] - KN WSWheat Shine 100027 25" at bounding box center [99, 273] width 119 height 16
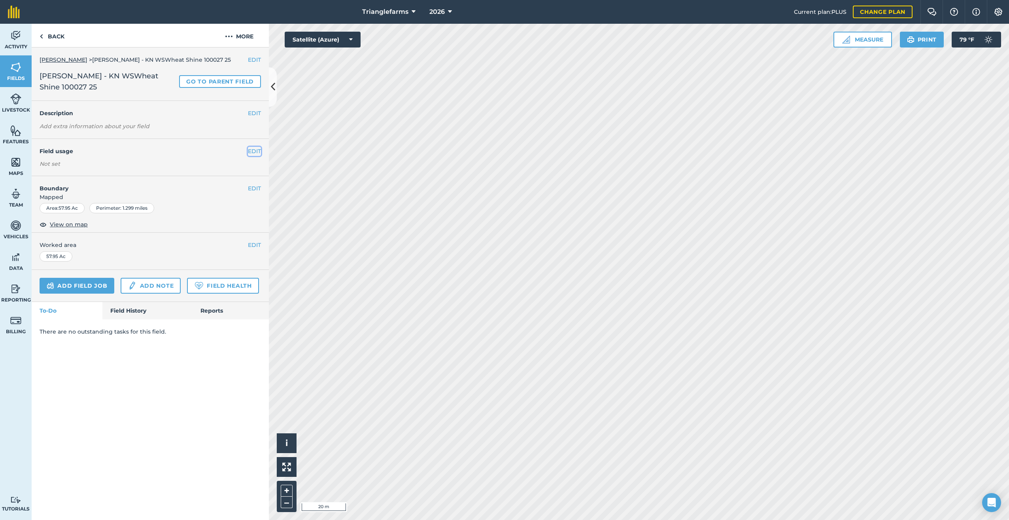
click at [255, 147] on button "EDIT" at bounding box center [254, 151] width 13 height 9
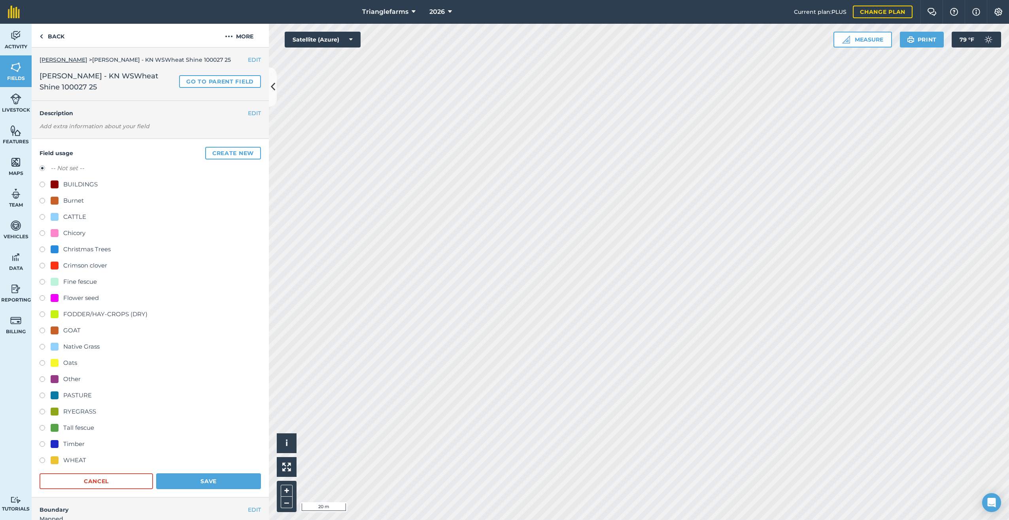
click at [42, 459] on label at bounding box center [45, 461] width 11 height 8
radio input "true"
radio input "false"
click at [211, 480] on button "Save" at bounding box center [208, 481] width 105 height 16
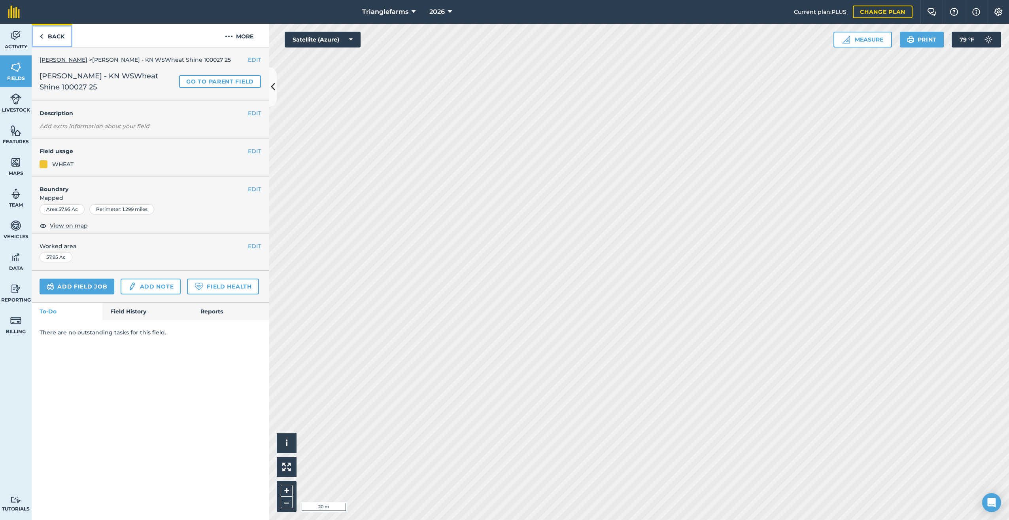
click at [43, 34] on img at bounding box center [42, 36] width 4 height 9
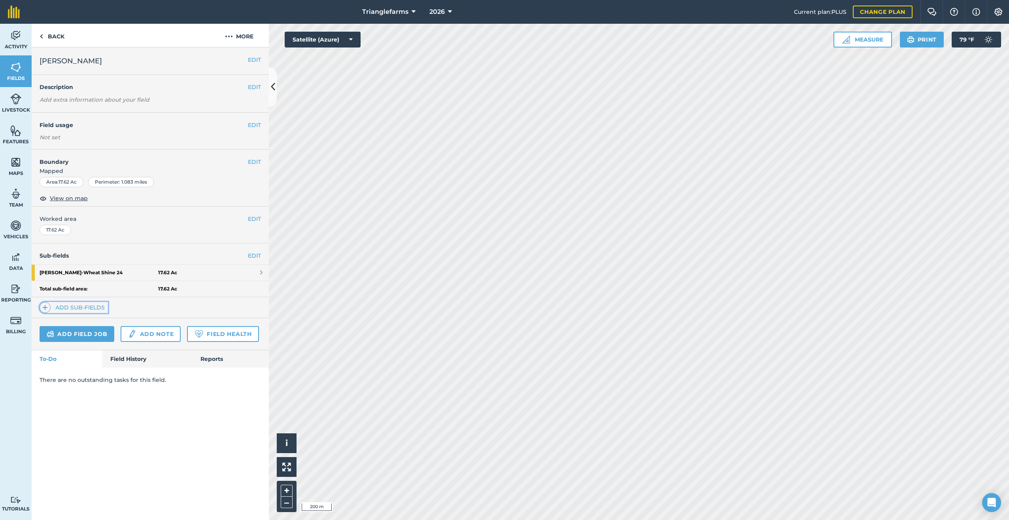
click at [43, 308] on img at bounding box center [45, 307] width 6 height 9
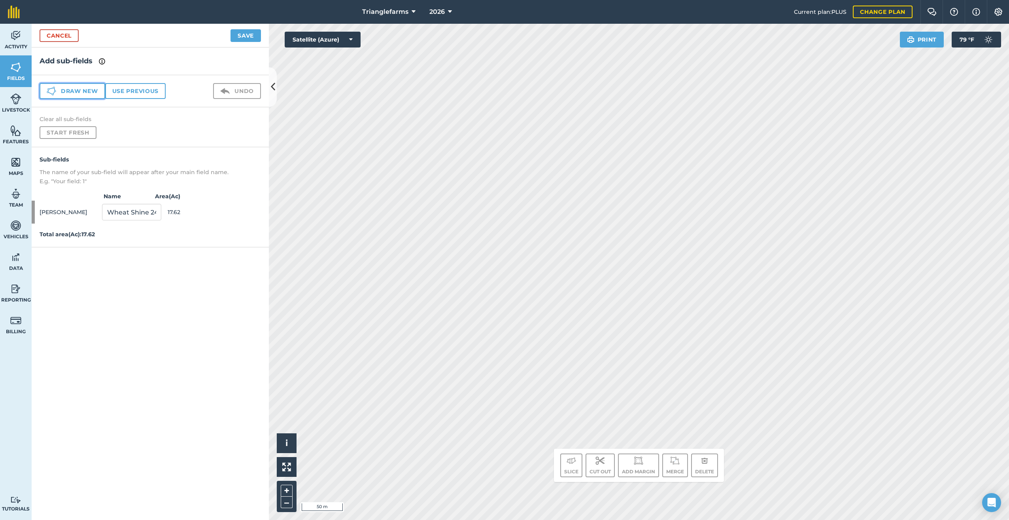
click at [80, 88] on button "Draw new" at bounding box center [73, 91] width 66 height 16
drag, startPoint x: 123, startPoint y: 233, endPoint x: 47, endPoint y: 246, distance: 77.0
click at [47, 243] on div "[PERSON_NAME] 1 17.75" at bounding box center [150, 234] width 237 height 23
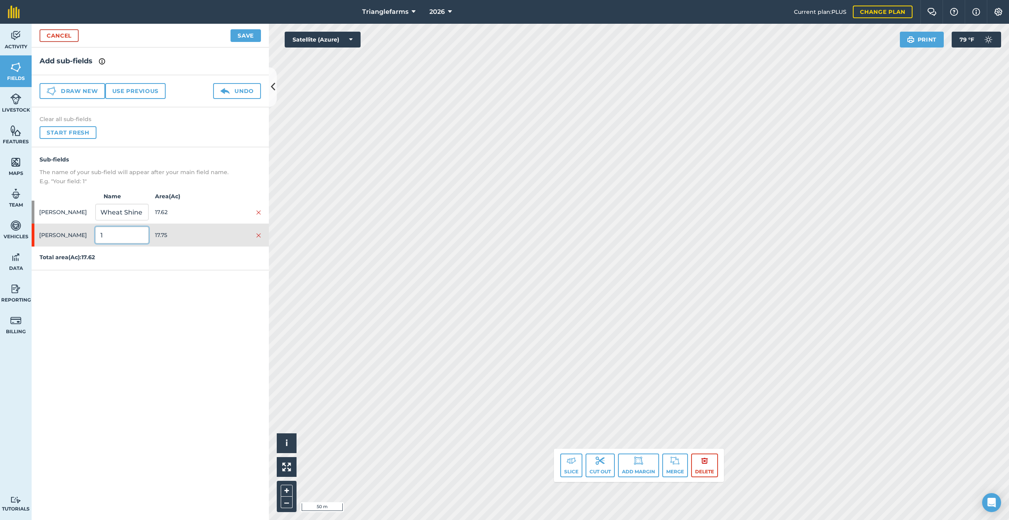
paste input "P Samiloff Tall Turf Technique 50346 25"
type input "P Samiloff Tall Turf Technique 50346 25"
click at [245, 34] on button "Save" at bounding box center [246, 35] width 30 height 13
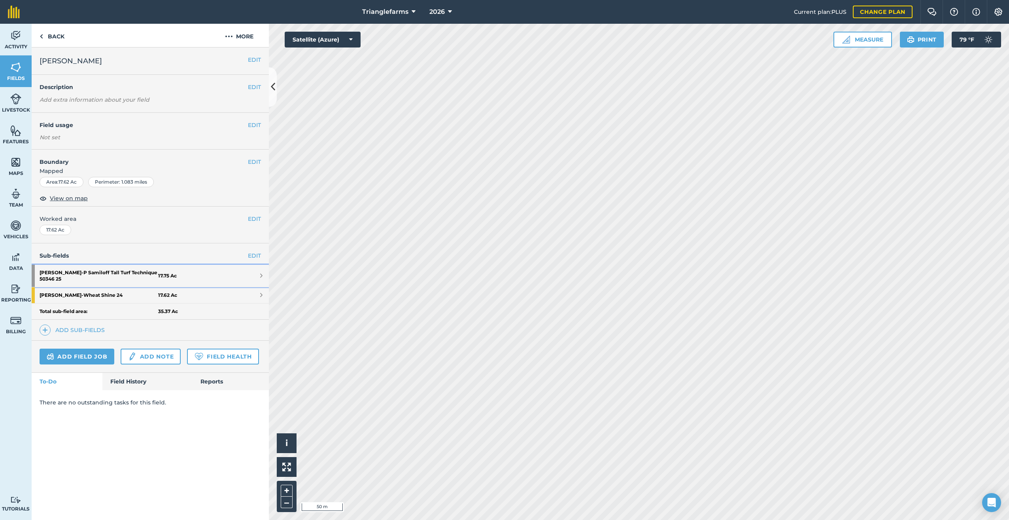
click at [101, 273] on strong "[PERSON_NAME] Tall Turf Technique 50346 25" at bounding box center [99, 276] width 119 height 22
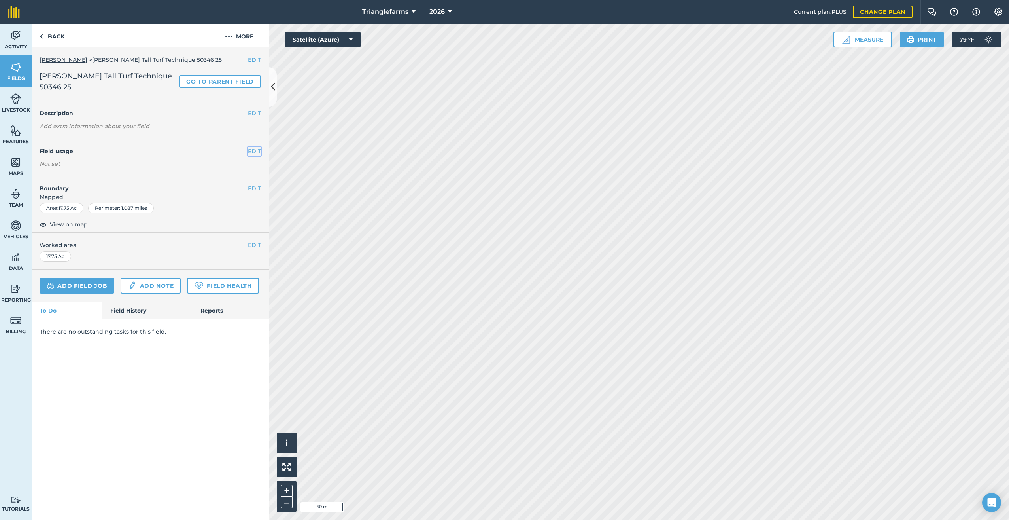
click at [253, 151] on button "EDIT" at bounding box center [254, 151] width 13 height 9
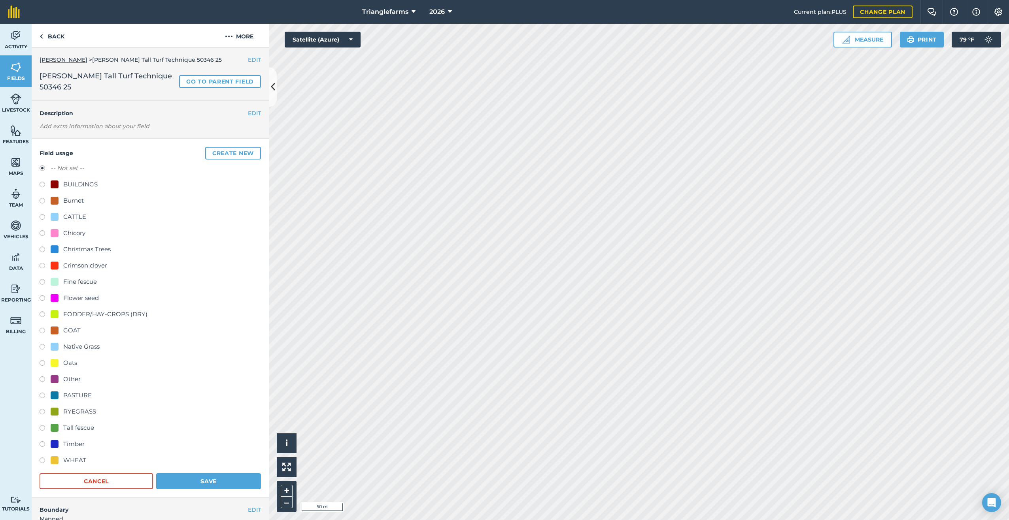
click at [42, 427] on label at bounding box center [45, 429] width 11 height 8
radio input "true"
radio input "false"
click at [216, 480] on button "Save" at bounding box center [208, 481] width 105 height 16
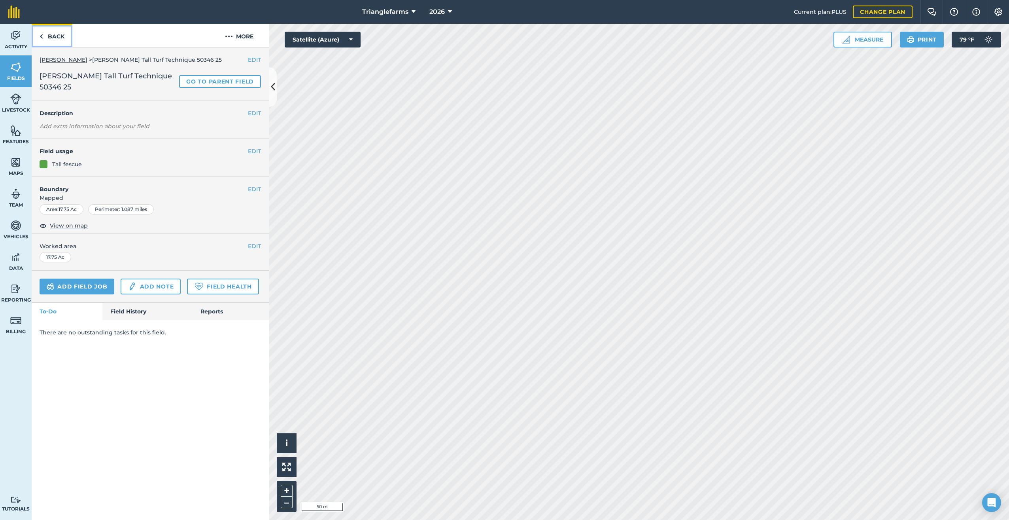
click at [46, 38] on link "Back" at bounding box center [52, 35] width 41 height 23
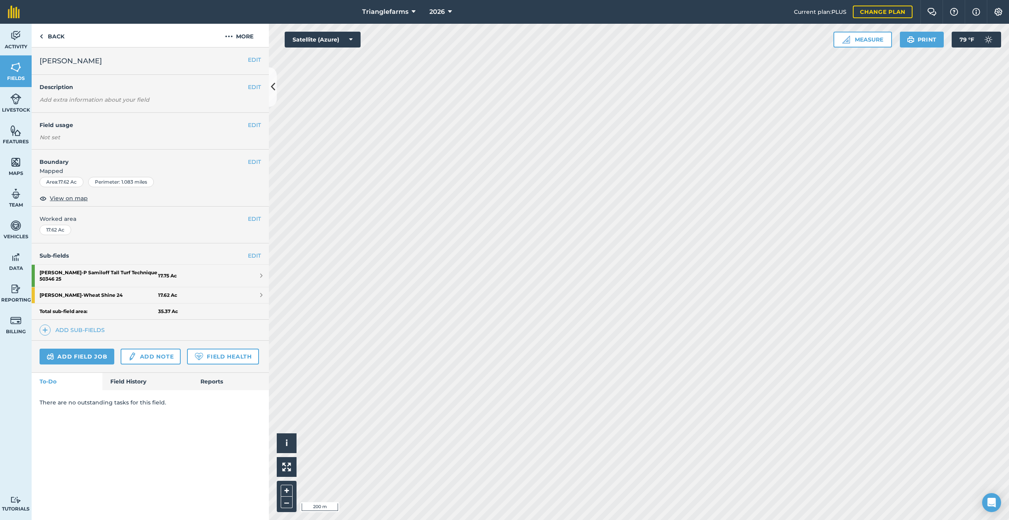
click at [575, 21] on div "Trianglefarms 2026 Current plan : PLUS Change plan Farm Chat Help Info Settings…" at bounding box center [504, 260] width 1009 height 520
